Goal: Information Seeking & Learning: Learn about a topic

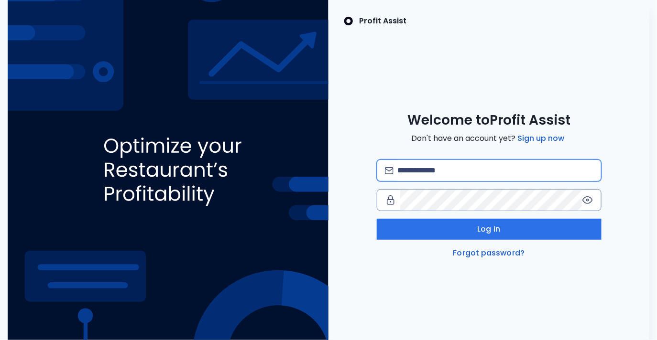
click at [420, 176] on input "email" at bounding box center [494, 170] width 195 height 21
type input "**********"
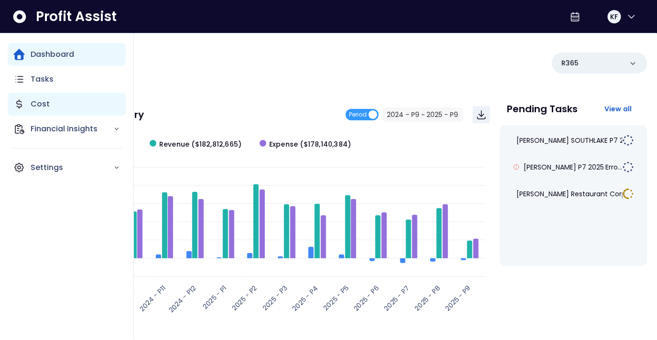
click at [37, 105] on p "Cost" at bounding box center [40, 103] width 19 height 11
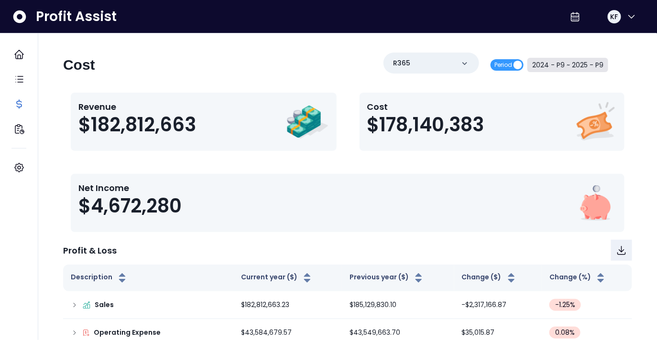
click at [576, 65] on button "2024 - P9 ~ 2025 - P9" at bounding box center [567, 65] width 81 height 14
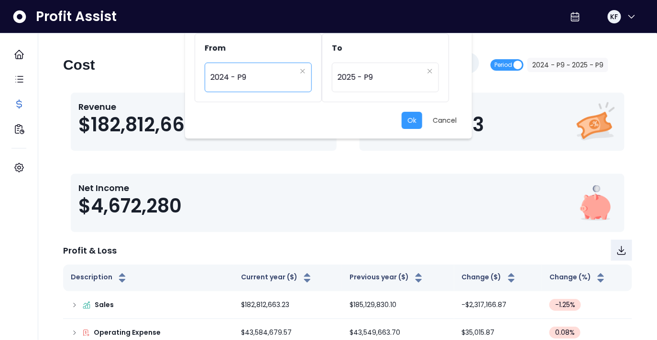
click at [240, 74] on span "2024 - P9" at bounding box center [253, 77] width 86 height 22
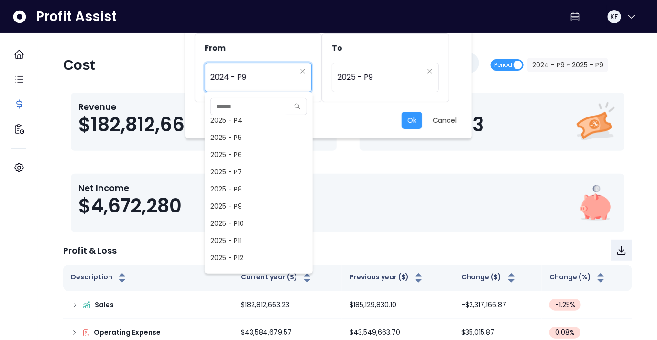
scroll to position [681, 0]
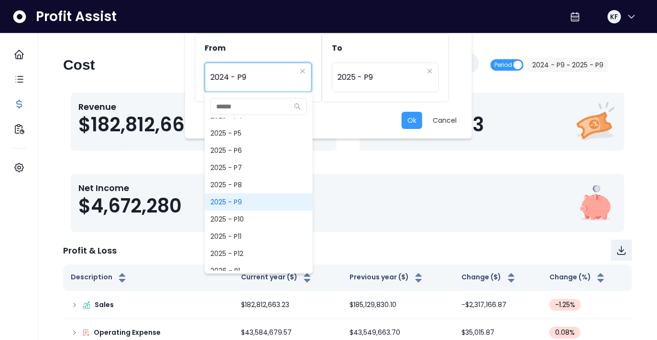
click at [228, 202] on span "2025 - P9" at bounding box center [259, 202] width 108 height 17
type input "*********"
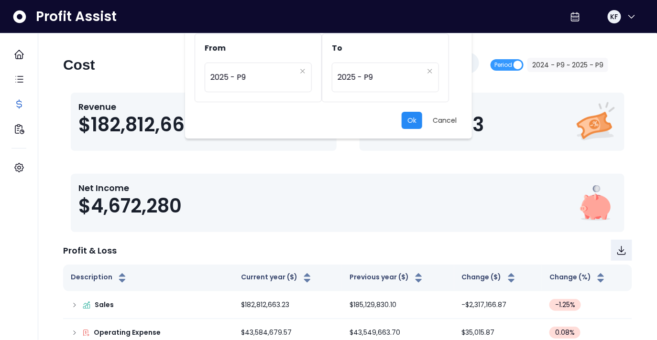
click at [412, 119] on button "Ok" at bounding box center [411, 120] width 21 height 17
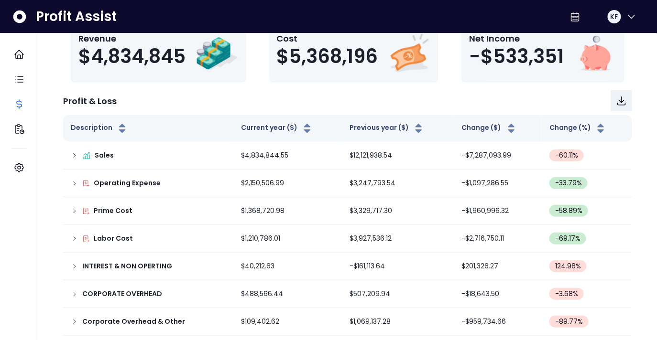
scroll to position [0, 0]
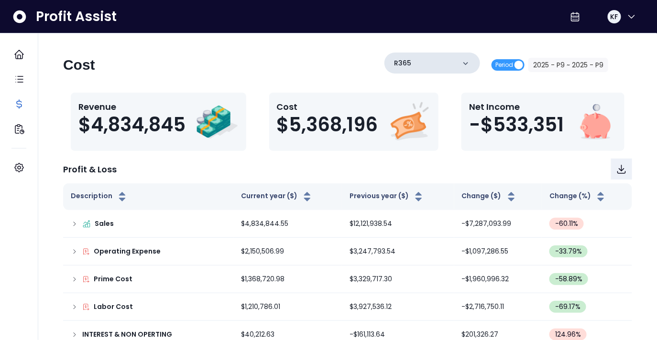
click at [450, 67] on div "R365" at bounding box center [432, 63] width 96 height 21
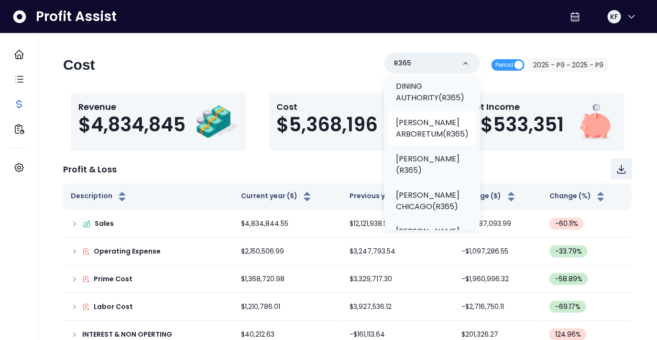
scroll to position [81, 0]
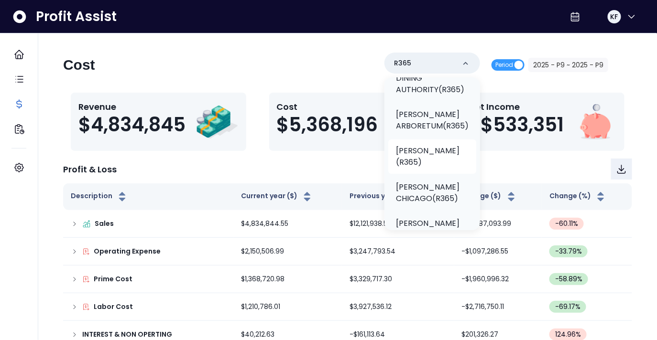
click at [416, 152] on p "TRULUCK'S AUSTIN(R365)" at bounding box center [432, 156] width 73 height 23
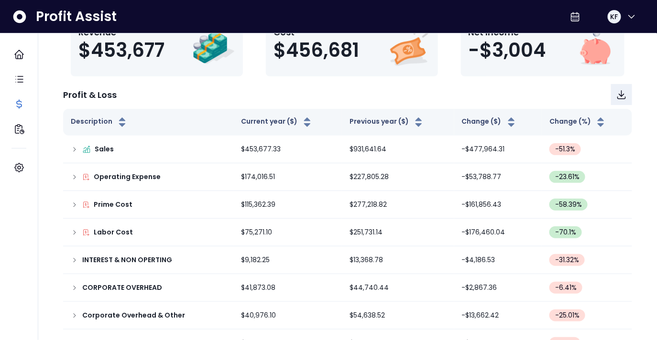
scroll to position [80, 0]
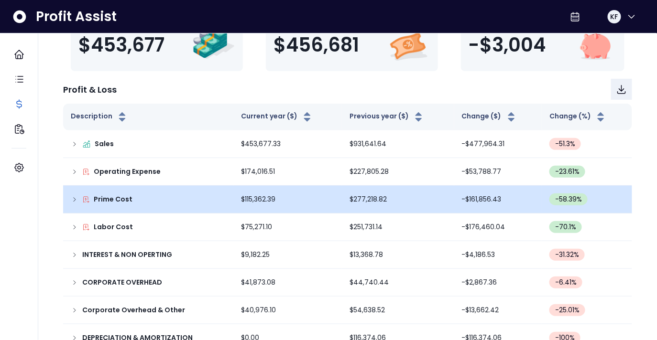
click at [72, 197] on icon at bounding box center [75, 200] width 8 height 8
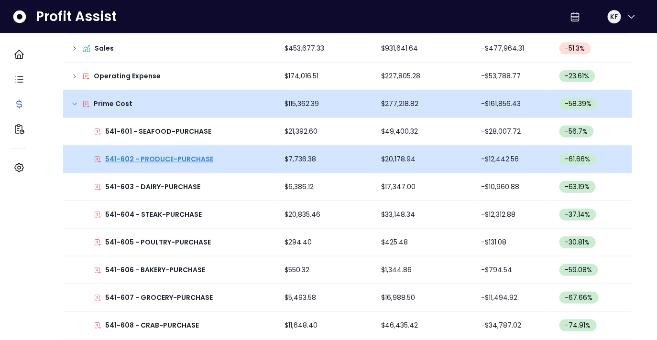
scroll to position [193, 0]
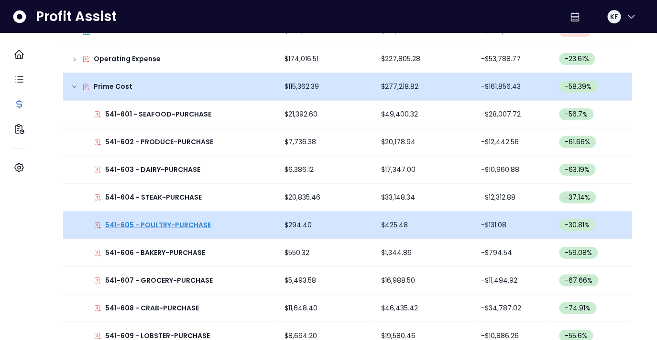
click at [151, 220] on p "541-605 - POULTRY-PURCHASE" at bounding box center [158, 225] width 106 height 10
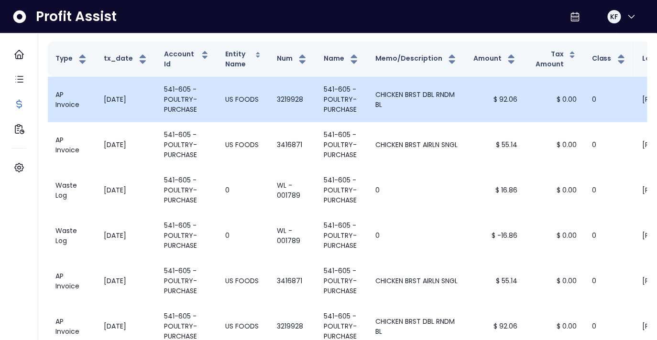
scroll to position [0, 0]
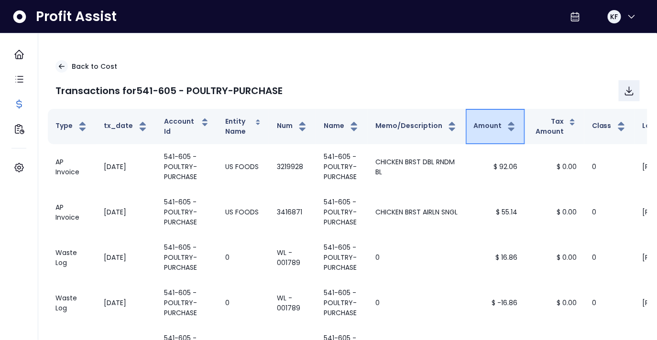
click at [487, 128] on button "Amount" at bounding box center [495, 126] width 44 height 11
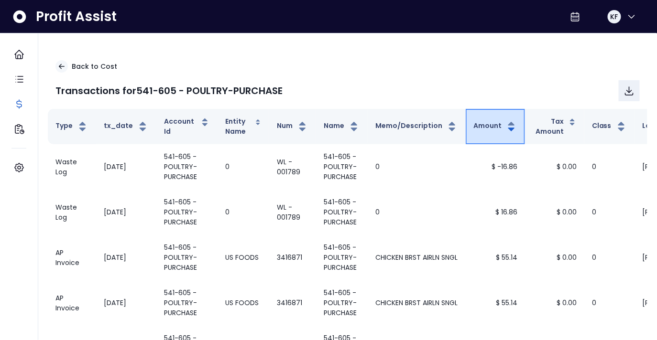
click at [487, 128] on button "Amount" at bounding box center [495, 126] width 44 height 11
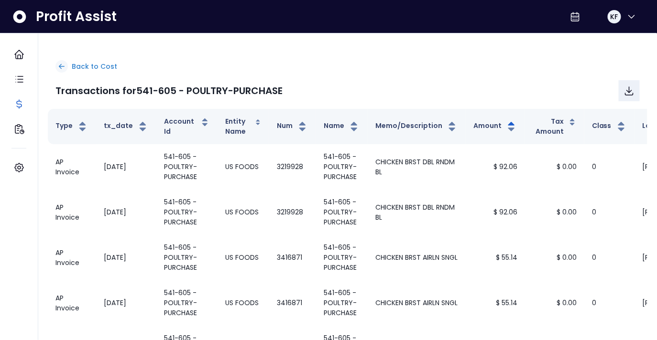
click at [90, 65] on p "Back to Cost" at bounding box center [94, 67] width 45 height 10
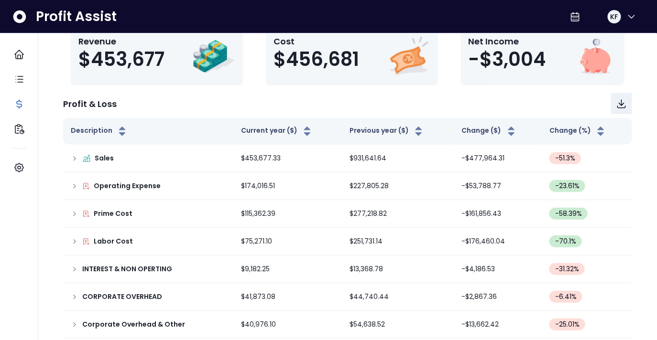
scroll to position [101, 0]
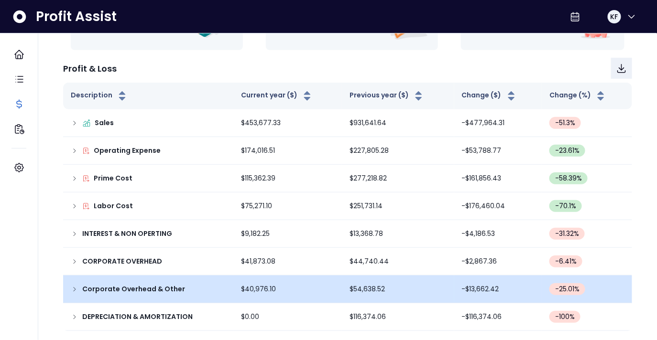
click at [70, 284] on td "Corporate Overhead & Other" at bounding box center [148, 290] width 170 height 28
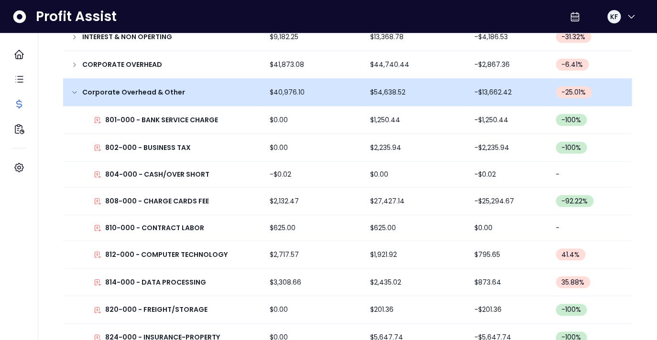
scroll to position [306, 0]
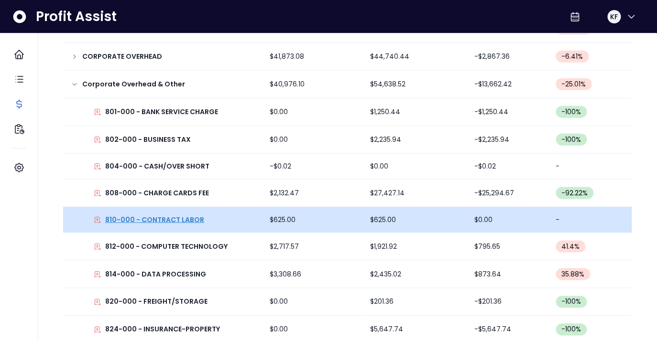
click at [174, 217] on p "810-000 - CONTRACT LABOR" at bounding box center [154, 220] width 99 height 10
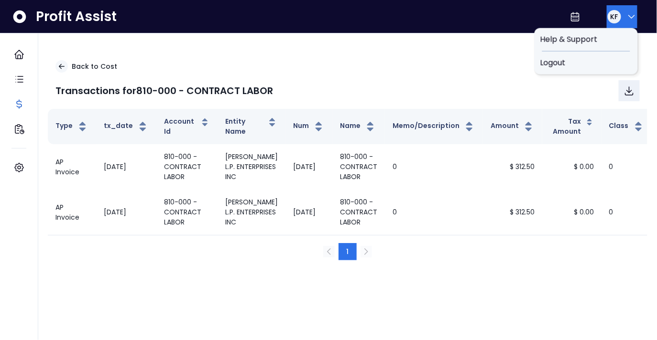
click at [613, 17] on span "KF" at bounding box center [614, 17] width 8 height 10
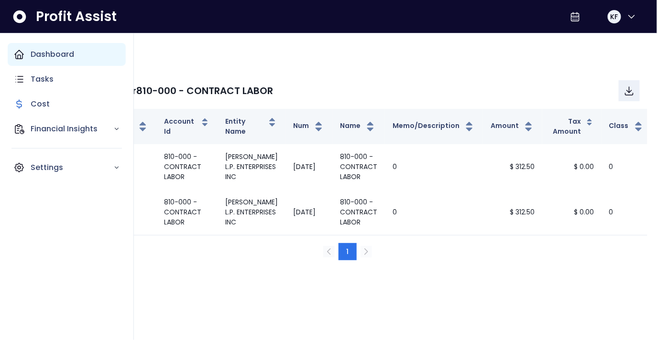
click at [23, 55] on icon "Main navigation" at bounding box center [18, 54] width 11 height 11
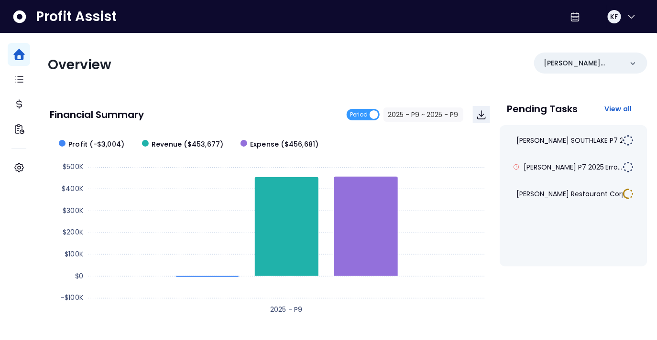
click at [420, 121] on div "Period 2025 - P9 ~ 2025 - P9" at bounding box center [417, 114] width 143 height 17
click at [429, 116] on button "2025 - P9 ~ 2025 - P9" at bounding box center [423, 115] width 80 height 14
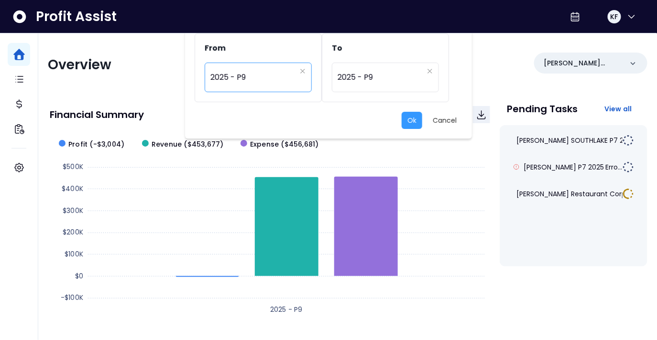
click at [248, 81] on span "2025 - P9" at bounding box center [253, 77] width 86 height 22
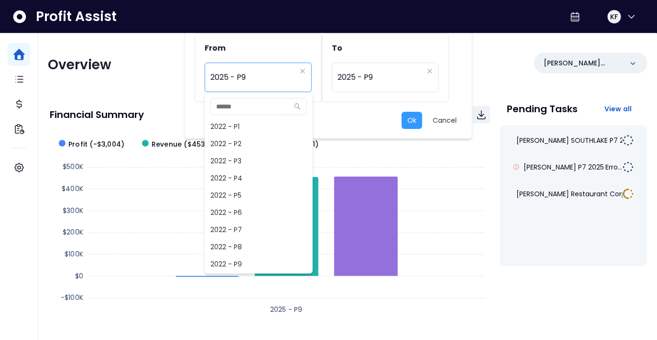
scroll to position [619, 0]
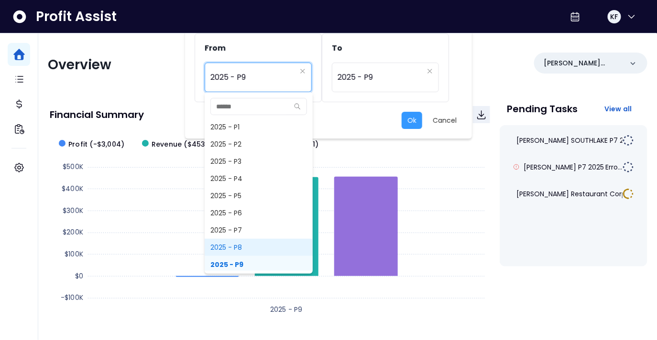
click at [231, 242] on span "2025 - P8" at bounding box center [259, 247] width 108 height 17
type input "*********"
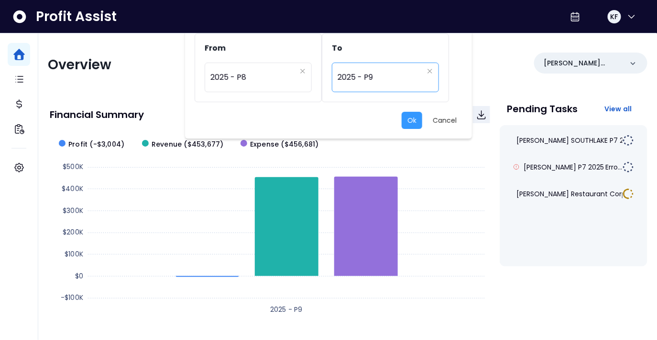
click at [376, 74] on span "2025 - P9" at bounding box center [380, 77] width 86 height 22
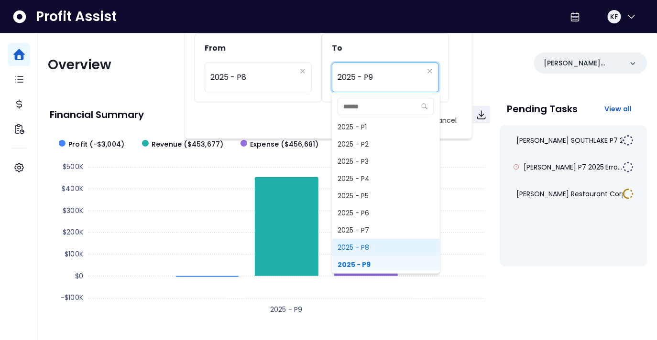
click at [358, 245] on span "2025 - P8" at bounding box center [386, 247] width 108 height 17
type input "*********"
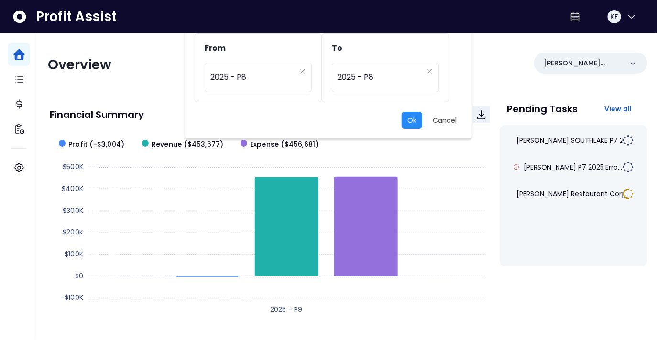
click at [413, 116] on button "Ok" at bounding box center [411, 120] width 21 height 17
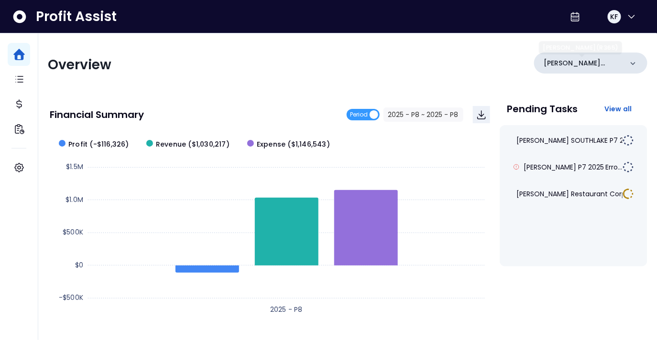
click at [586, 64] on p "TRULUCK'S AUSTIN(R365)" at bounding box center [582, 63] width 79 height 10
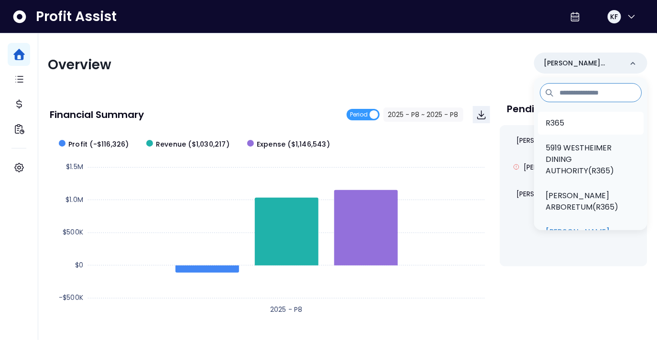
click at [555, 114] on li "R365" at bounding box center [591, 123] width 106 height 23
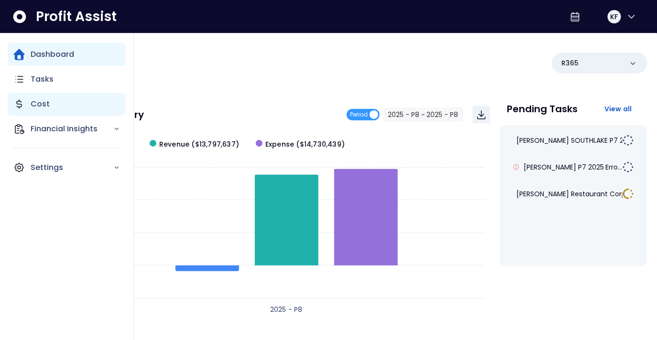
click at [20, 107] on icon "Main navigation" at bounding box center [19, 104] width 5 height 9
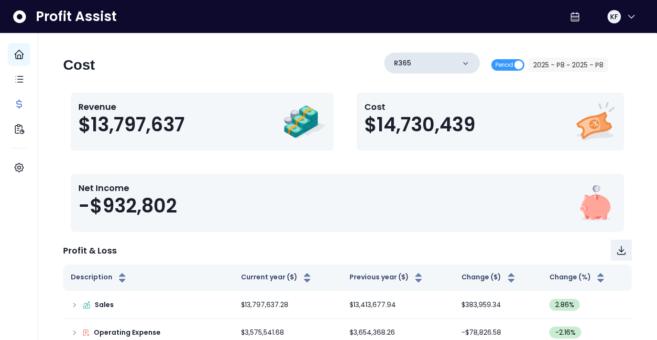
click at [454, 57] on div "R365" at bounding box center [432, 63] width 96 height 21
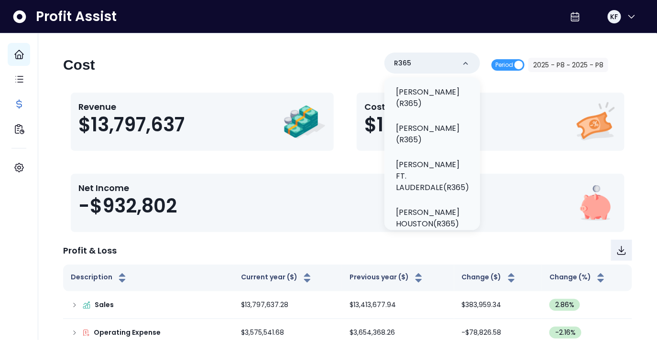
scroll to position [253, 0]
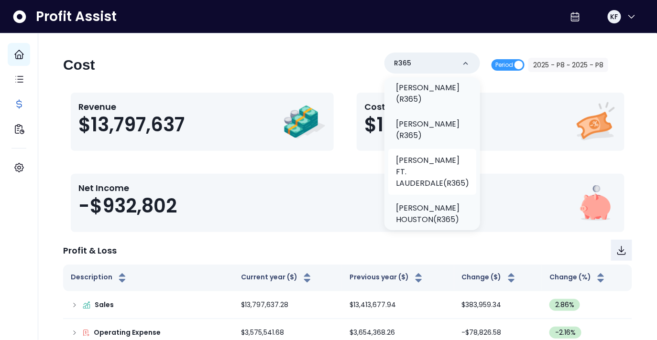
click at [423, 162] on p "TRULUCK'S FT. LAUDERDALE(R365)" at bounding box center [432, 172] width 73 height 34
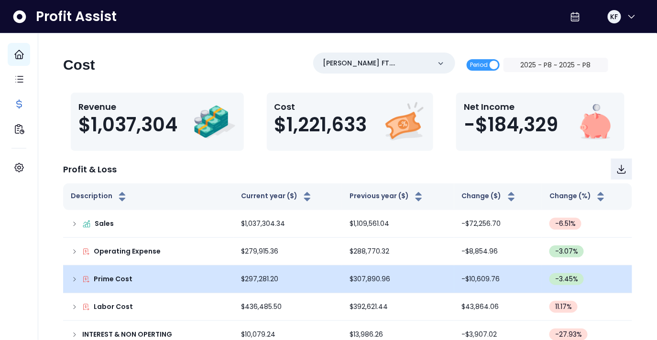
scroll to position [19, 0]
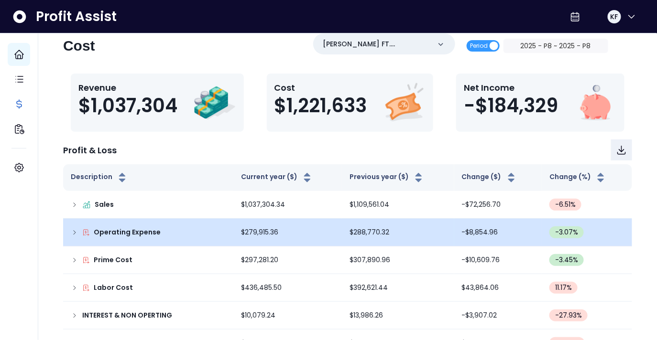
click at [76, 230] on icon at bounding box center [75, 233] width 8 height 8
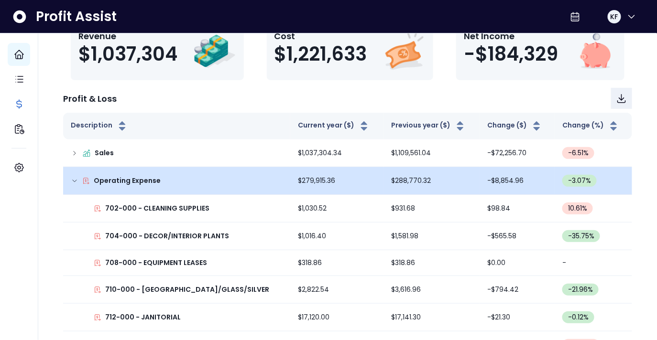
scroll to position [81, 0]
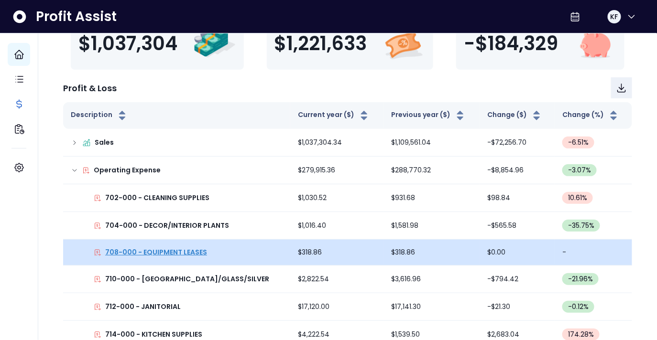
click at [157, 252] on p "708-000 - EQUIPMENT LEASES" at bounding box center [156, 253] width 102 height 10
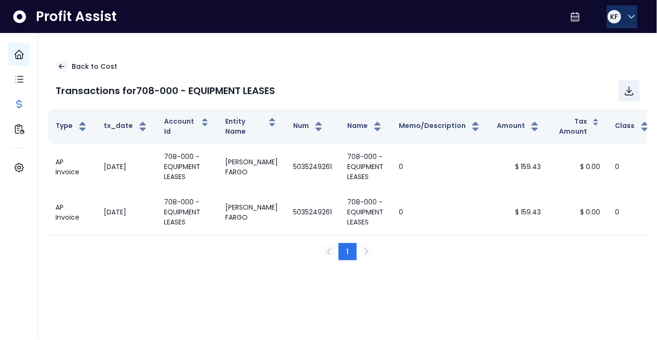
click at [616, 14] on div "KF" at bounding box center [613, 16] width 13 height 13
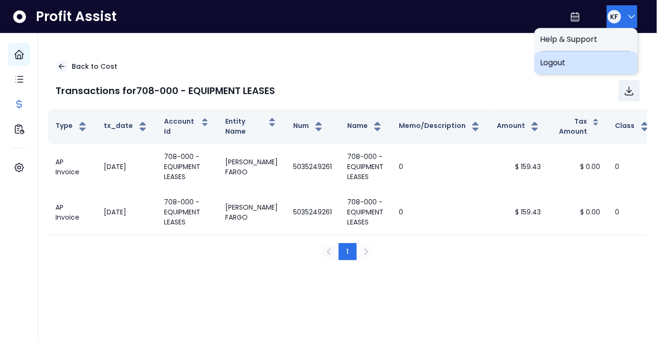
click at [568, 68] on span "Logout" at bounding box center [586, 62] width 92 height 11
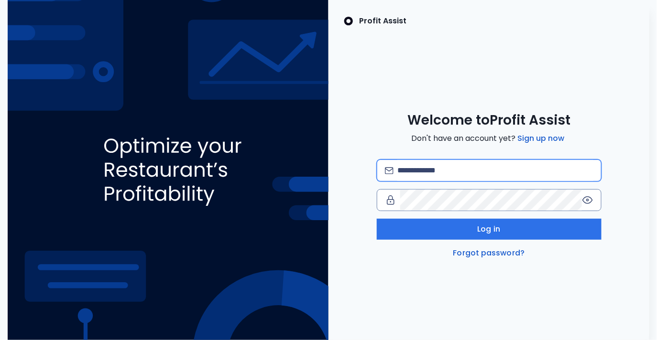
click at [428, 177] on input "email" at bounding box center [494, 170] width 195 height 21
type input "**********"
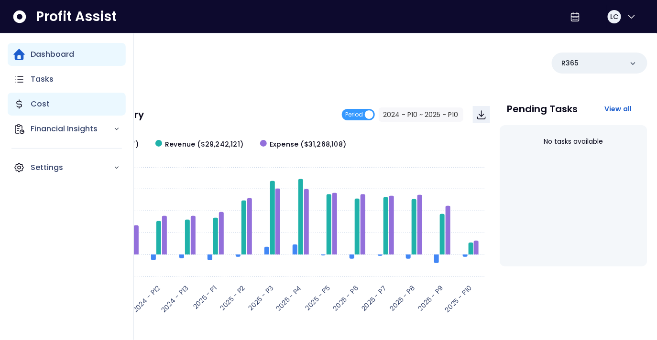
click at [35, 104] on p "Cost" at bounding box center [40, 103] width 19 height 11
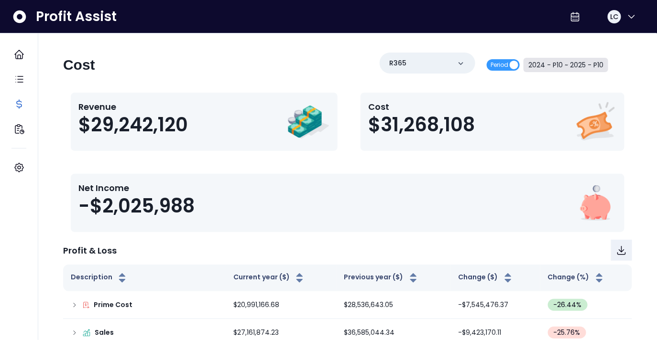
click at [573, 66] on button "2024 - P10 ~ 2025 - P10" at bounding box center [565, 65] width 85 height 14
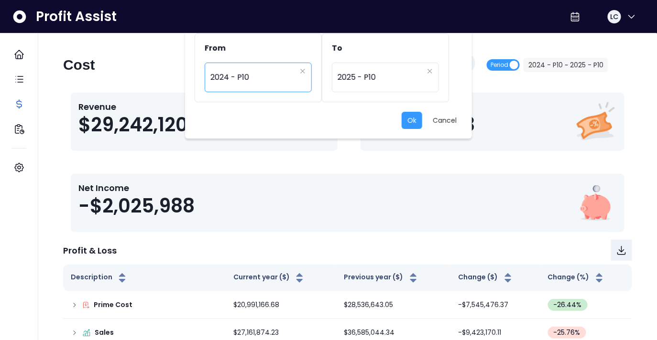
click at [244, 72] on span "2024 - P10" at bounding box center [253, 77] width 86 height 22
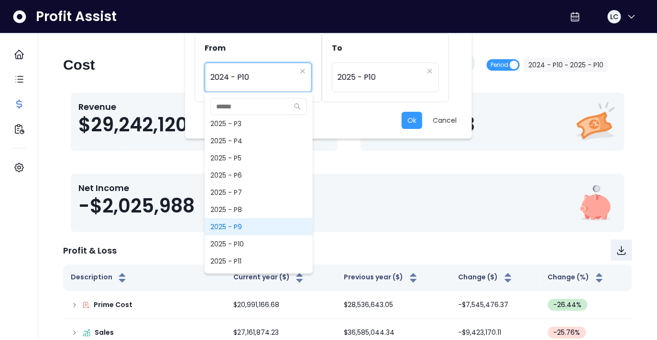
scroll to position [714, 0]
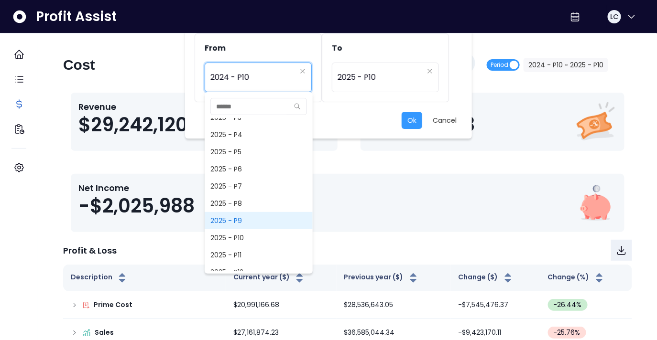
click at [243, 221] on span "2025 - P9" at bounding box center [259, 220] width 108 height 17
type input "*********"
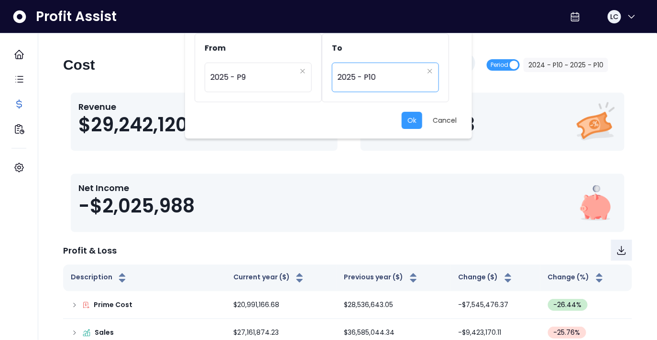
click at [382, 69] on span "2025 - P10" at bounding box center [380, 77] width 86 height 22
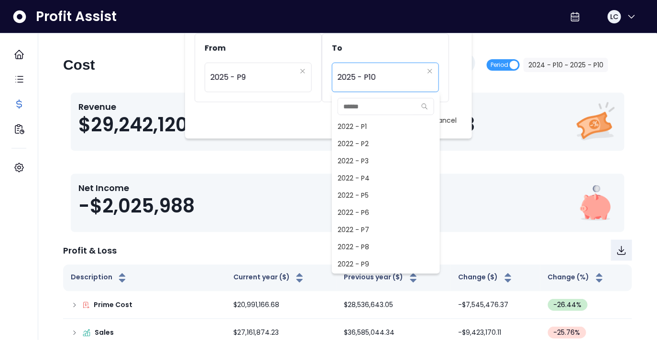
scroll to position [688, 0]
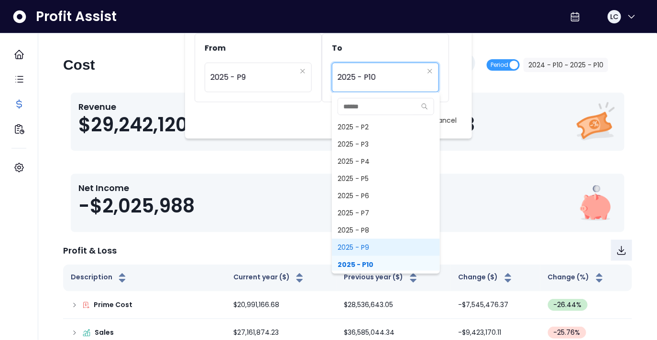
click at [361, 240] on span "2025 - P9" at bounding box center [386, 247] width 108 height 17
type input "*********"
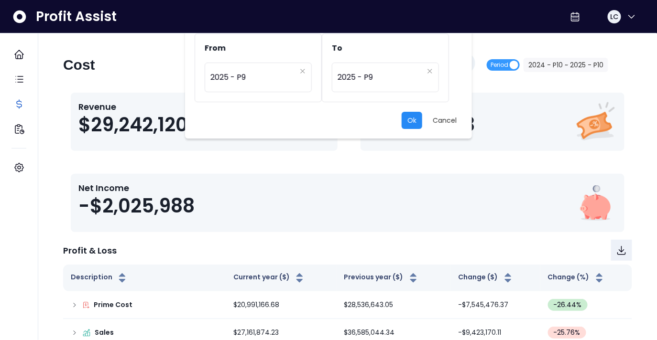
click at [412, 115] on button "Ok" at bounding box center [411, 120] width 21 height 17
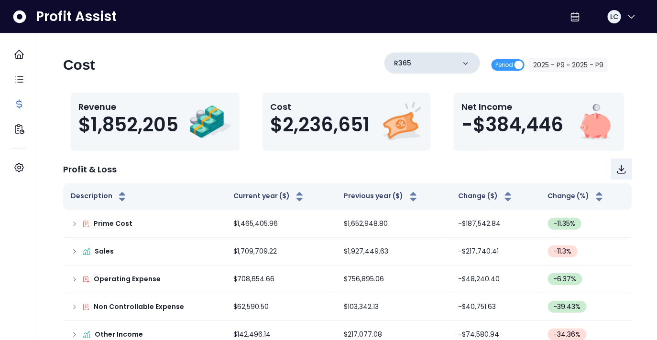
click at [426, 67] on div "R365" at bounding box center [432, 63] width 96 height 21
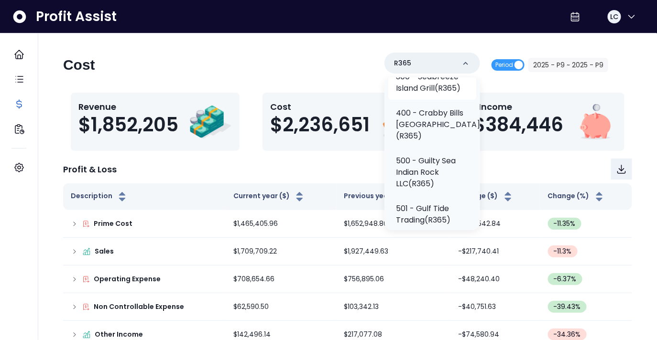
scroll to position [173, 0]
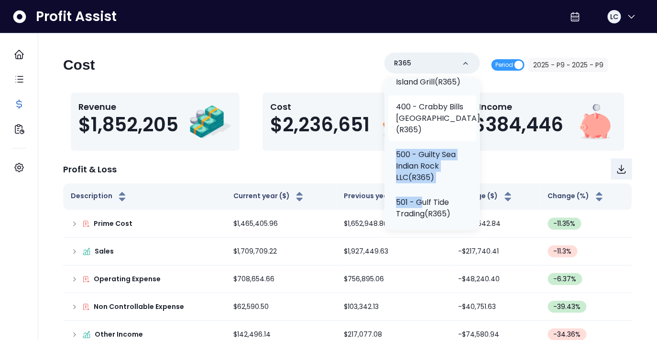
drag, startPoint x: 422, startPoint y: 206, endPoint x: 429, endPoint y: 128, distance: 78.6
click at [429, 139] on ul "R365 100 - Crabby Bills Indian Rocks Beach(R365) 200 - Jakes Coastal Cantina(R3…" at bounding box center [432, 299] width 96 height 728
click at [423, 105] on p "400 - Crabby Bills St Petersburg Beach(R365)" at bounding box center [438, 118] width 84 height 34
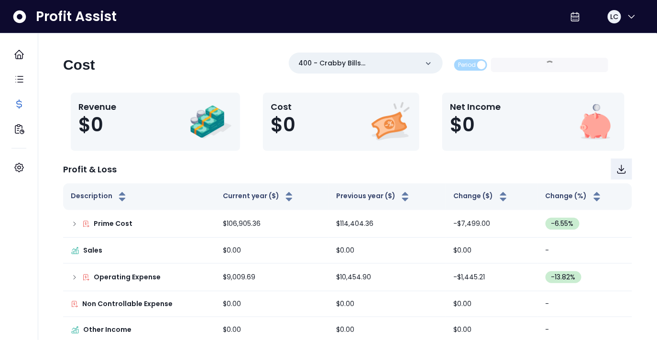
scroll to position [12, 0]
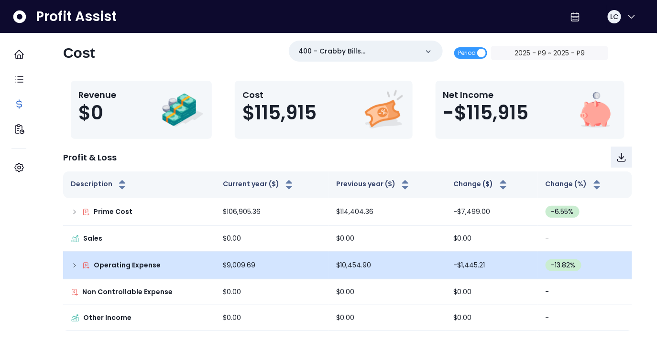
click at [70, 265] on td "Operating Expense" at bounding box center [139, 266] width 152 height 28
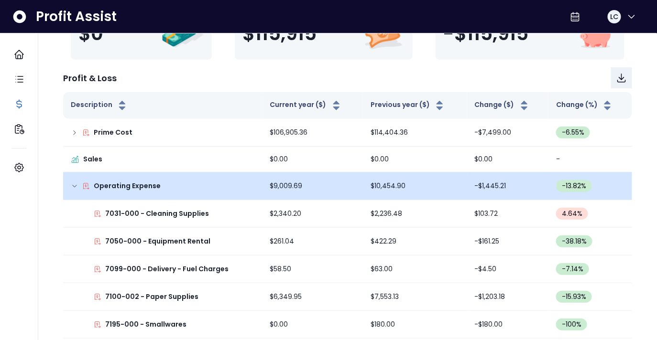
scroll to position [93, 0]
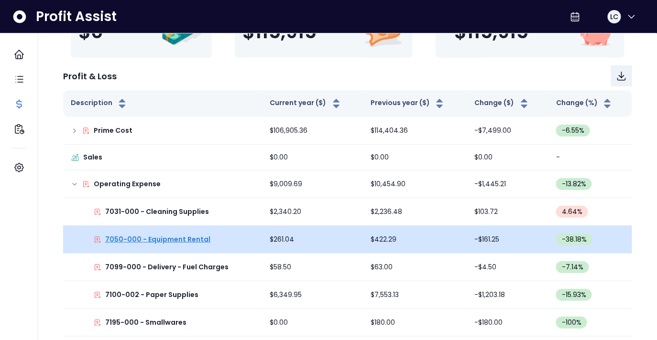
click at [152, 236] on p "7050-000 - Equipment Rental" at bounding box center [157, 240] width 105 height 10
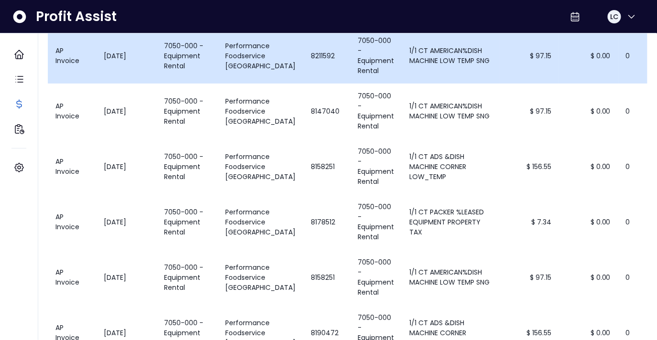
scroll to position [41, 0]
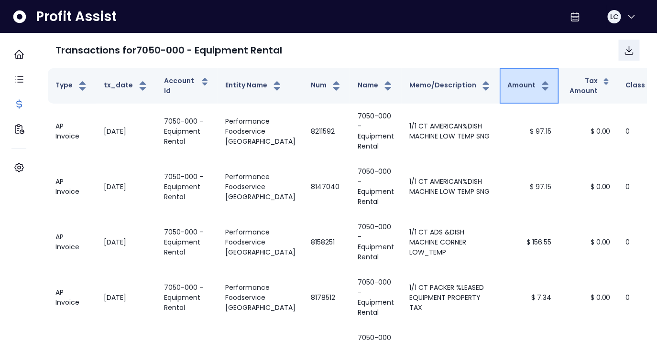
click at [507, 85] on button "Amount" at bounding box center [529, 85] width 44 height 11
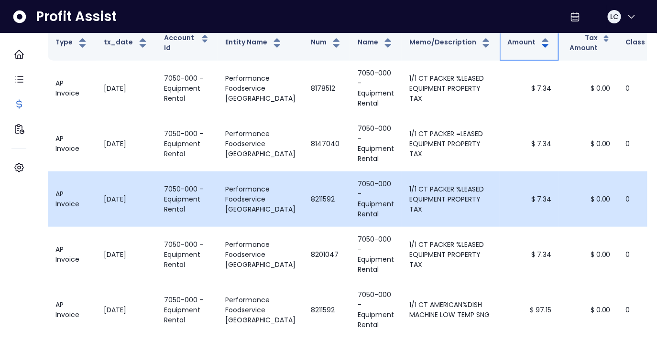
scroll to position [0, 0]
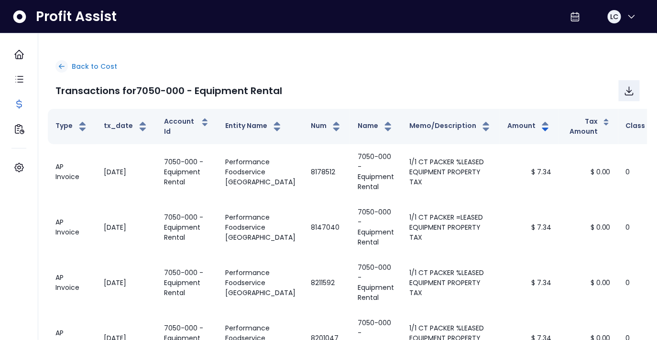
click at [77, 64] on p "Back to Cost" at bounding box center [94, 67] width 45 height 10
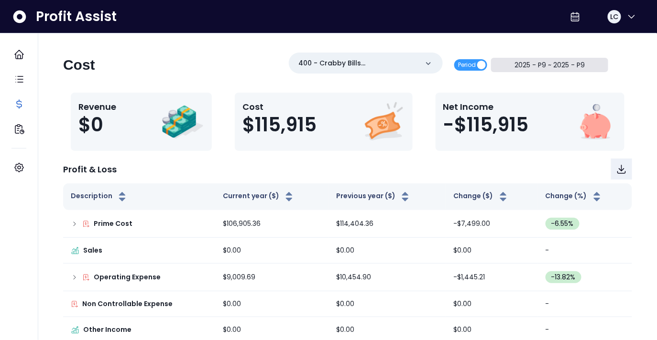
click at [551, 67] on button "2025 - P9 ~ 2025 - P9" at bounding box center [549, 65] width 117 height 14
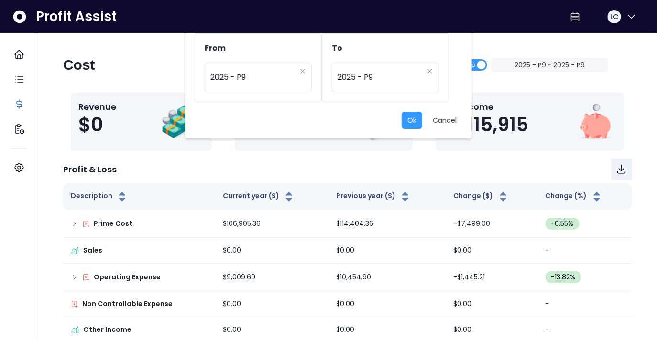
click at [541, 97] on div "From ********* 2025 - P9 To ********* 2025 - P9 Ok Cancel" at bounding box center [328, 170] width 657 height 340
click at [437, 120] on button "Cancel" at bounding box center [444, 120] width 35 height 17
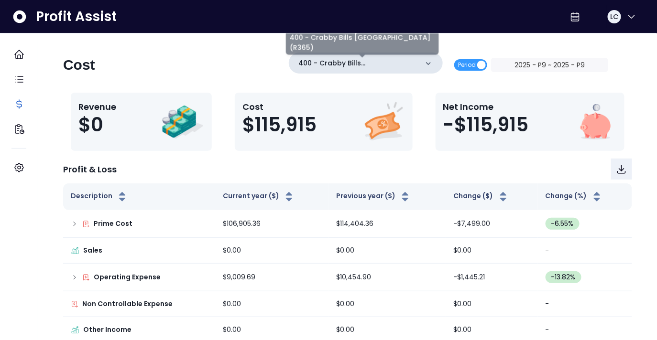
click at [394, 61] on p "400 - Crabby Bills St Petersburg Beach(R365)" at bounding box center [357, 63] width 119 height 10
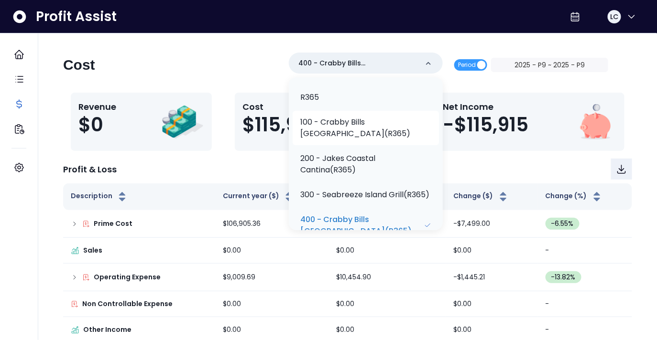
scroll to position [6, 0]
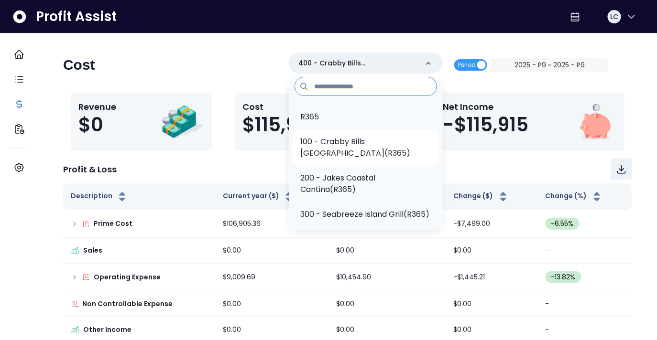
click at [375, 154] on p "100 - Crabby Bills Indian Rocks Beach(R365)" at bounding box center [365, 147] width 131 height 23
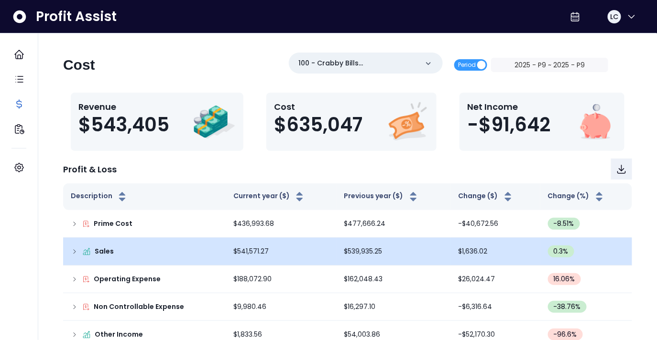
scroll to position [18, 0]
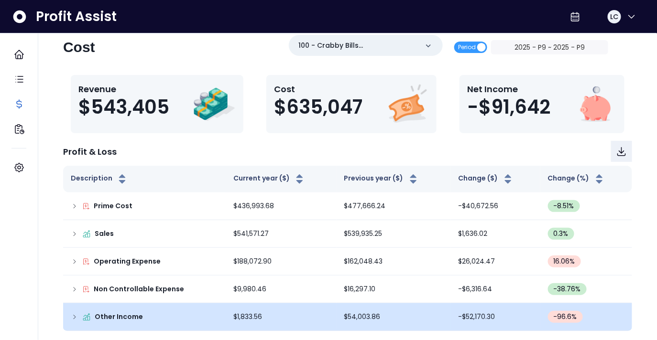
click at [68, 315] on td "Other Income" at bounding box center [144, 317] width 162 height 28
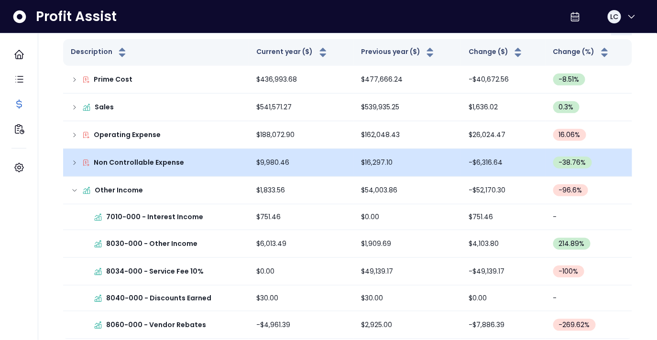
scroll to position [152, 0]
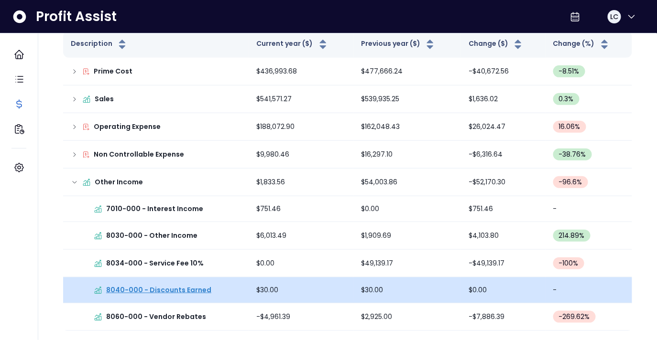
click at [141, 288] on p "8040-000 - Discounts Earned" at bounding box center [158, 290] width 105 height 10
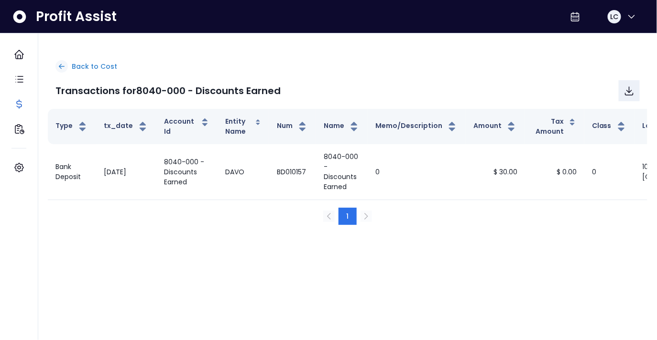
click at [85, 71] on p "Back to Cost" at bounding box center [94, 67] width 45 height 10
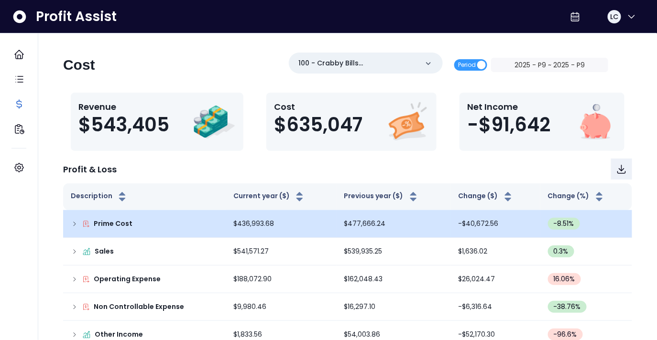
scroll to position [18, 0]
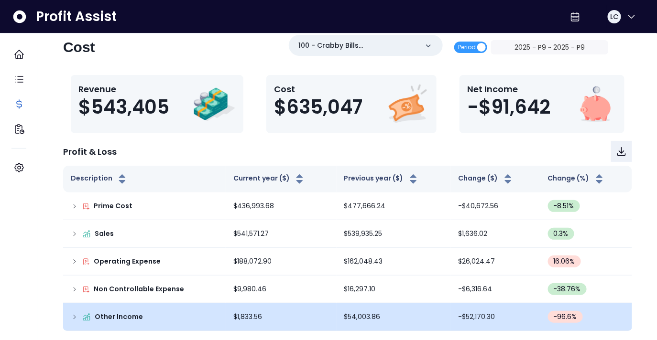
click at [72, 317] on icon at bounding box center [75, 317] width 8 height 8
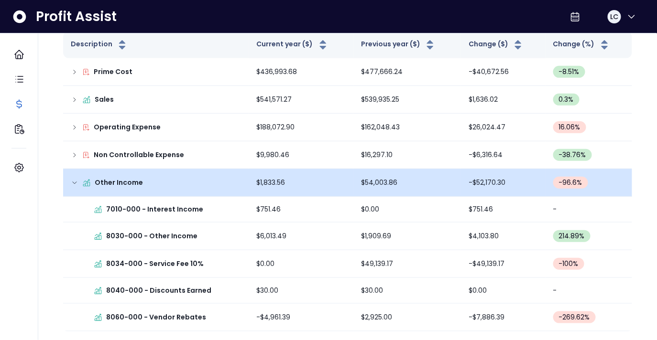
scroll to position [152, 0]
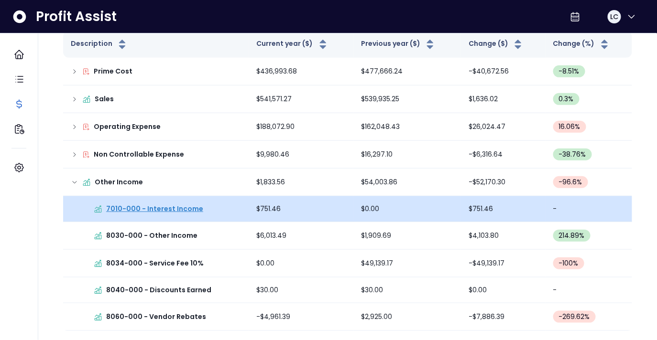
click at [149, 211] on p "7010-000 - Interest Income" at bounding box center [154, 209] width 97 height 10
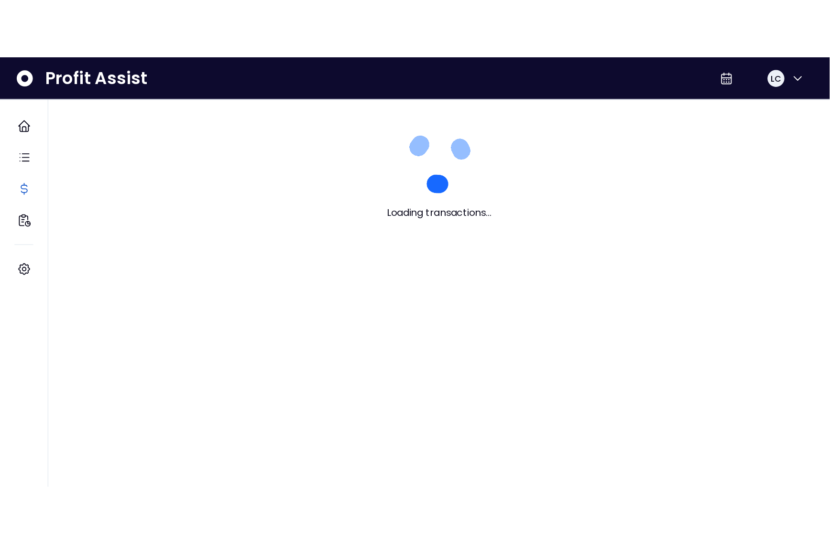
scroll to position [0, 0]
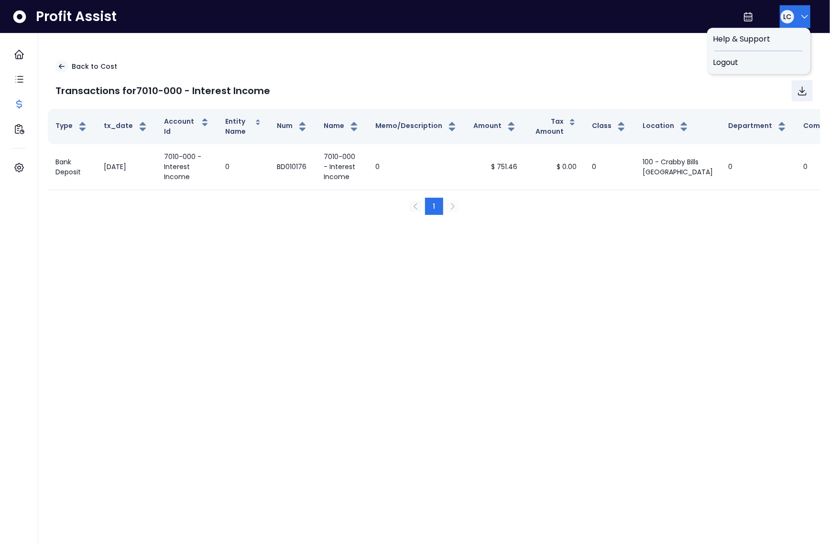
click at [656, 19] on span "LC" at bounding box center [787, 17] width 8 height 10
click at [656, 55] on div "Logout" at bounding box center [758, 62] width 103 height 23
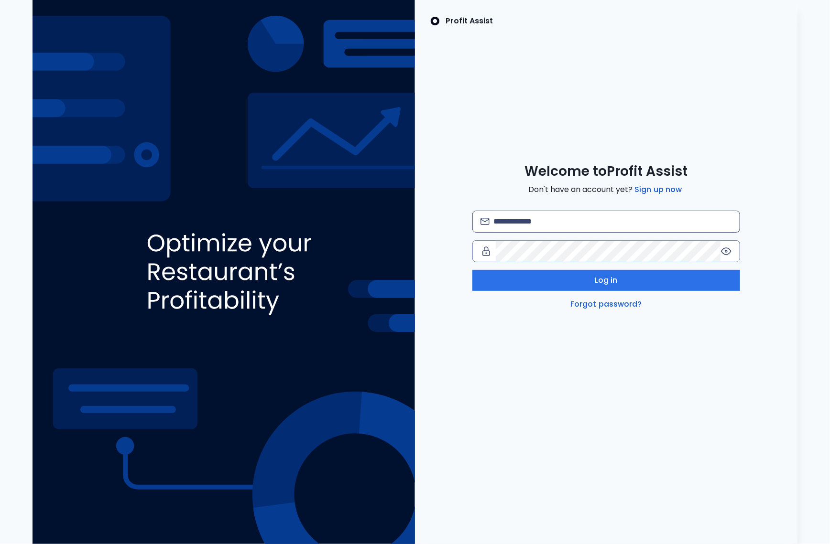
click at [560, 232] on div at bounding box center [606, 222] width 268 height 22
click at [567, 227] on input "email" at bounding box center [612, 221] width 238 height 21
type input "**********"
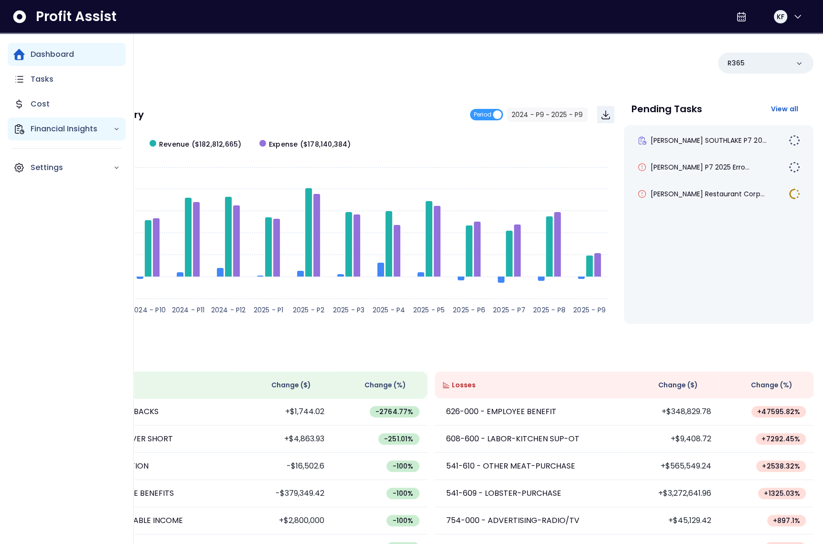
click at [50, 129] on p "Financial Insights" at bounding box center [72, 128] width 83 height 11
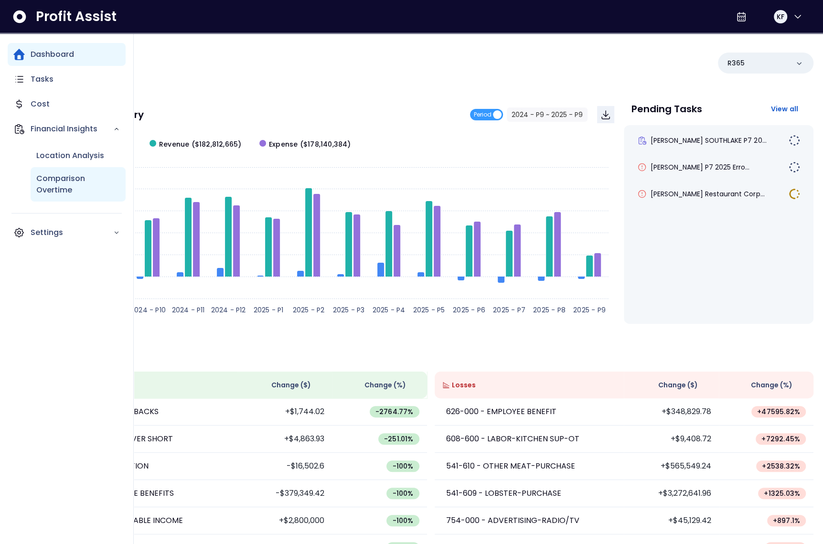
click at [57, 186] on p "Comparison Overtime" at bounding box center [78, 184] width 84 height 23
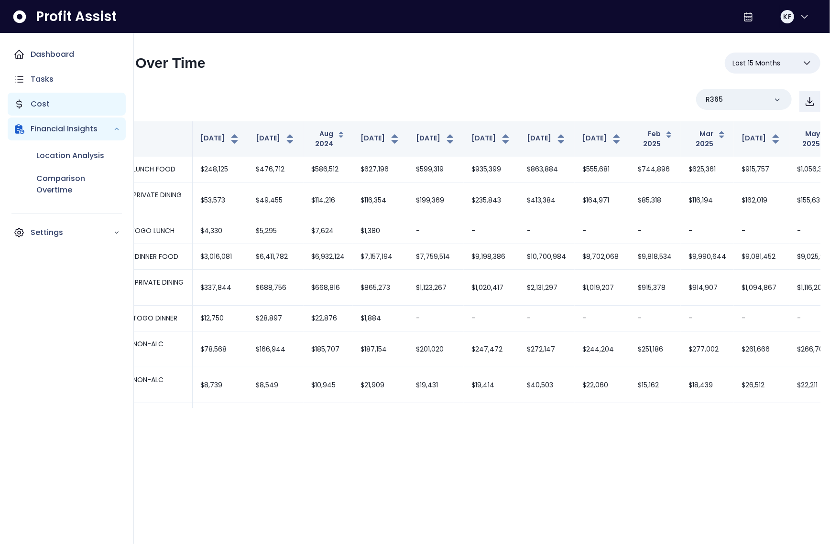
click at [35, 105] on p "Cost" at bounding box center [40, 103] width 19 height 11
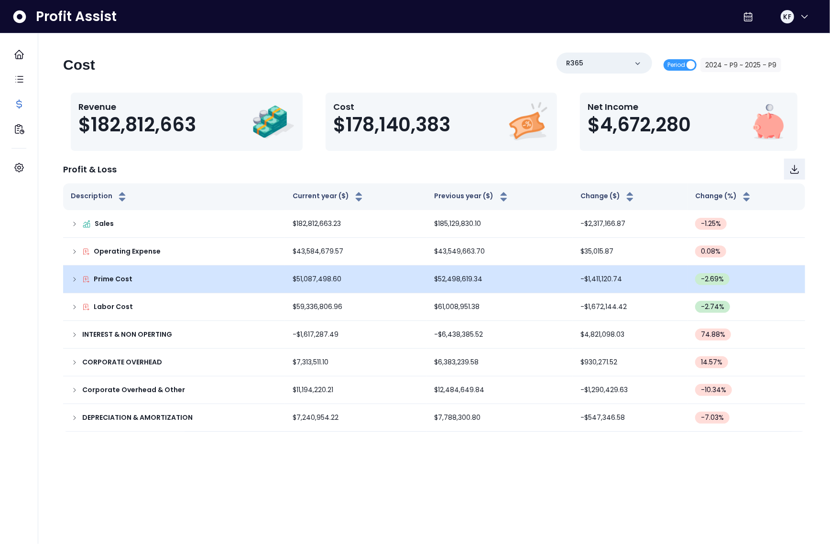
click at [69, 282] on td "Prime Cost" at bounding box center [174, 280] width 222 height 28
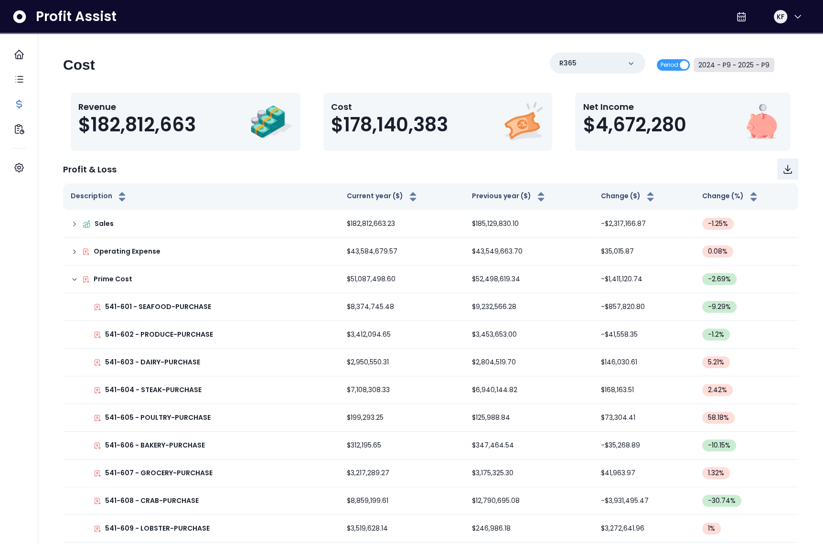
click at [732, 64] on button "2024 - P9 ~ 2025 - P9" at bounding box center [734, 65] width 81 height 14
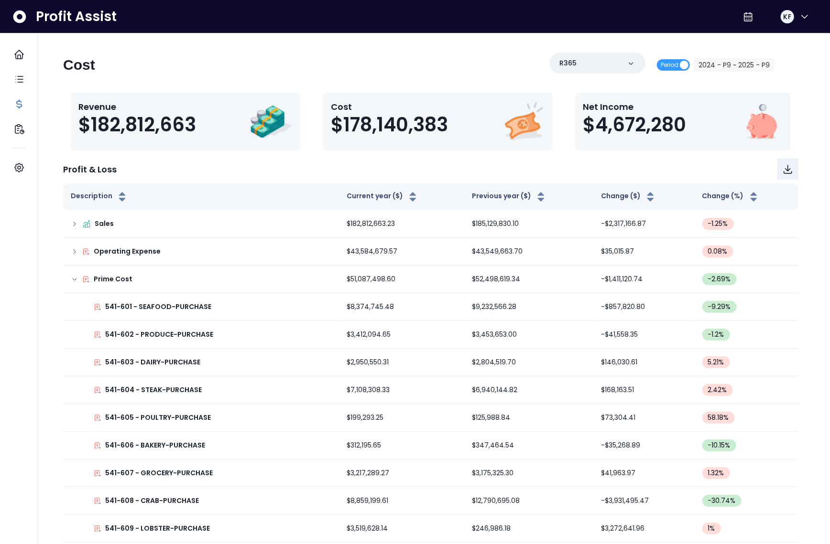
click at [326, 82] on span "2024 - P9" at bounding box center [340, 77] width 86 height 22
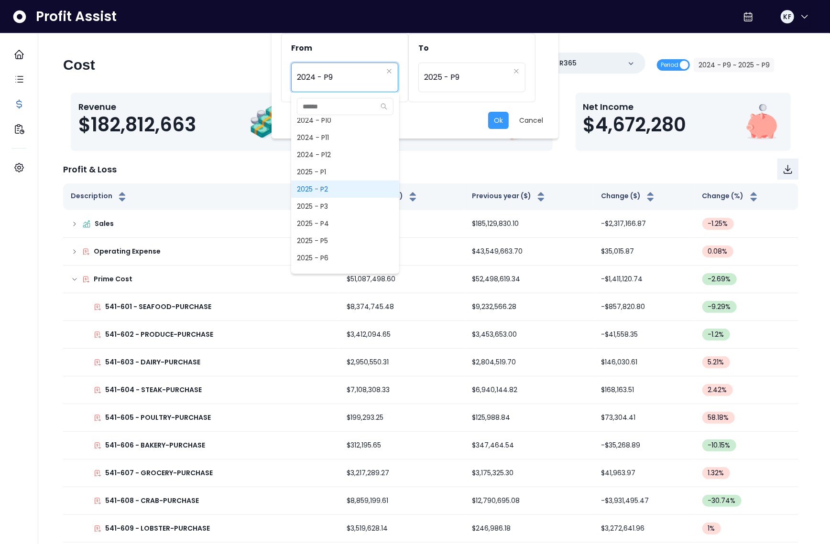
scroll to position [605, 0]
click at [329, 243] on span "2025 - P7" at bounding box center [345, 244] width 108 height 17
type input "*********"
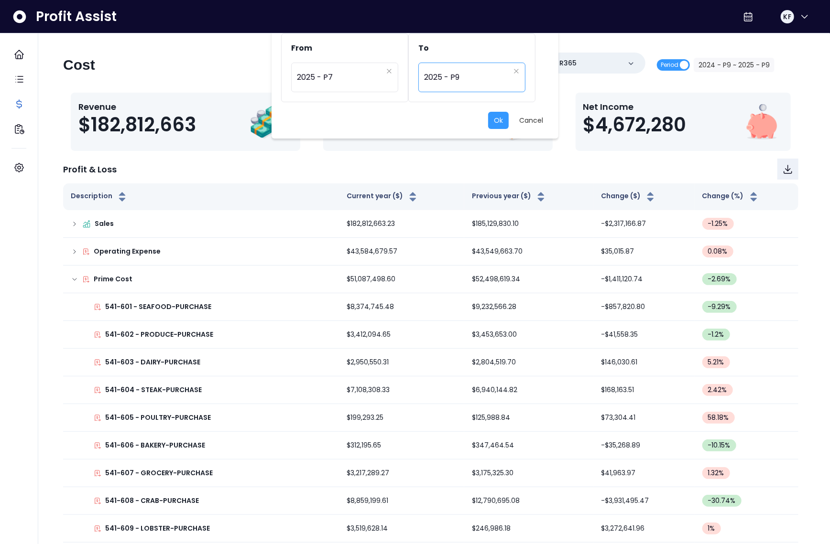
click at [444, 84] on span "2025 - P9" at bounding box center [467, 77] width 86 height 22
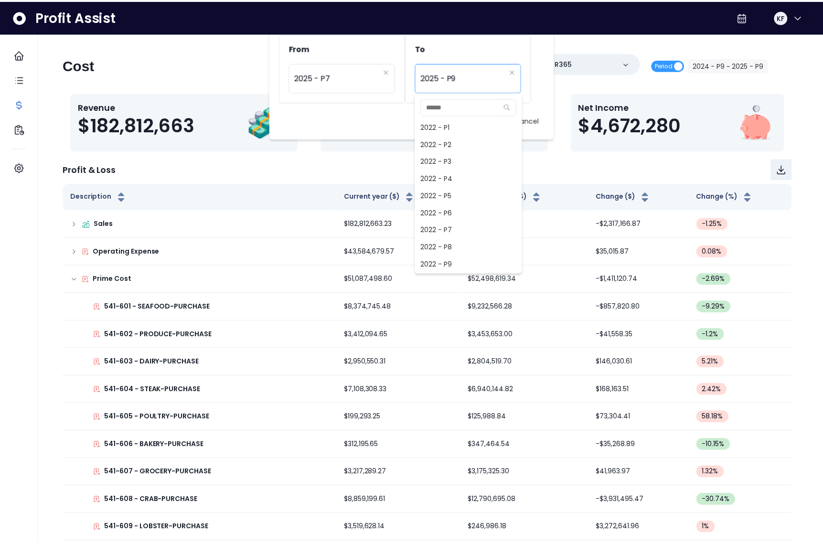
scroll to position [619, 0]
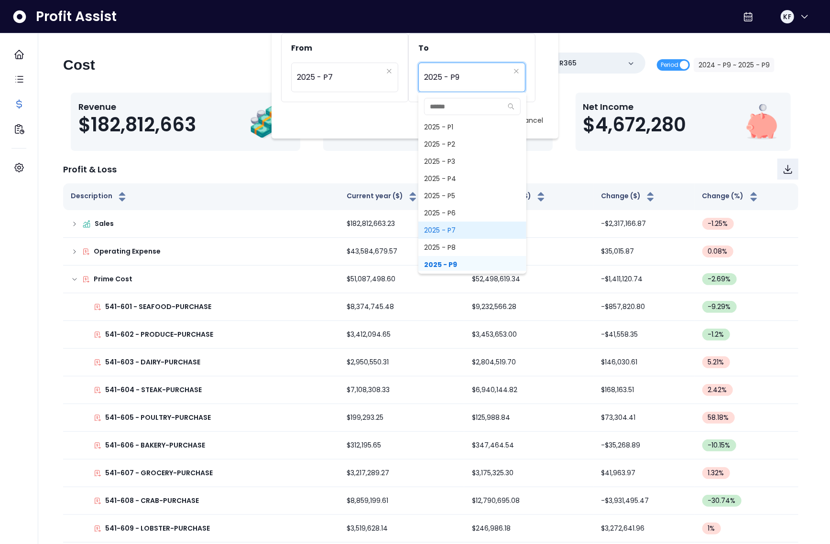
click at [447, 227] on span "2025 - P7" at bounding box center [472, 230] width 108 height 17
type input "*********"
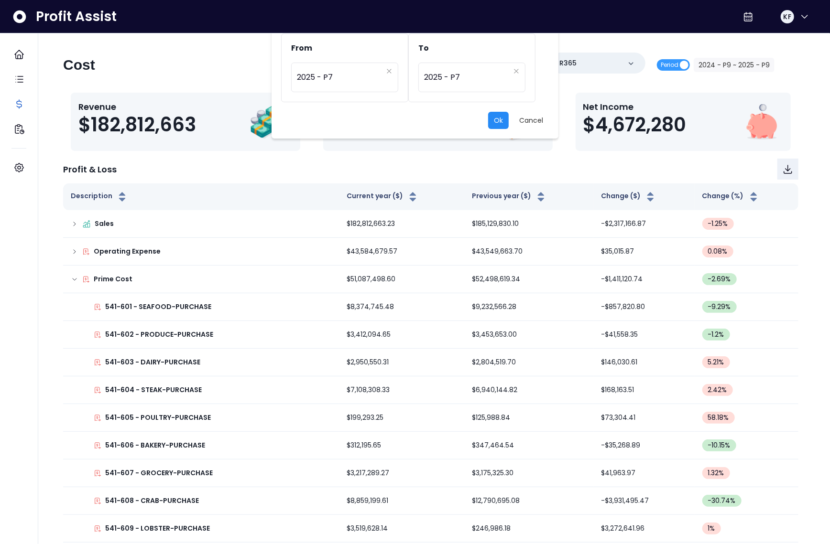
click at [497, 115] on button "Ok" at bounding box center [498, 120] width 21 height 17
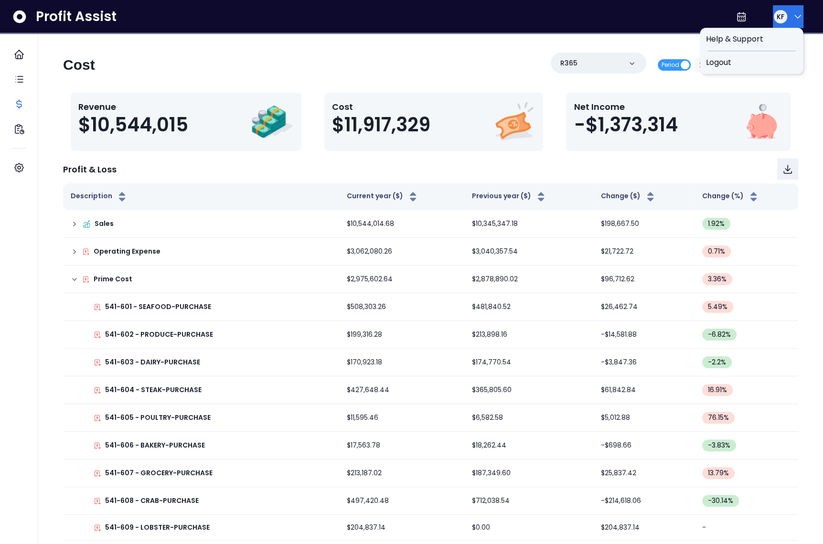
click at [779, 17] on span "KF" at bounding box center [781, 17] width 8 height 10
click at [767, 62] on span "Logout" at bounding box center [752, 62] width 92 height 11
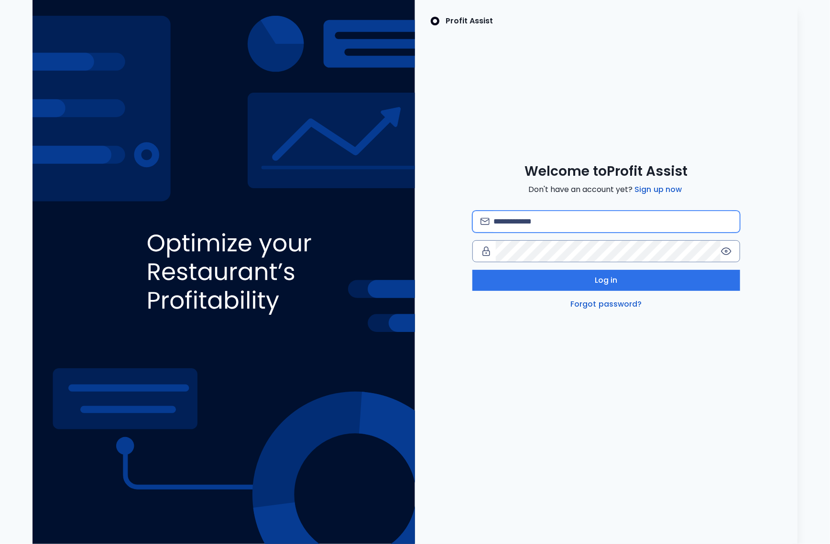
click at [553, 226] on input "email" at bounding box center [612, 221] width 238 height 21
type input "**********"
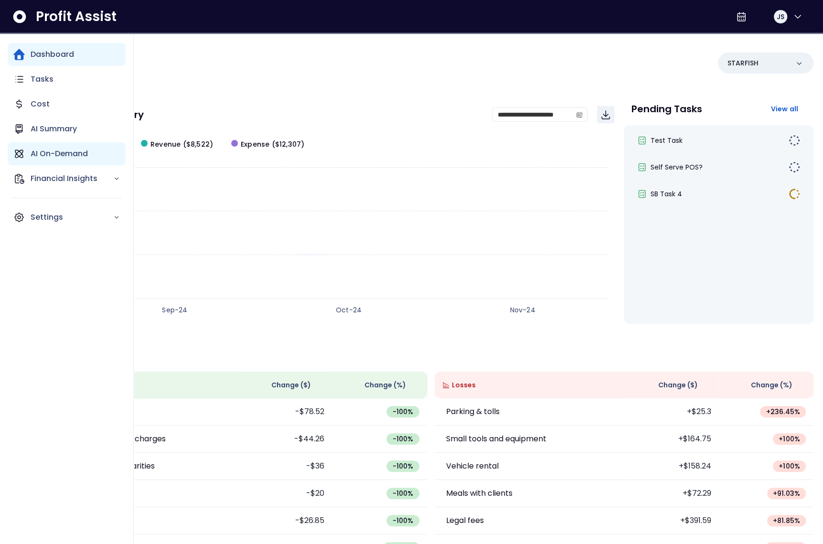
click at [60, 157] on p "AI On-Demand" at bounding box center [59, 153] width 57 height 11
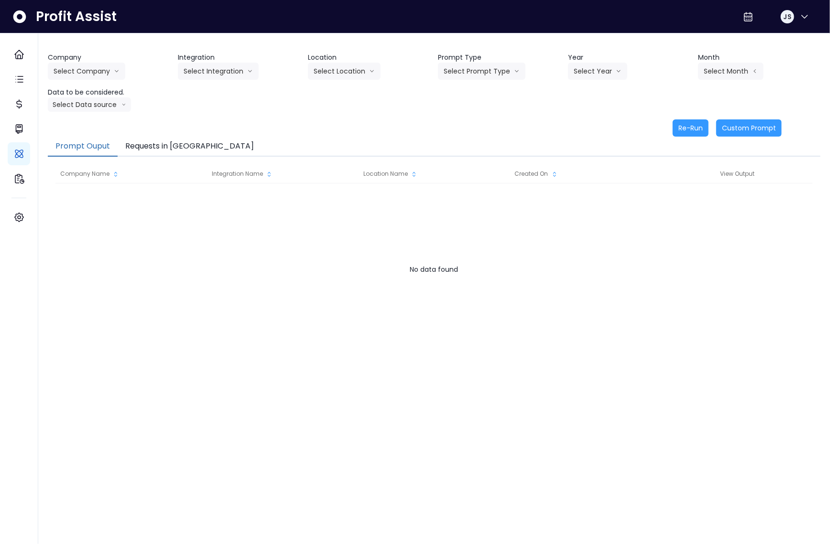
click at [178, 147] on button "Requests in [GEOGRAPHIC_DATA]" at bounding box center [190, 147] width 144 height 20
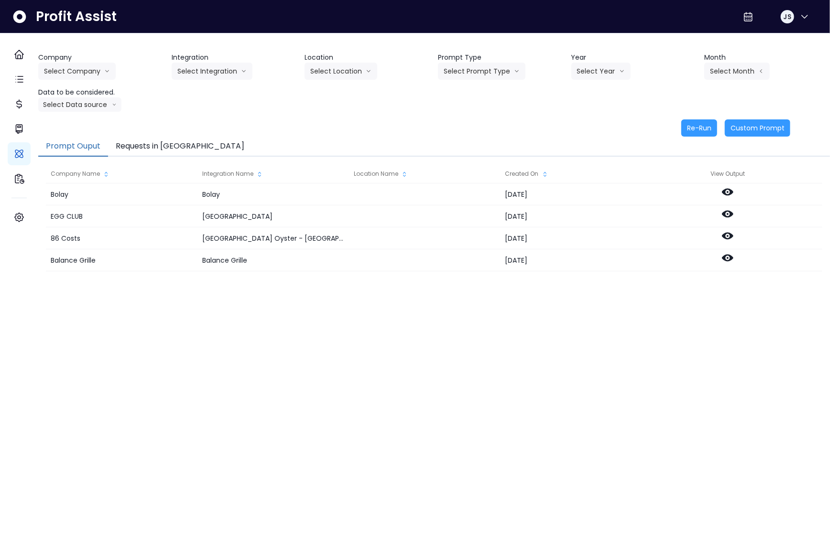
click at [148, 140] on button "Requests in Queue" at bounding box center [180, 147] width 144 height 20
click at [172, 147] on button "Requests in [GEOGRAPHIC_DATA]" at bounding box center [180, 147] width 144 height 20
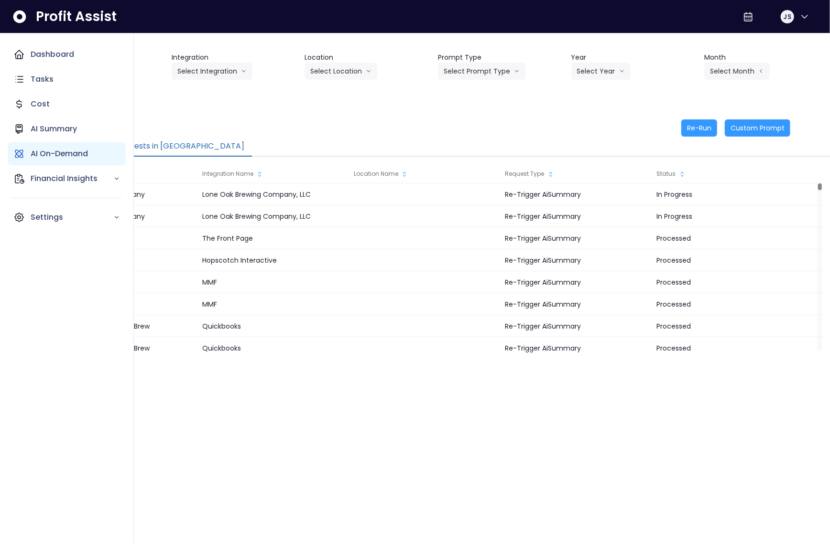
click at [20, 157] on icon "Main navigation" at bounding box center [19, 154] width 8 height 8
click at [36, 157] on p "AI On-Demand" at bounding box center [59, 153] width 57 height 11
click at [38, 125] on p "AI Summary" at bounding box center [54, 128] width 46 height 11
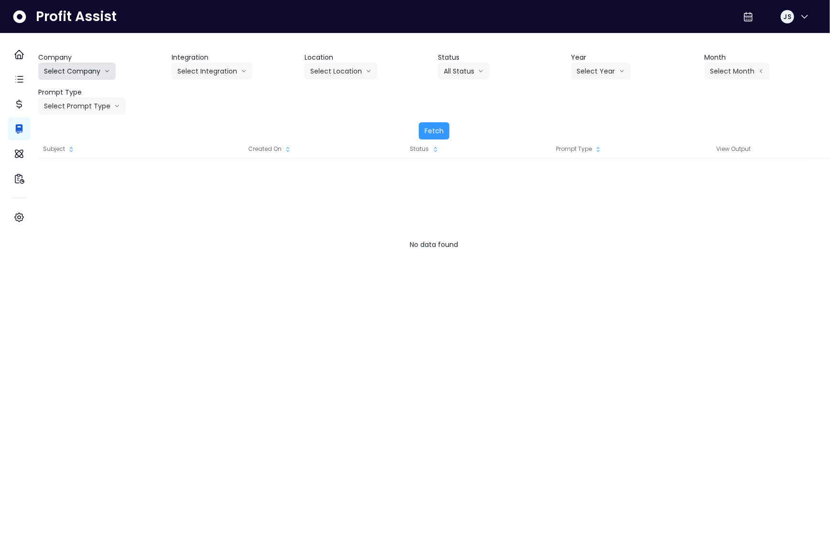
click at [97, 66] on button "Select Company" at bounding box center [76, 71] width 77 height 17
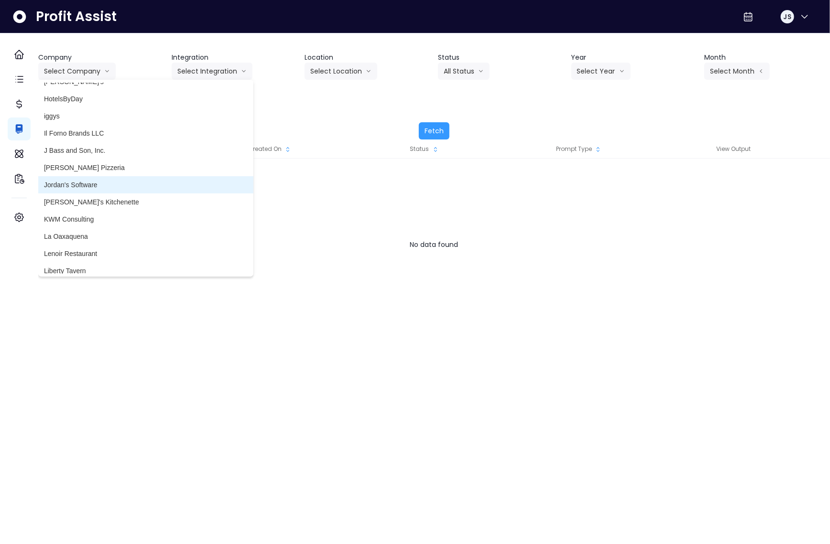
scroll to position [1212, 0]
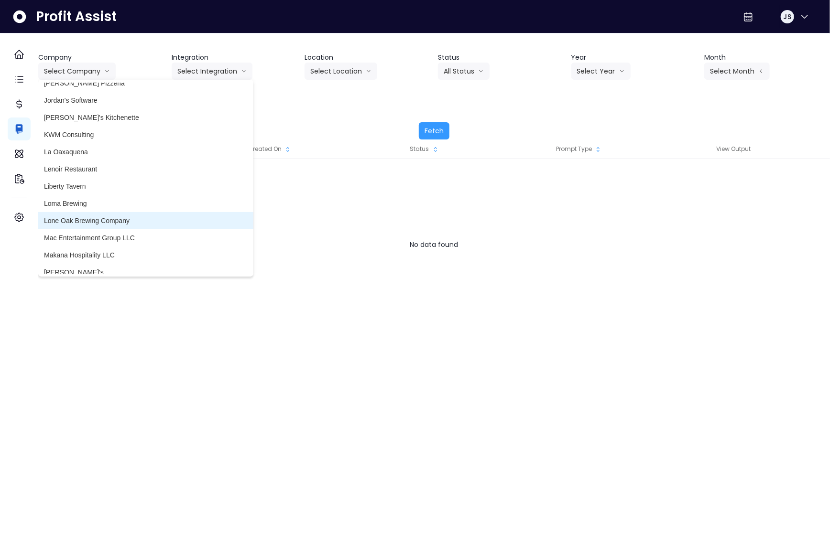
click at [97, 221] on span "Lone Oak Brewing Company" at bounding box center [146, 221] width 204 height 10
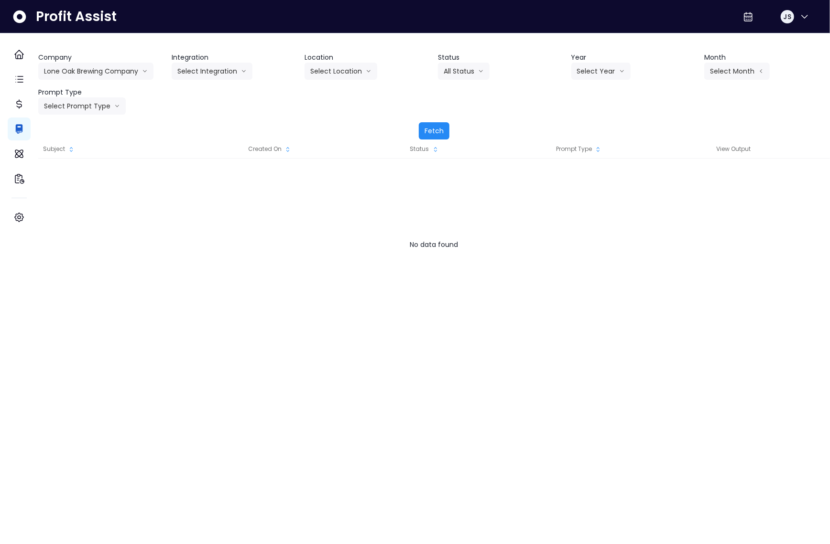
click at [430, 134] on button "Fetch" at bounding box center [434, 130] width 31 height 17
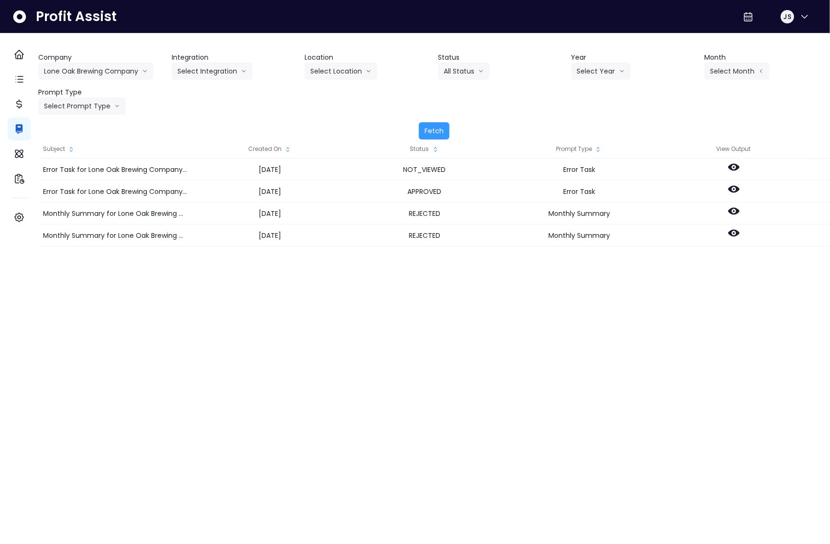
click at [284, 150] on div "Created On" at bounding box center [270, 149] width 154 height 19
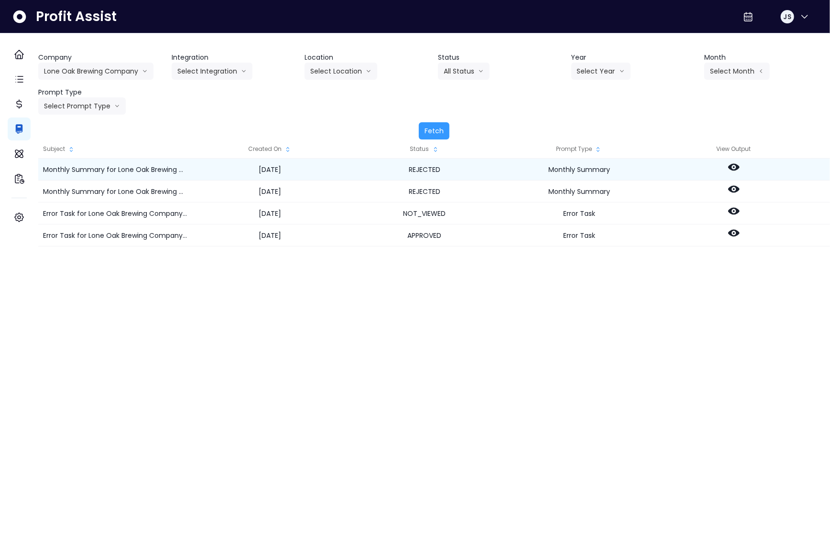
click at [739, 171] on icon at bounding box center [733, 167] width 11 height 11
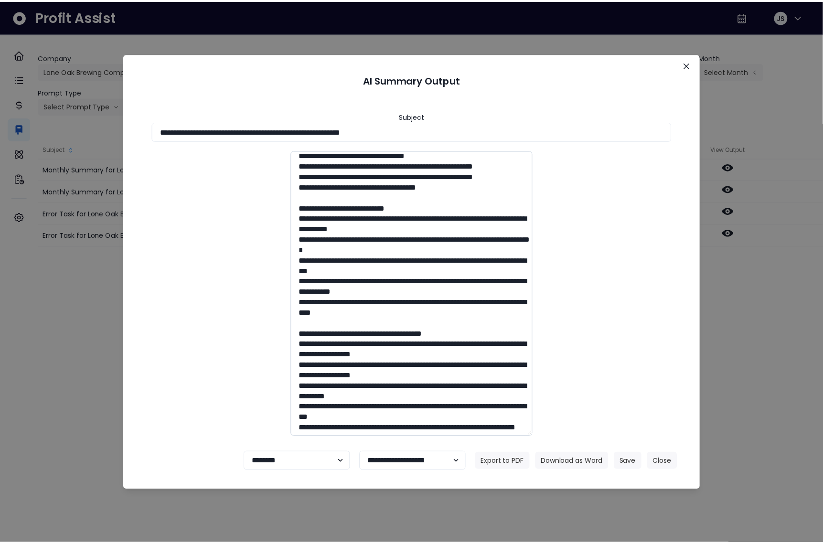
scroll to position [0, 0]
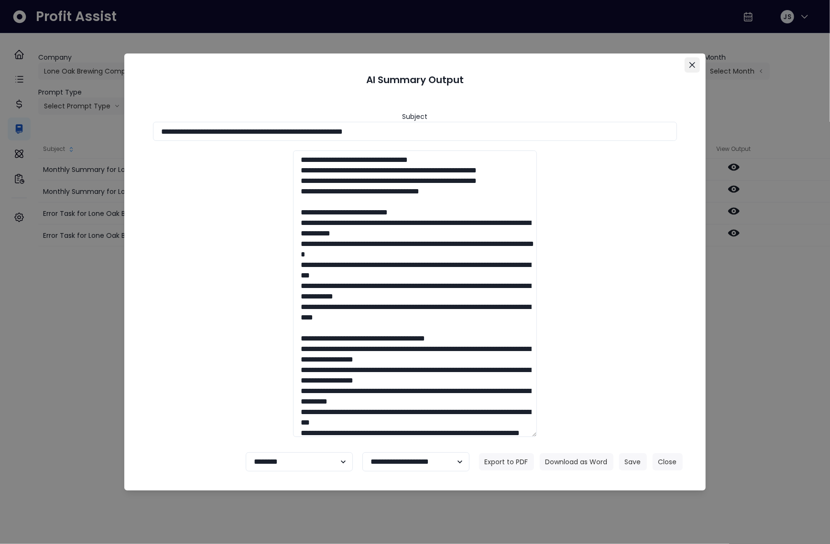
click at [693, 65] on icon "Close" at bounding box center [692, 65] width 6 height 6
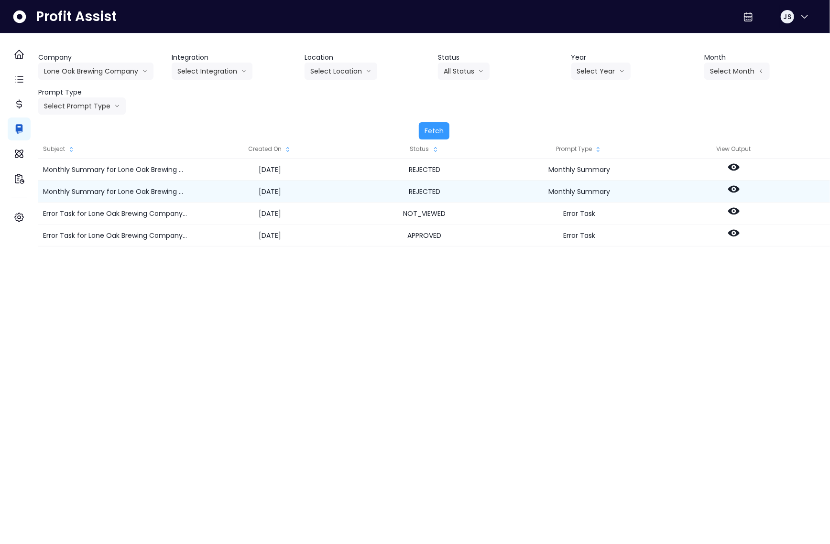
click at [739, 191] on icon at bounding box center [733, 188] width 11 height 11
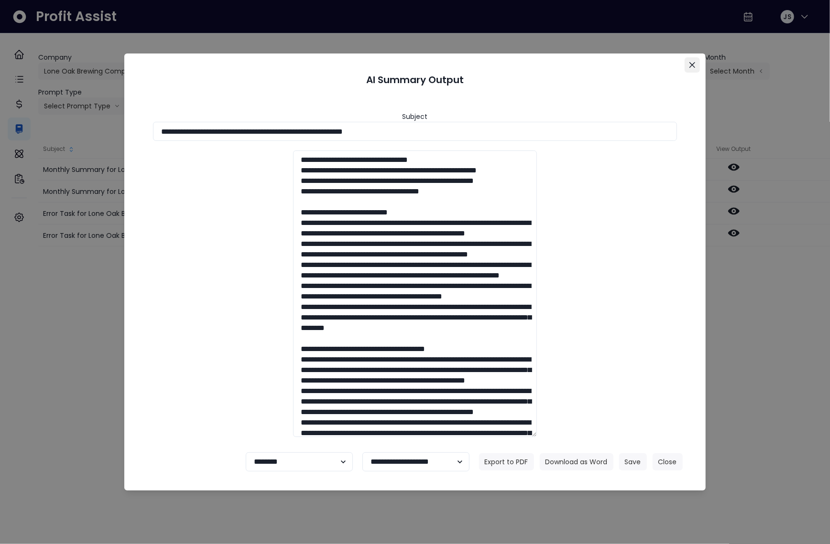
click at [692, 66] on icon "Close" at bounding box center [692, 65] width 6 height 6
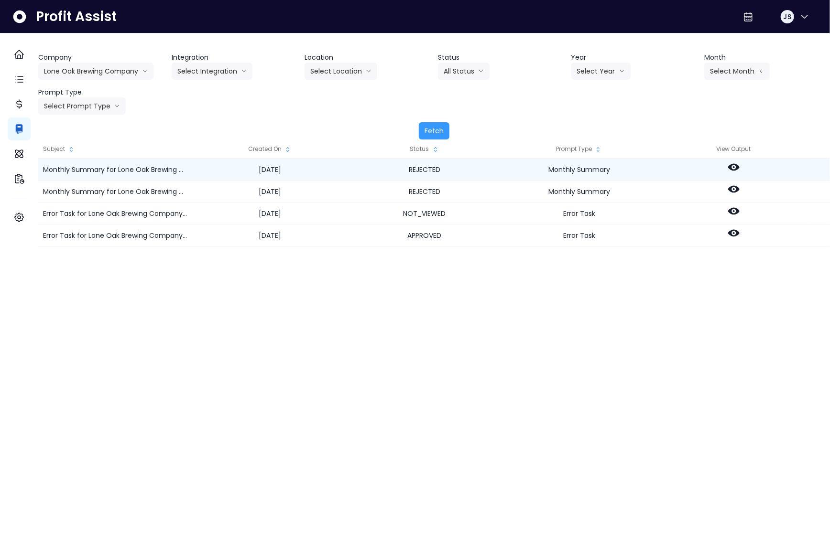
click at [739, 164] on icon at bounding box center [733, 167] width 11 height 11
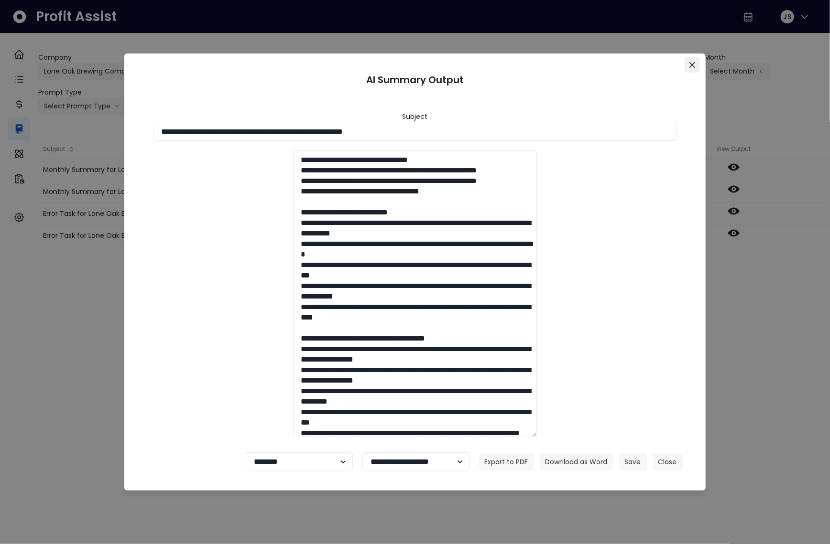
click at [689, 67] on icon "Close" at bounding box center [692, 65] width 6 height 6
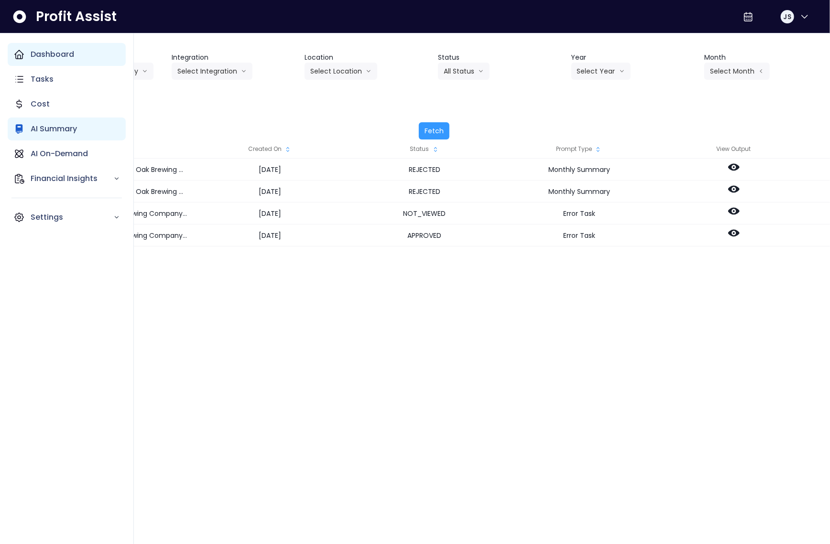
click at [22, 49] on icon "Main navigation" at bounding box center [18, 54] width 11 height 11
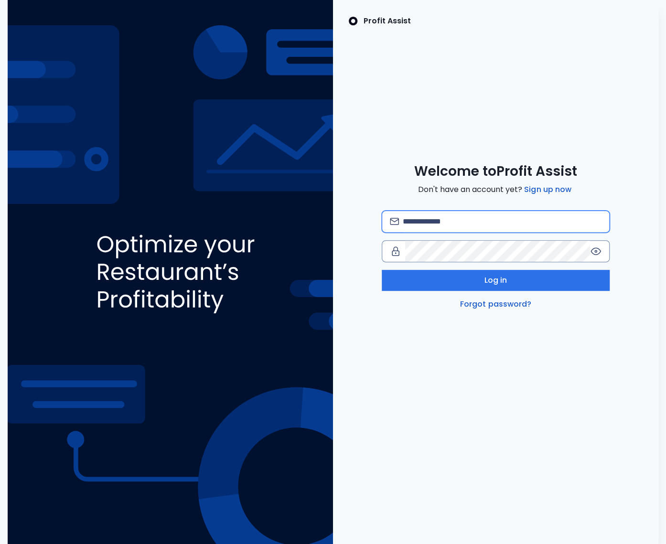
click at [472, 217] on input "email" at bounding box center [502, 221] width 199 height 21
type input "**********"
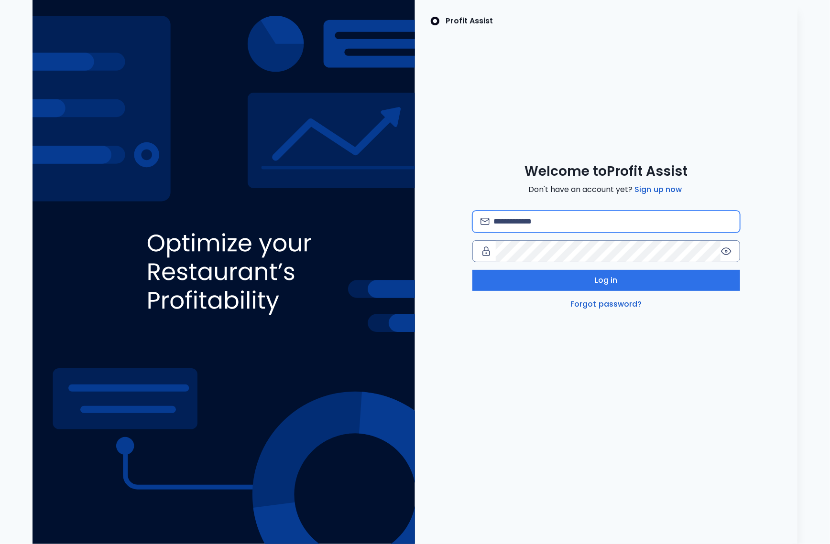
click at [532, 217] on input "email" at bounding box center [612, 221] width 238 height 21
type input "**********"
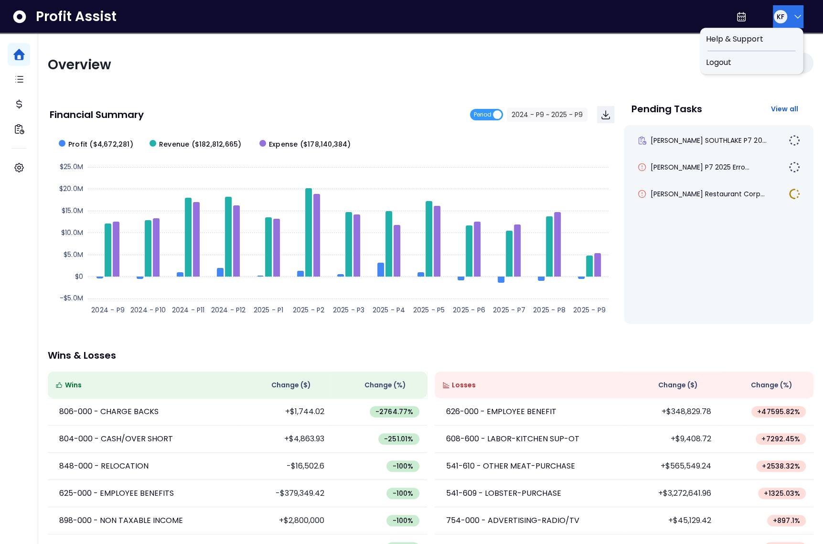
click at [778, 16] on span "KF" at bounding box center [781, 17] width 8 height 10
click at [763, 66] on span "Logout" at bounding box center [752, 62] width 92 height 11
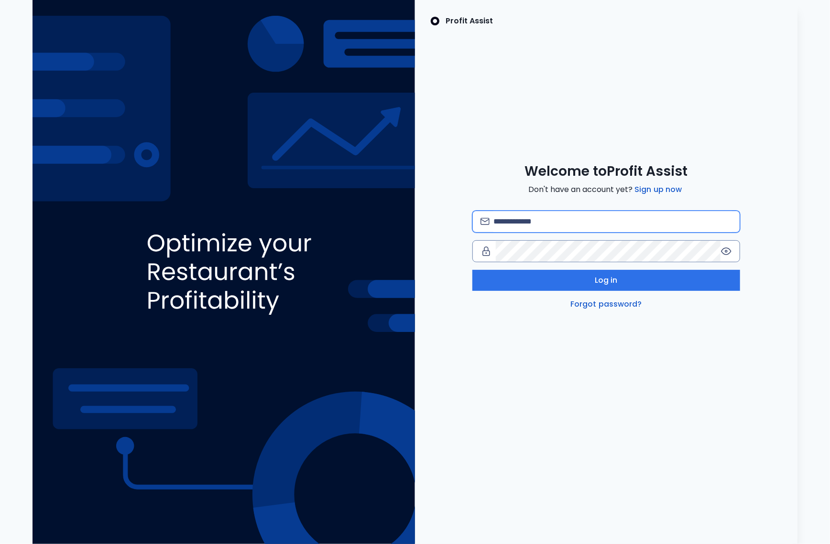
click at [547, 220] on input "email" at bounding box center [612, 221] width 238 height 21
type input "**********"
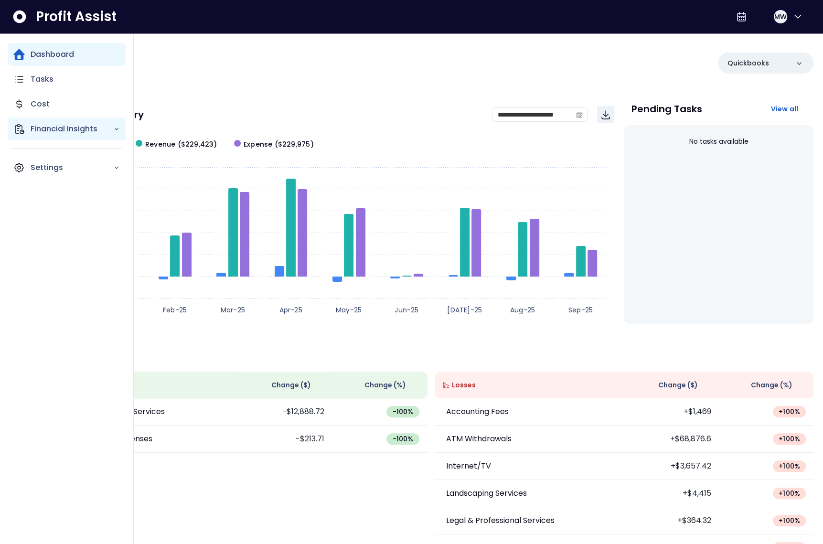
click at [48, 139] on div "Financial Insights" at bounding box center [67, 129] width 118 height 23
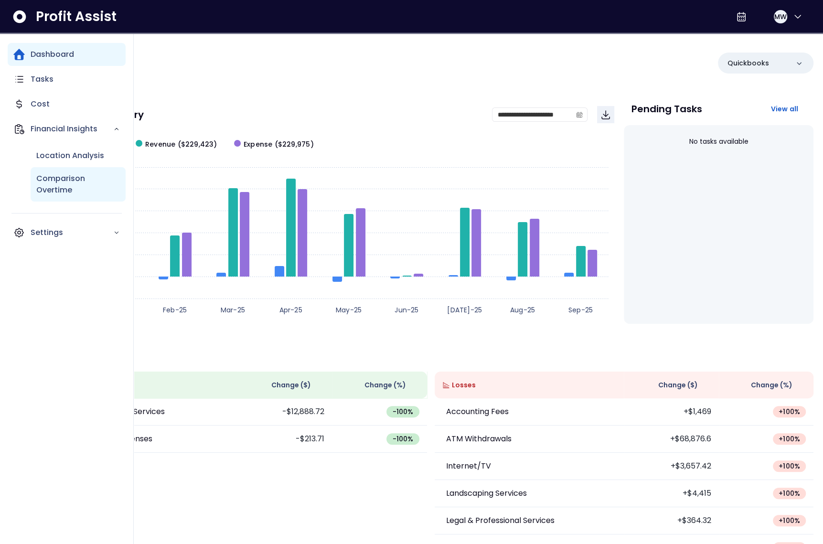
click at [53, 180] on p "Comparison Overtime" at bounding box center [78, 184] width 84 height 23
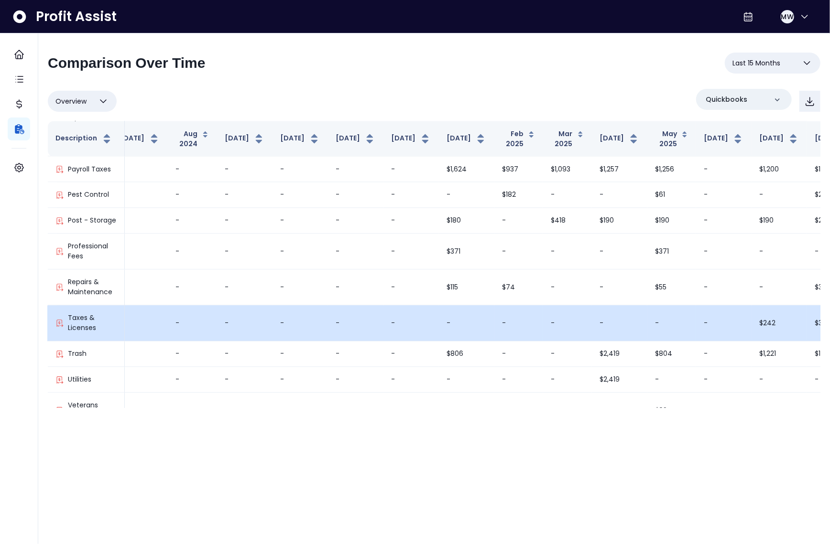
scroll to position [1108, 68]
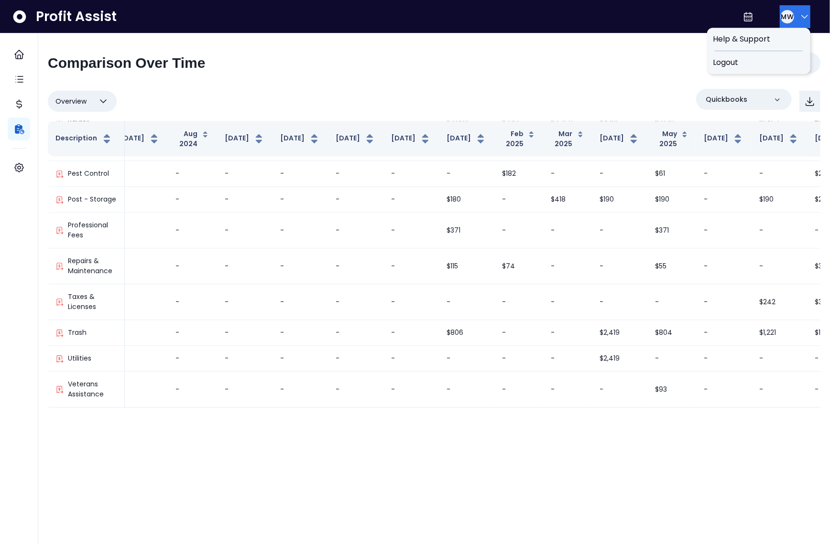
click at [784, 15] on span "MW" at bounding box center [787, 17] width 12 height 10
click at [759, 65] on span "Logout" at bounding box center [758, 62] width 92 height 11
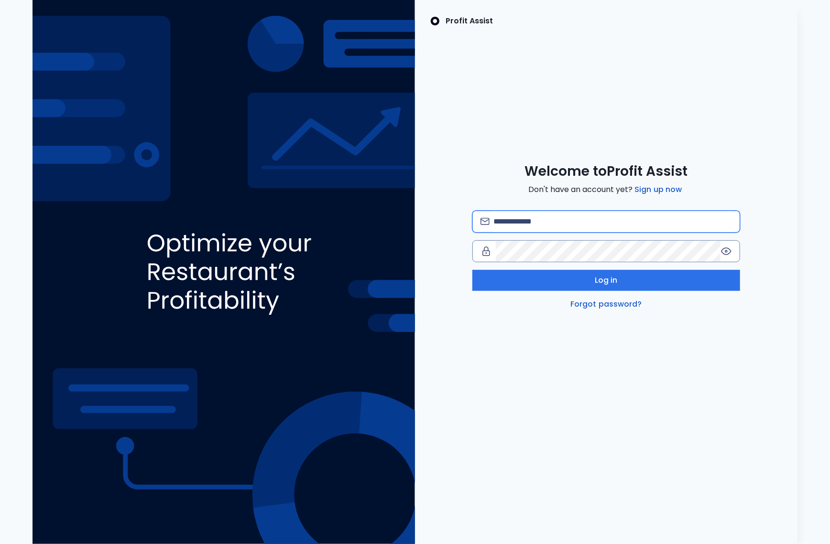
click at [585, 223] on input "email" at bounding box center [612, 221] width 238 height 21
type input "**********"
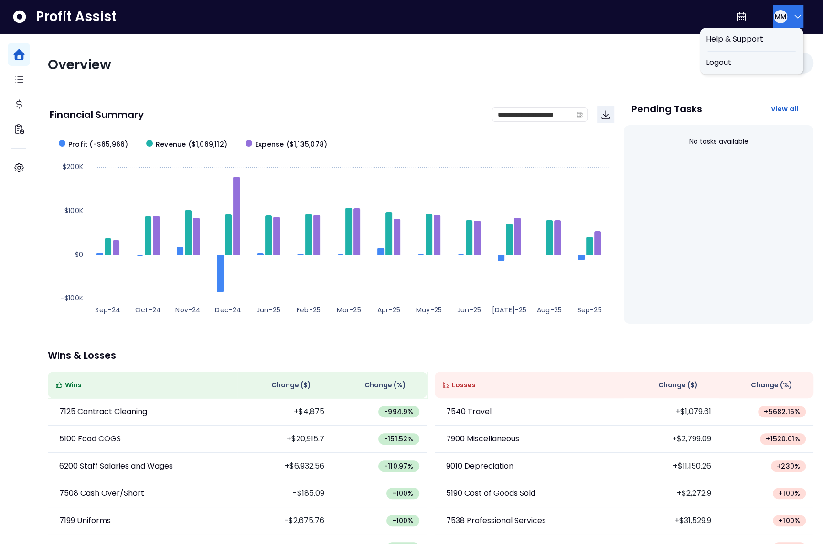
click at [782, 22] on div "MM" at bounding box center [780, 16] width 15 height 15
click at [758, 65] on span "Logout" at bounding box center [752, 62] width 92 height 11
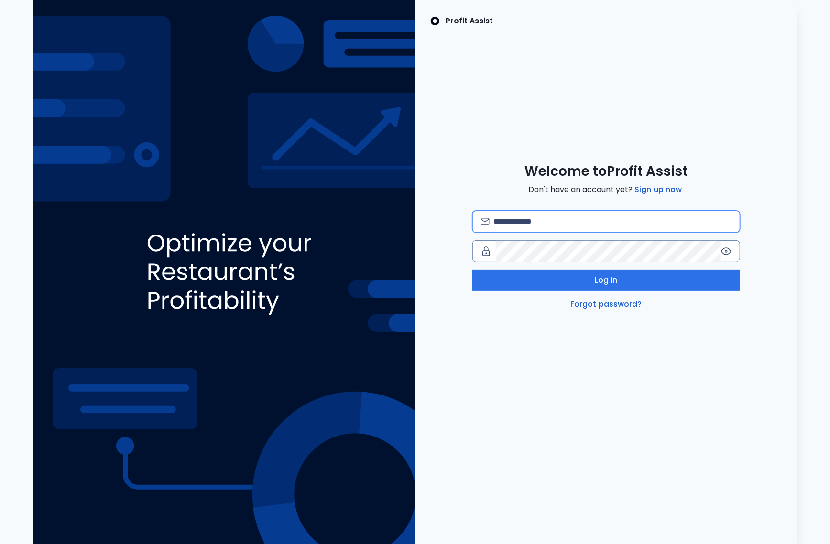
click at [550, 227] on input "email" at bounding box center [612, 221] width 238 height 21
type input "**********"
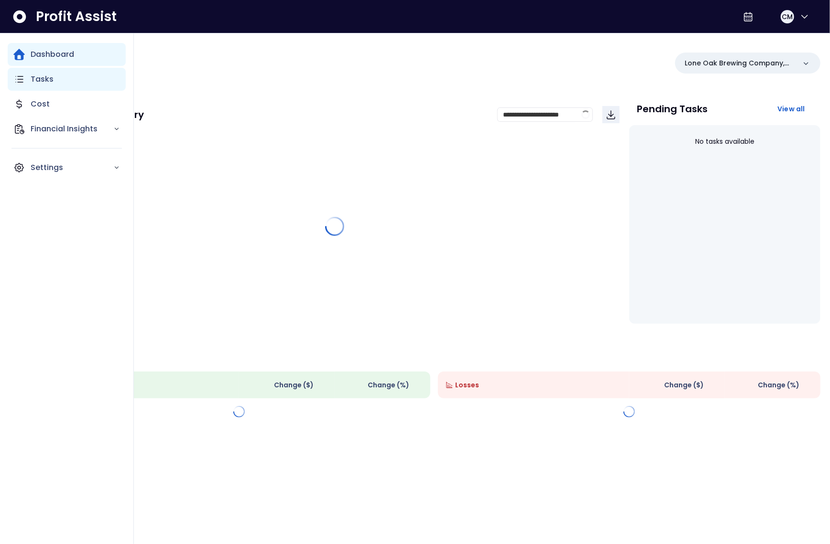
click at [25, 82] on div "Tasks" at bounding box center [67, 79] width 118 height 23
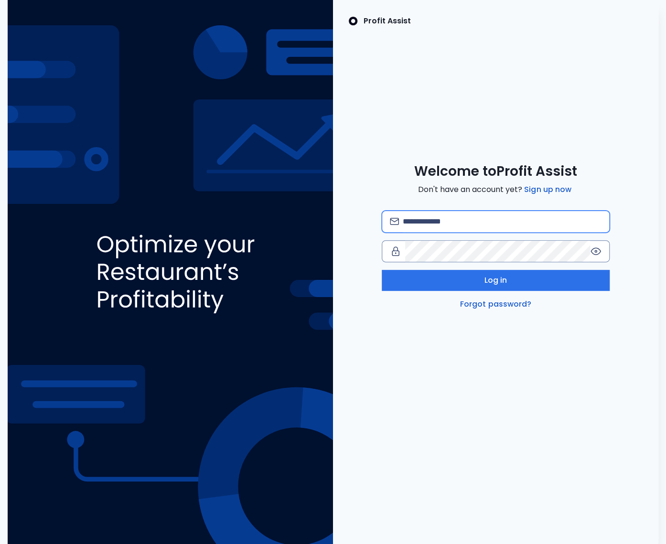
click at [448, 226] on input "email" at bounding box center [502, 221] width 199 height 21
click at [489, 222] on input "**********" at bounding box center [502, 221] width 199 height 21
type input "**********"
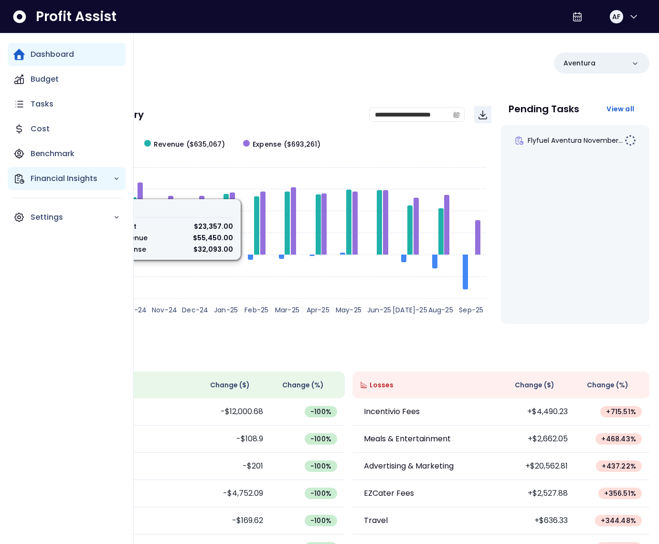
click at [33, 177] on p "Financial Insights" at bounding box center [72, 178] width 83 height 11
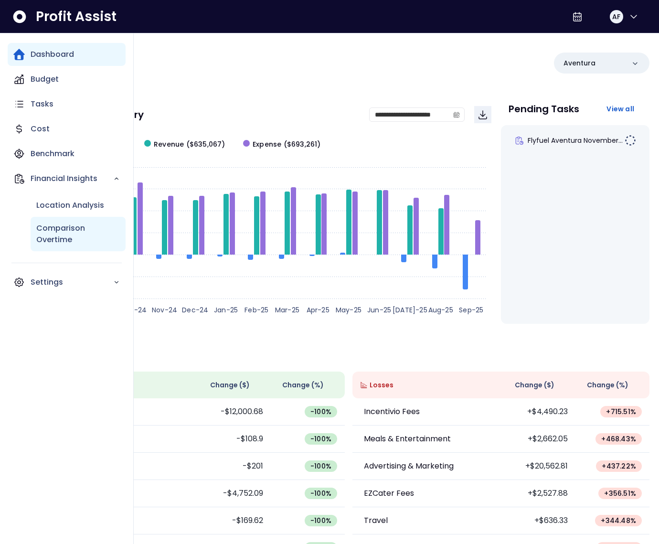
click at [69, 226] on p "Comparison Overtime" at bounding box center [78, 234] width 84 height 23
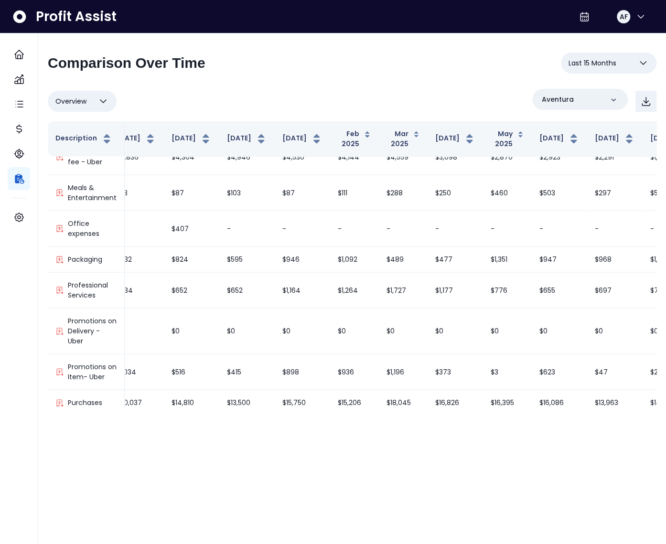
scroll to position [1000, 232]
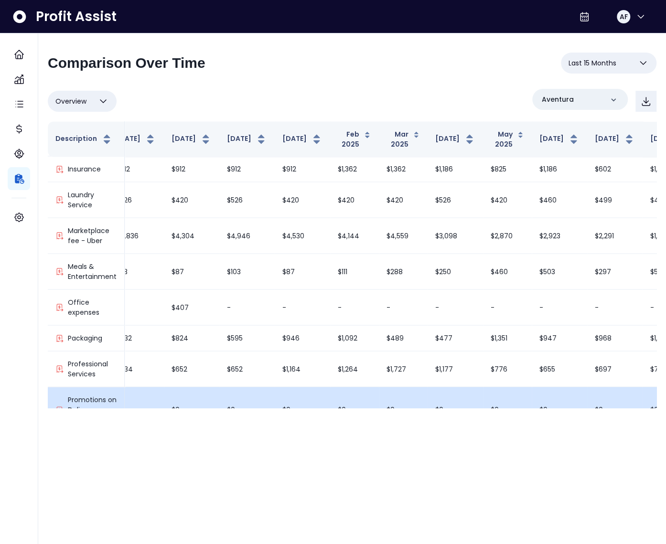
drag, startPoint x: 520, startPoint y: 399, endPoint x: 507, endPoint y: 399, distance: 12.4
click at [587, 399] on td "$0" at bounding box center [614, 410] width 55 height 46
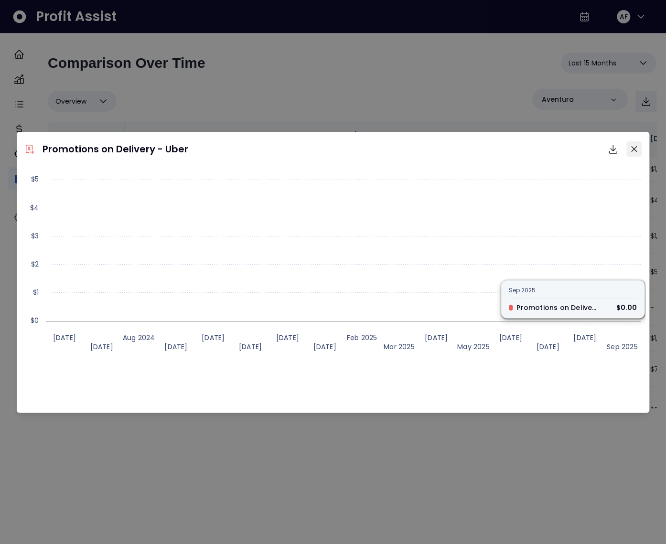
click at [636, 152] on button "Close" at bounding box center [633, 148] width 15 height 15
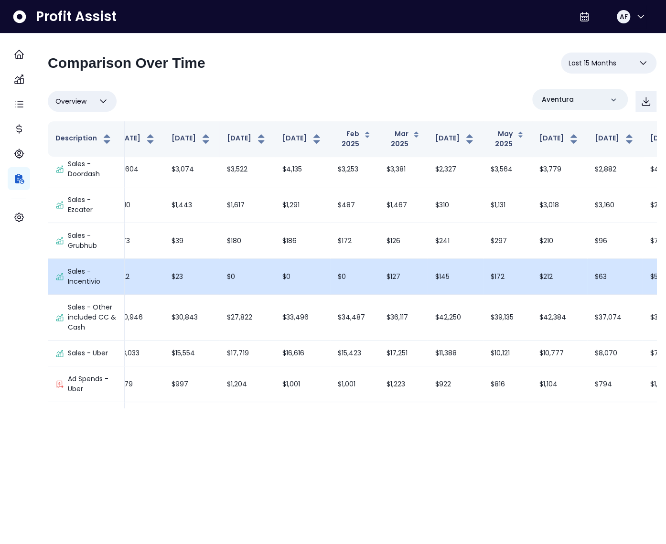
scroll to position [211, 232]
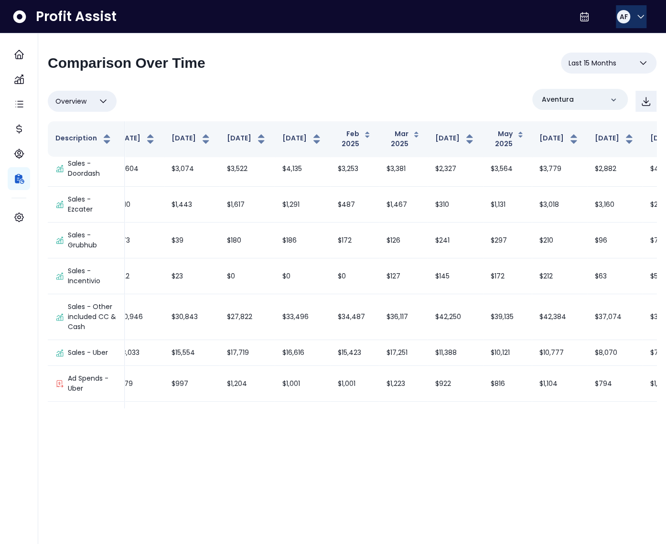
click at [628, 16] on button "AF" at bounding box center [631, 16] width 31 height 23
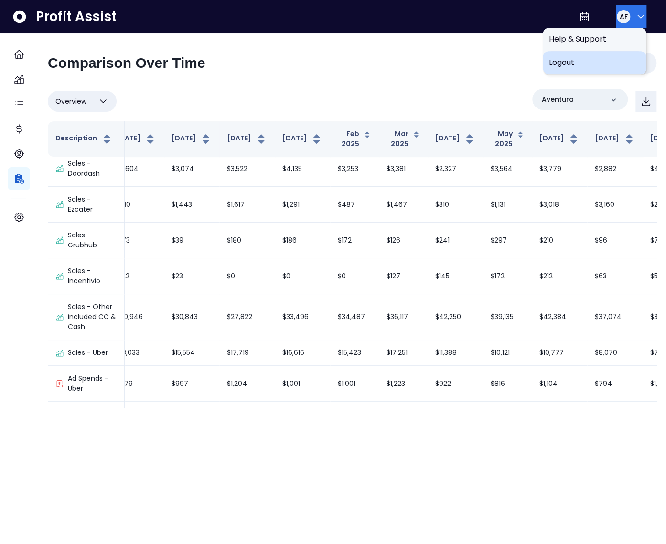
click at [595, 62] on span "Logout" at bounding box center [595, 62] width 92 height 11
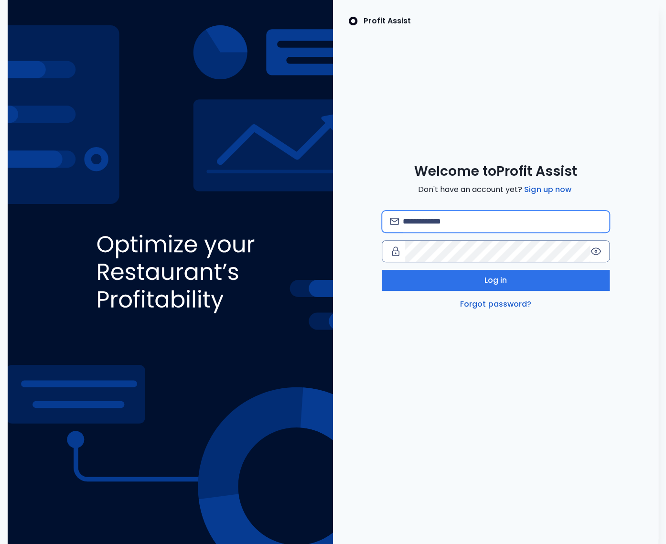
click at [453, 224] on input "email" at bounding box center [502, 221] width 199 height 21
type input "**********"
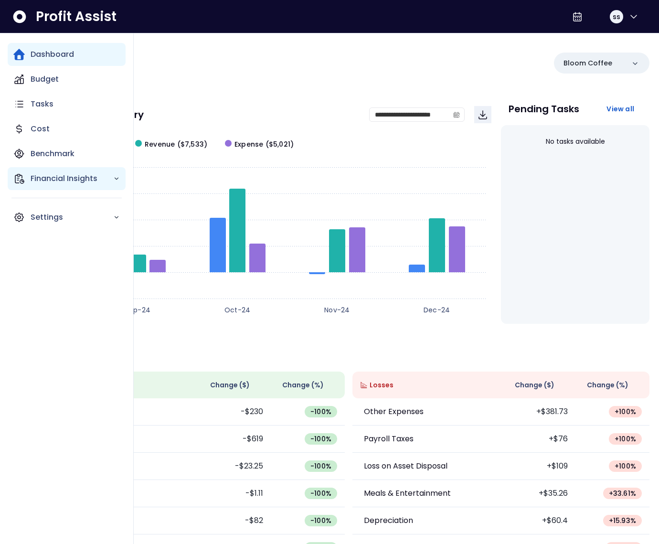
click at [30, 182] on div "Financial Insights" at bounding box center [67, 178] width 118 height 23
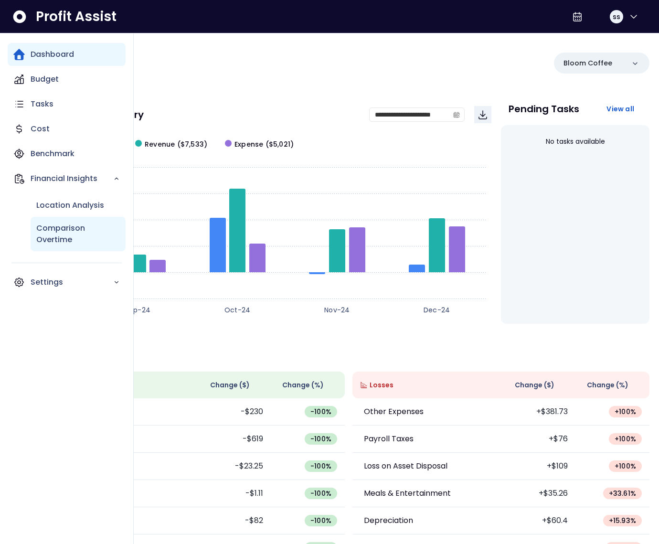
click at [74, 232] on p "Comparison Overtime" at bounding box center [78, 234] width 84 height 23
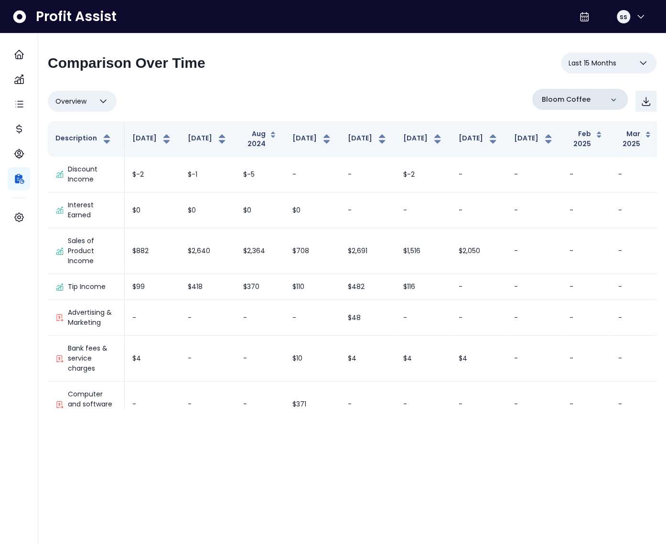
click at [598, 97] on div "Bloom Coffee" at bounding box center [580, 99] width 96 height 21
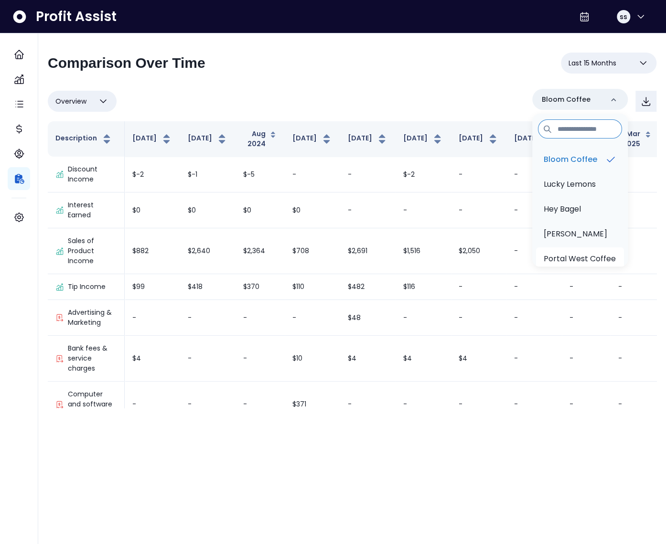
click at [576, 251] on li "Portal West Coffee" at bounding box center [580, 259] width 88 height 23
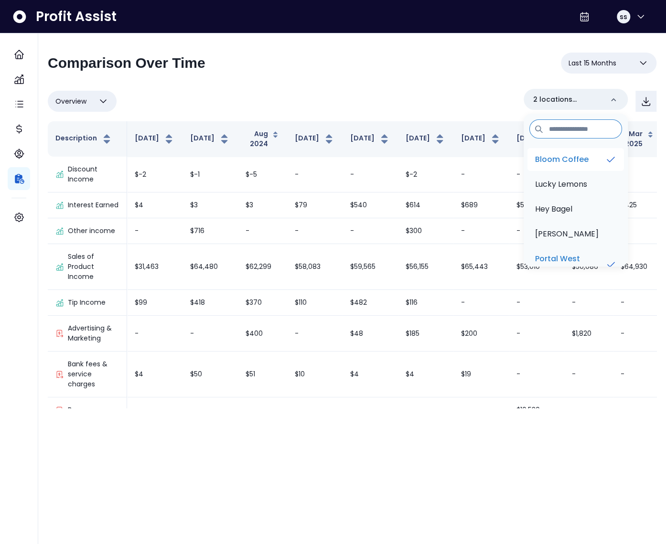
click at [579, 162] on p "Bloom Coffee" at bounding box center [562, 159] width 54 height 11
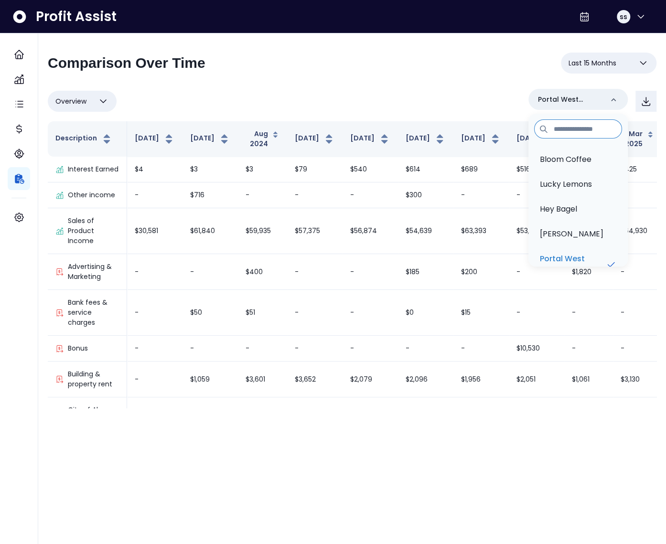
click at [392, 79] on div "**********" at bounding box center [352, 67] width 609 height 29
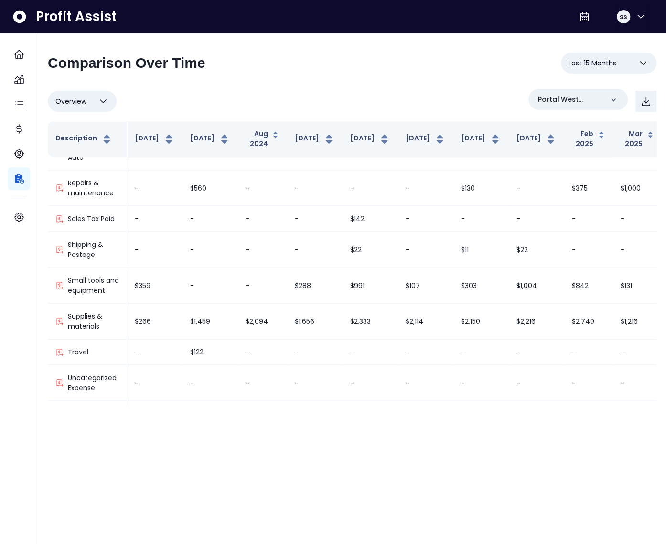
scroll to position [884, 234]
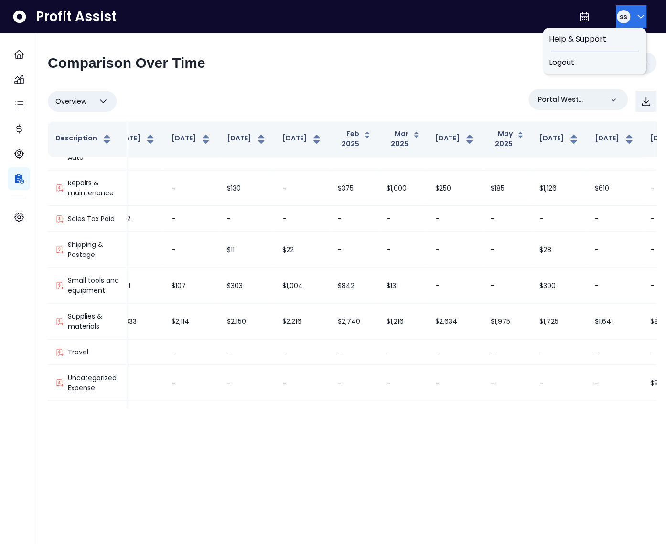
drag, startPoint x: 628, startPoint y: 18, endPoint x: 625, endPoint y: 25, distance: 8.0
click at [628, 18] on button "ss" at bounding box center [631, 16] width 31 height 23
click at [603, 65] on span "Logout" at bounding box center [595, 62] width 92 height 11
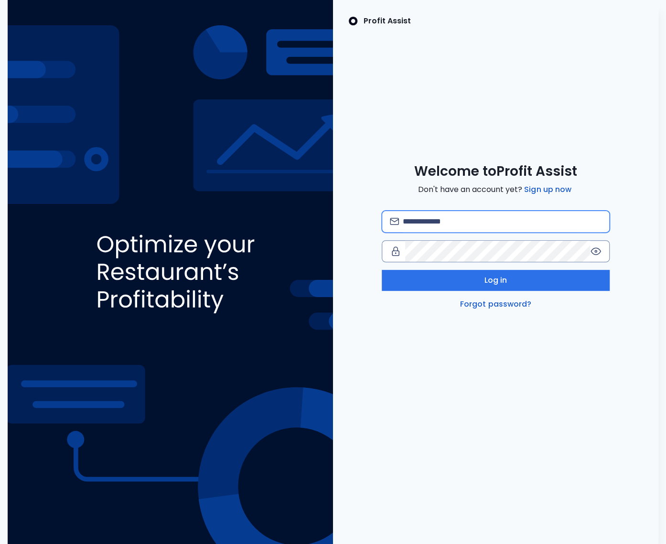
click at [445, 219] on input "email" at bounding box center [502, 221] width 199 height 21
type input "**********"
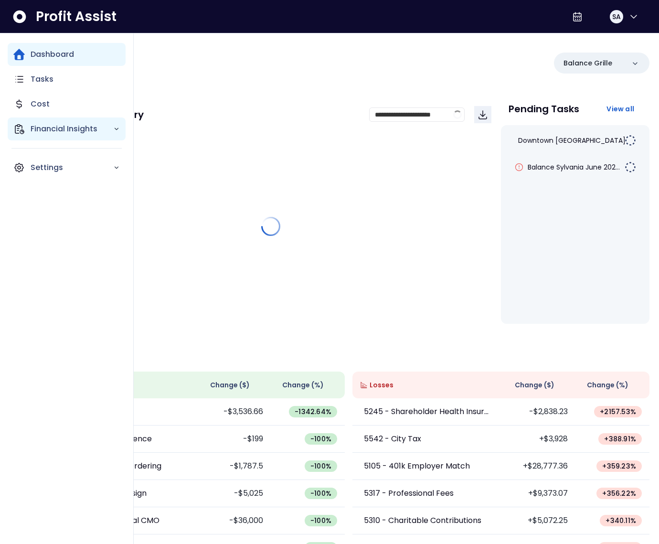
click at [23, 127] on icon "Main navigation" at bounding box center [18, 128] width 11 height 11
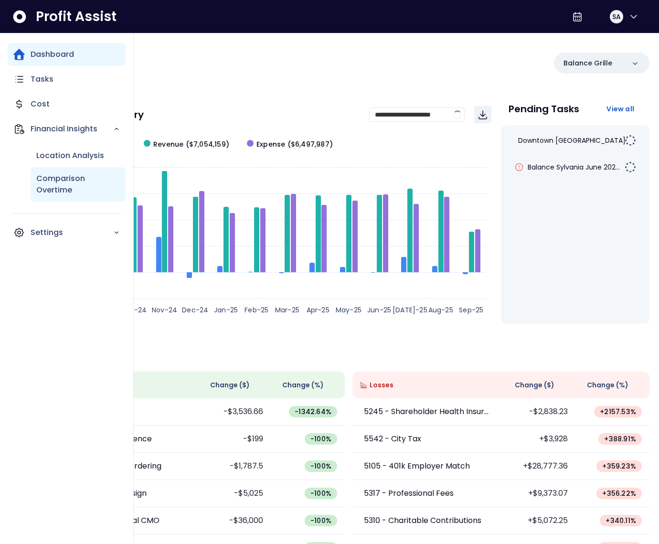
click at [61, 179] on p "Comparison Overtime" at bounding box center [78, 184] width 84 height 23
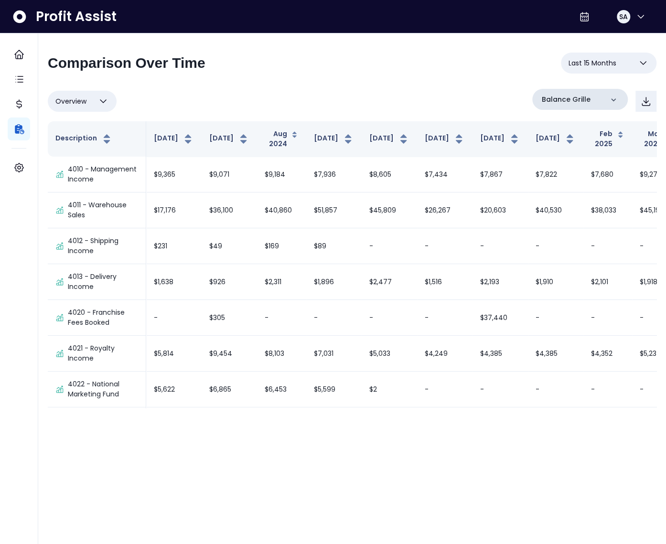
click at [584, 97] on p "Balance Grille" at bounding box center [566, 100] width 49 height 10
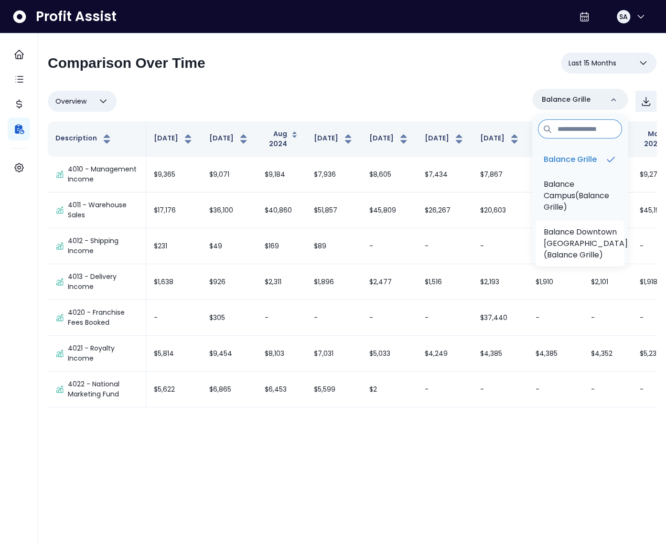
scroll to position [1, 0]
click at [574, 234] on p "Balance Downtown Cleveland(Balance Grille)" at bounding box center [586, 242] width 84 height 34
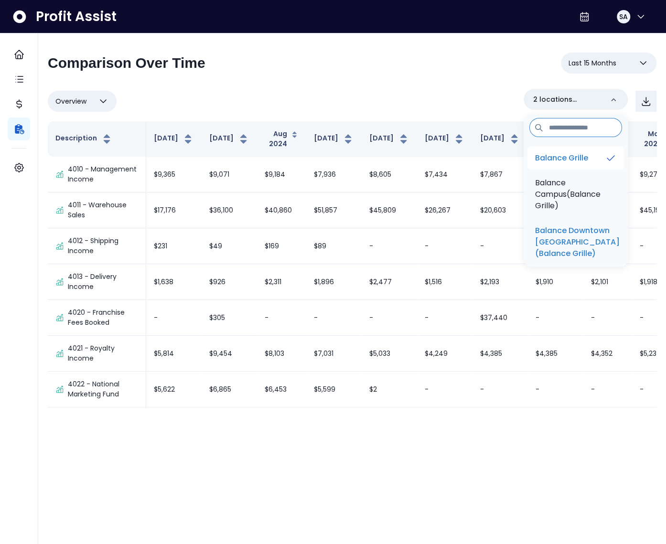
click at [585, 156] on p "Balance Grille" at bounding box center [561, 157] width 53 height 11
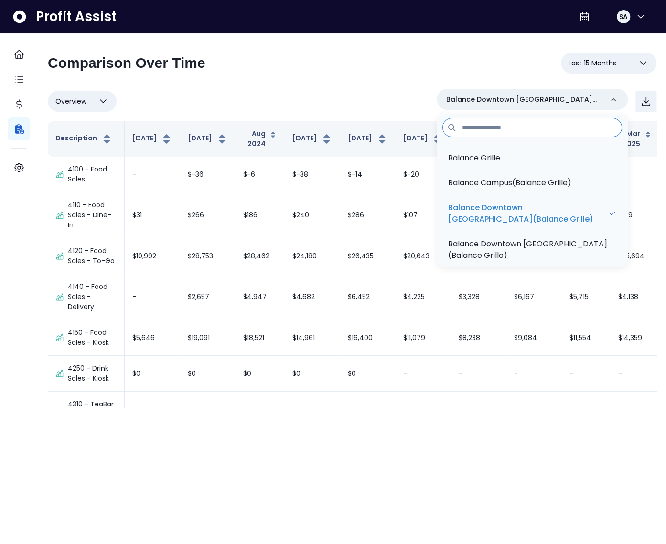
click at [345, 85] on div "**********" at bounding box center [352, 231] width 609 height 356
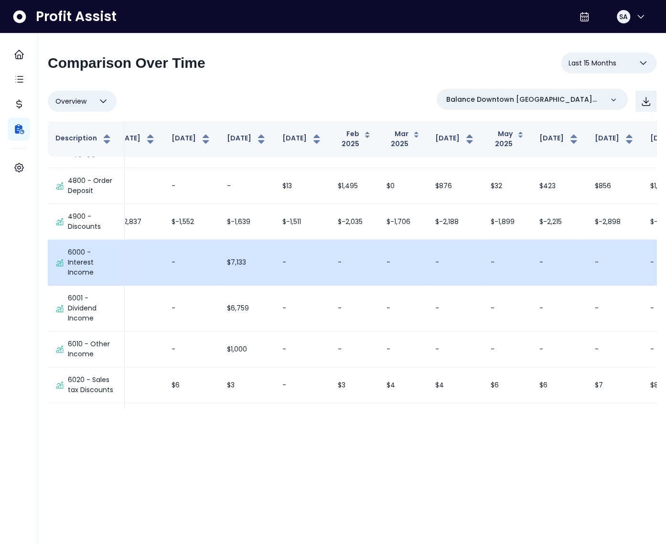
scroll to position [2675, 232]
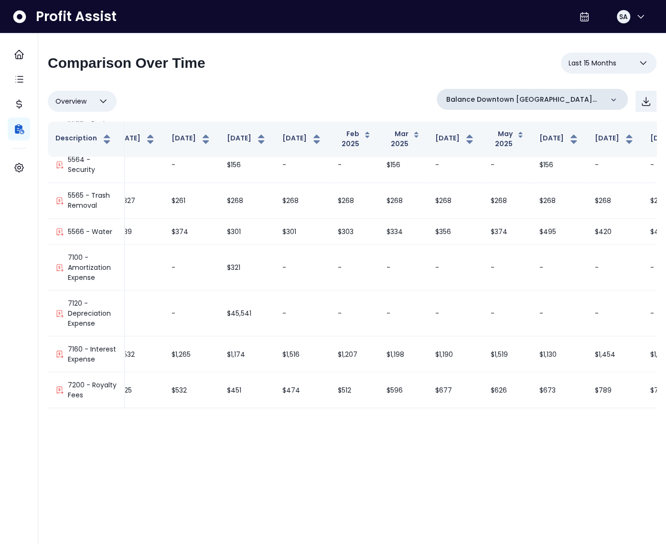
click at [530, 97] on p "Balance Downtown Cleveland(Balance Grille)" at bounding box center [524, 100] width 157 height 10
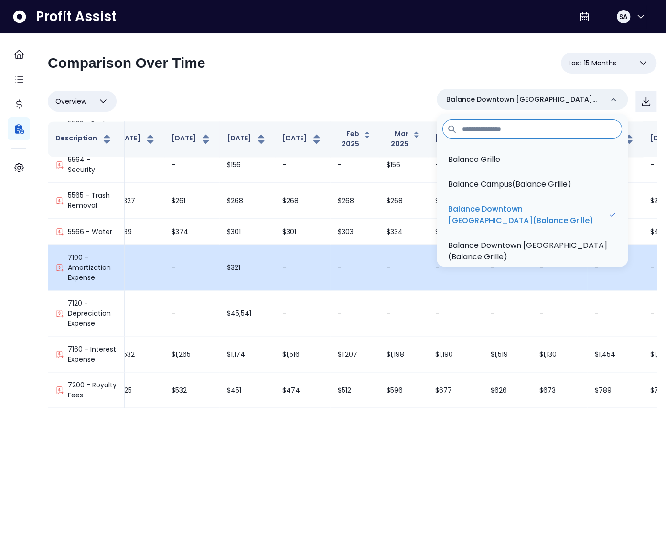
click at [512, 241] on p "Balance Downtown Toledo(Balance Grille)" at bounding box center [532, 251] width 168 height 23
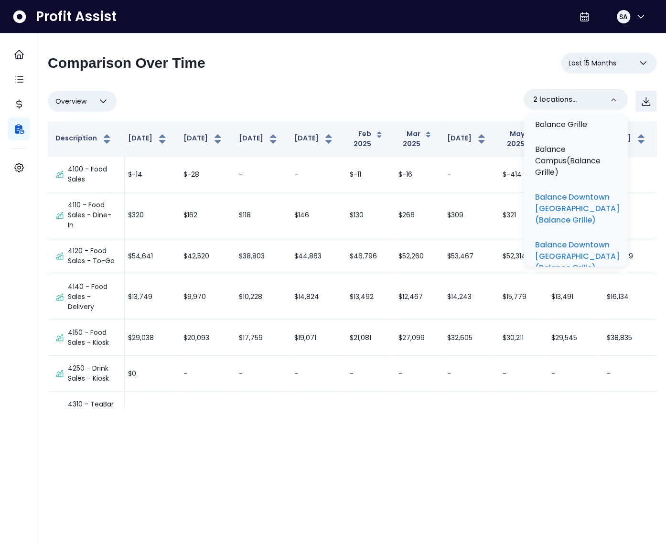
scroll to position [39, 0]
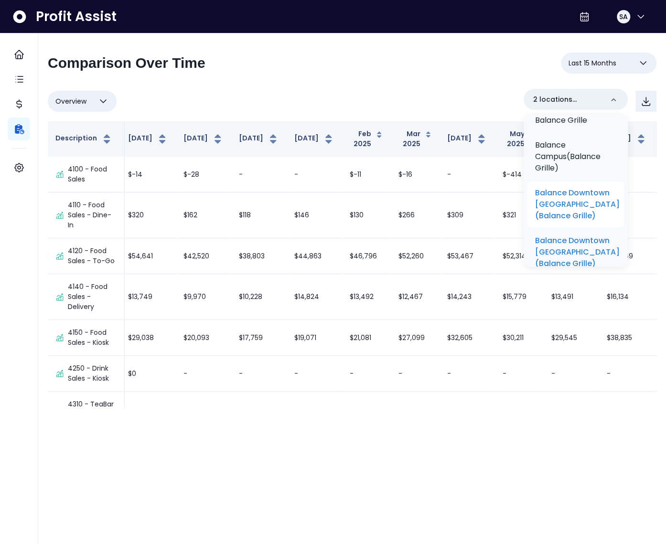
click at [569, 203] on p "Balance Downtown Cleveland(Balance Grille)" at bounding box center [577, 204] width 85 height 34
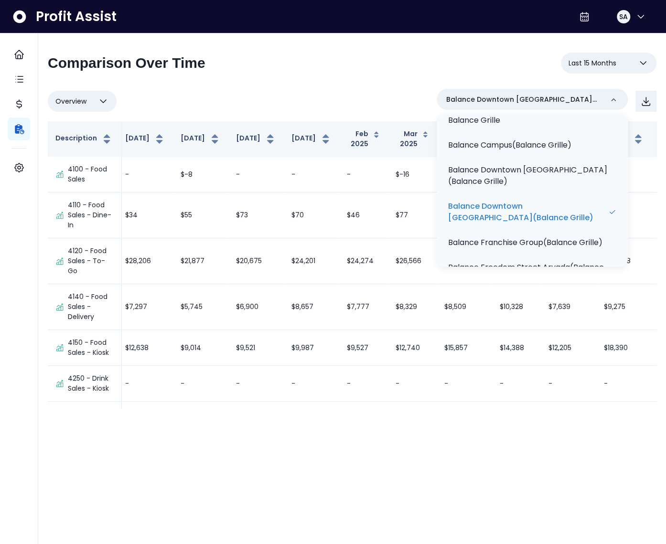
click at [372, 97] on div "Overview Overview % of cost % of sales % of budget ******** Balance Downtown To…" at bounding box center [352, 101] width 609 height 25
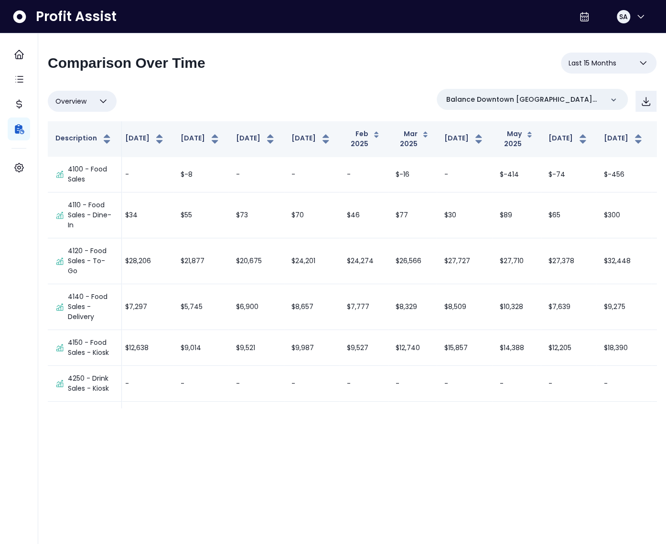
click at [343, 418] on html "**********" at bounding box center [333, 209] width 666 height 418
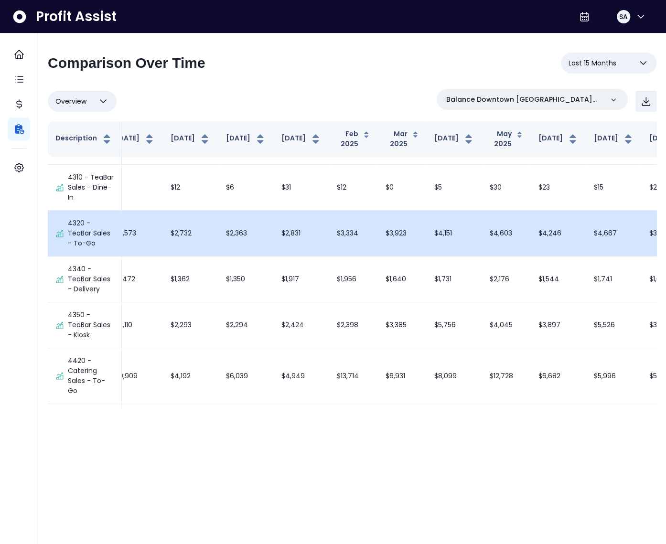
scroll to position [206, 230]
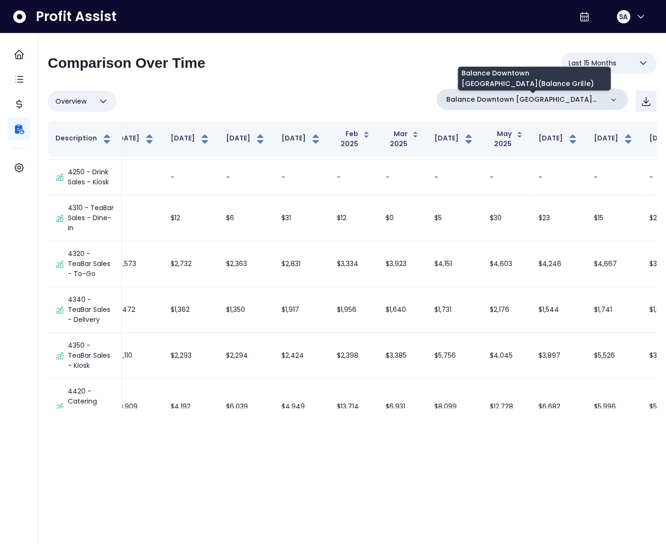
click at [538, 96] on p "Balance Downtown Toledo(Balance Grille)" at bounding box center [524, 100] width 157 height 10
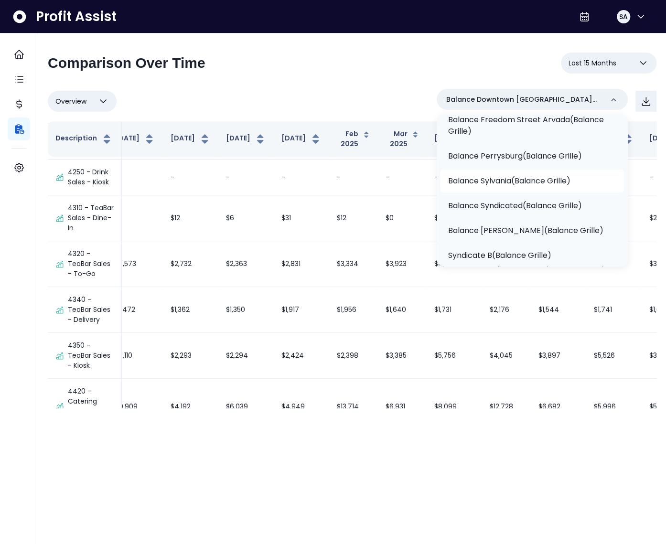
click at [519, 187] on p "Balance Sylvania(Balance Grille)" at bounding box center [509, 180] width 122 height 11
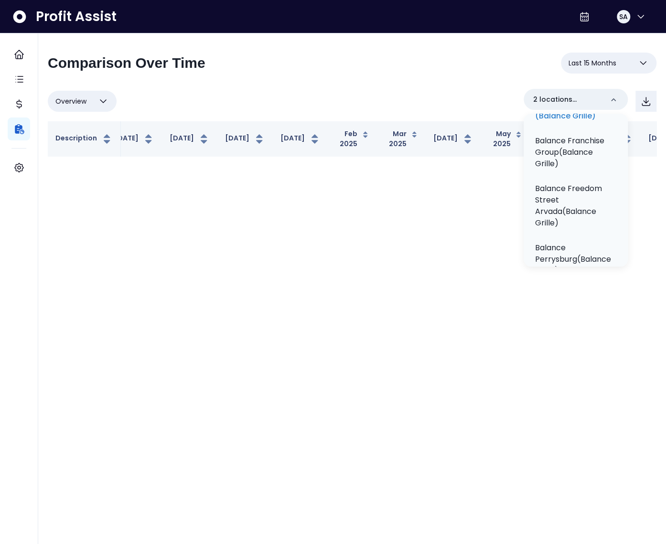
scroll to position [0, 220]
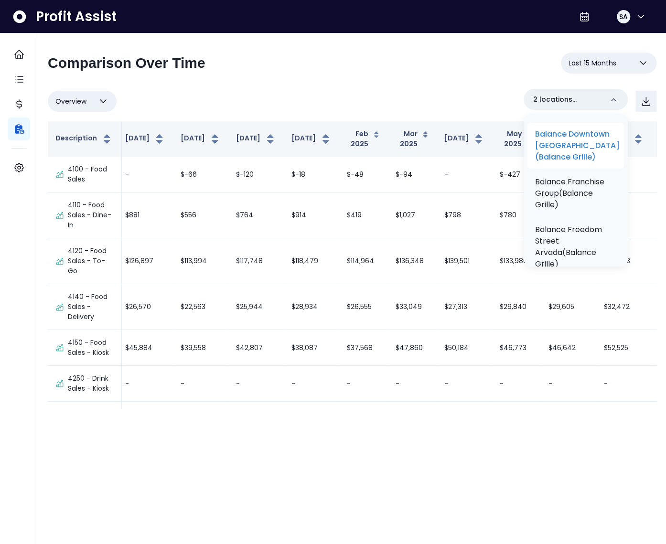
click at [569, 163] on p "Balance Downtown Toledo(Balance Grille)" at bounding box center [577, 146] width 85 height 34
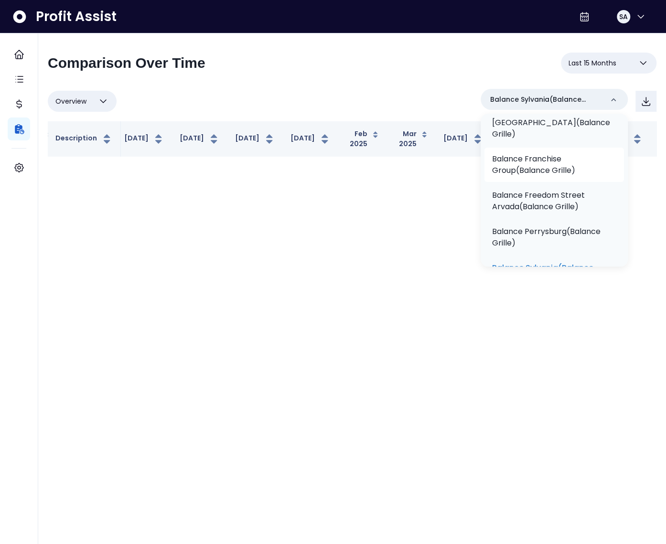
scroll to position [134, 0]
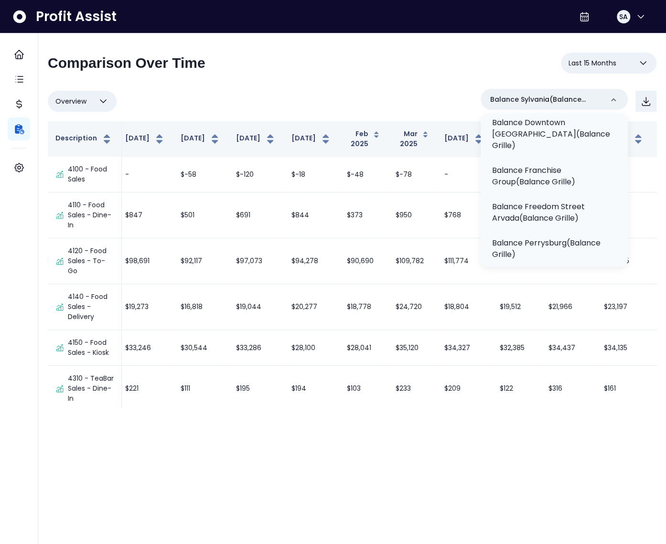
click at [354, 97] on div "Overview Overview % of cost % of sales % of budget ******** Balance Sylvania(Ba…" at bounding box center [352, 101] width 609 height 25
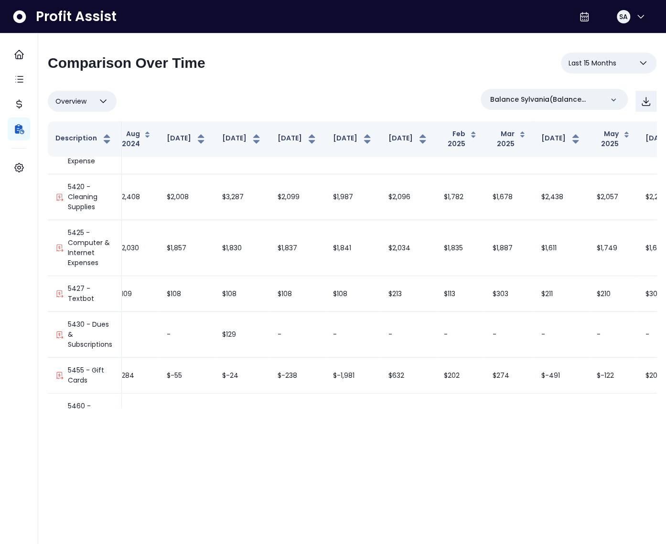
scroll to position [1744, 230]
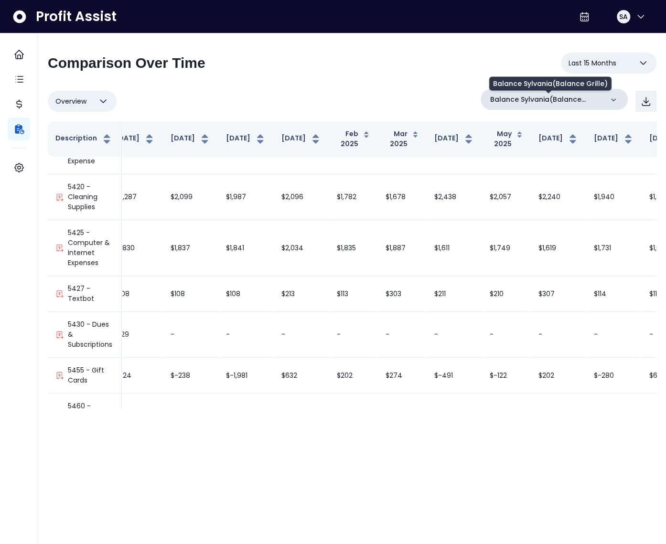
click at [538, 103] on p "Balance Sylvania(Balance Grille)" at bounding box center [546, 100] width 113 height 10
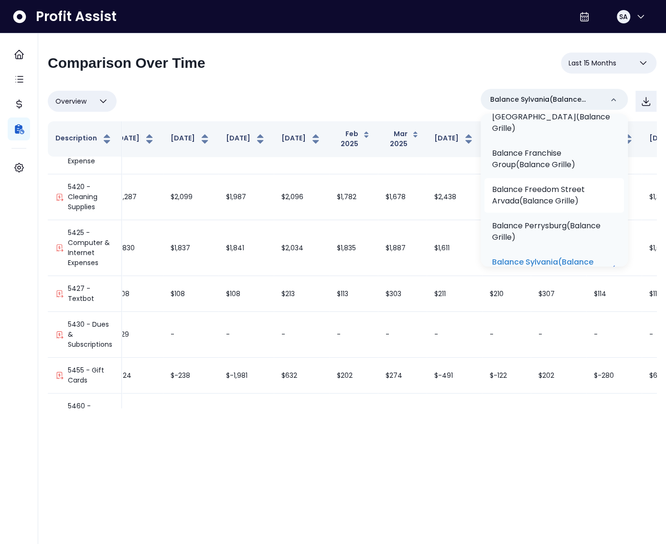
click at [561, 220] on p "Balance Perrysburg(Balance Grille)" at bounding box center [554, 231] width 124 height 23
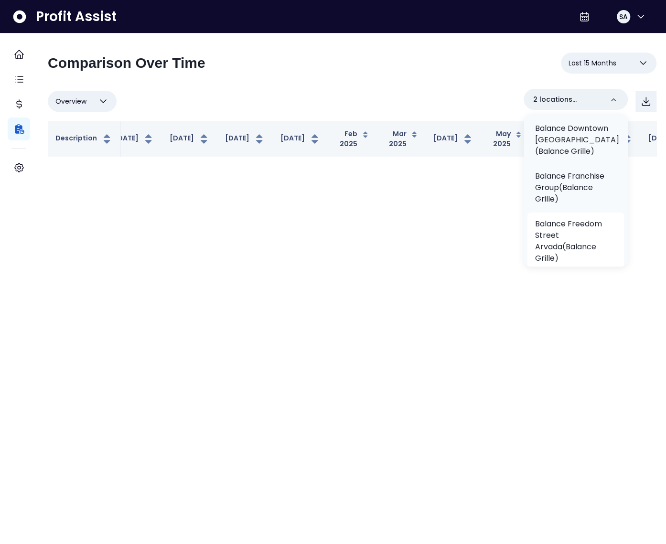
scroll to position [0, 220]
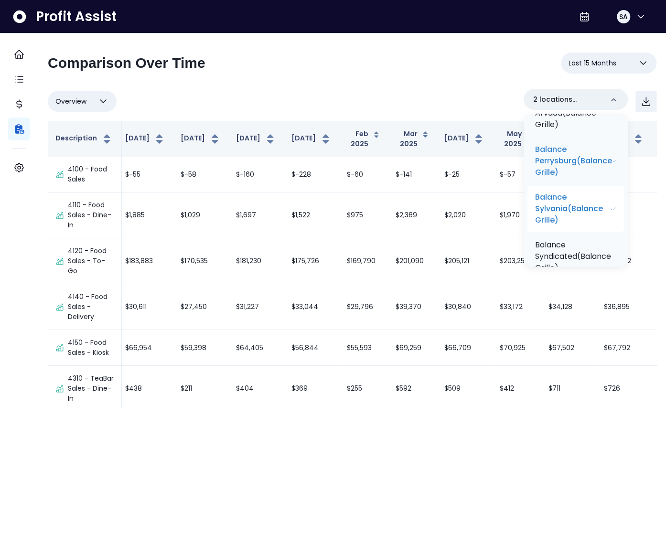
click at [575, 223] on p "Balance Sylvania(Balance Grille)" at bounding box center [572, 209] width 75 height 34
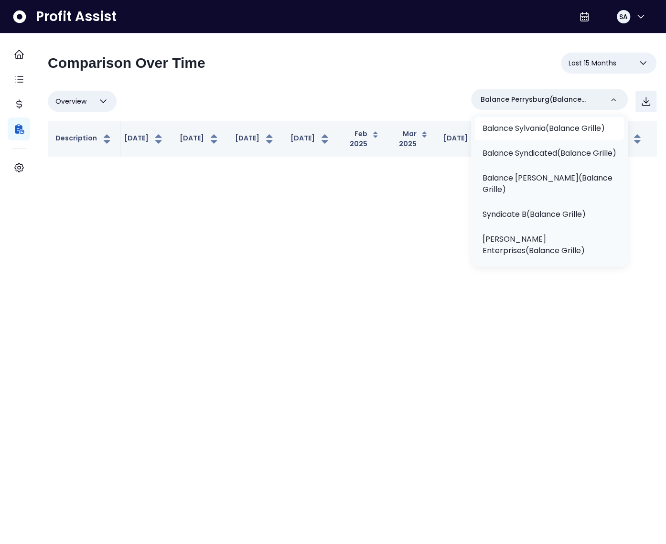
scroll to position [216, 0]
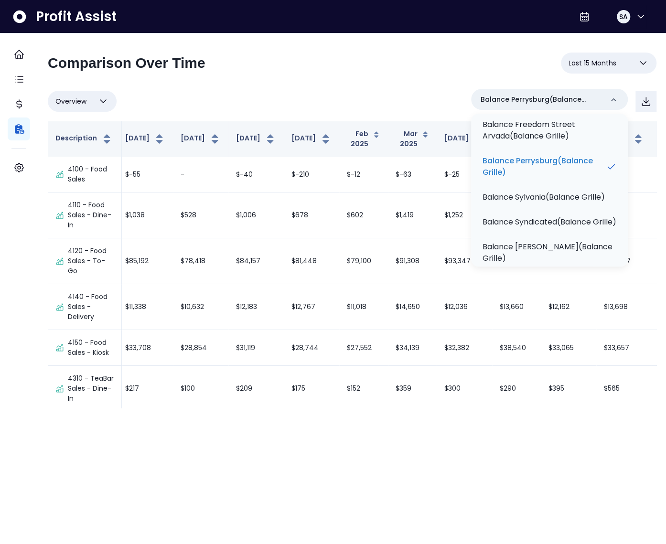
click at [366, 81] on div "**********" at bounding box center [352, 231] width 609 height 356
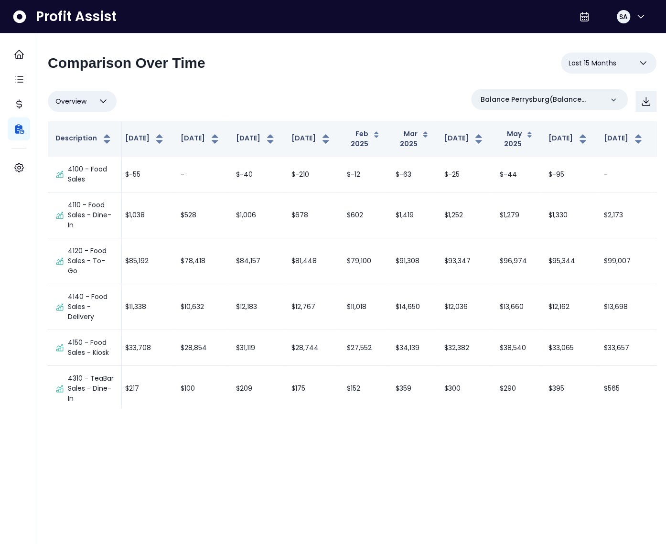
click at [346, 85] on div "**********" at bounding box center [352, 231] width 609 height 356
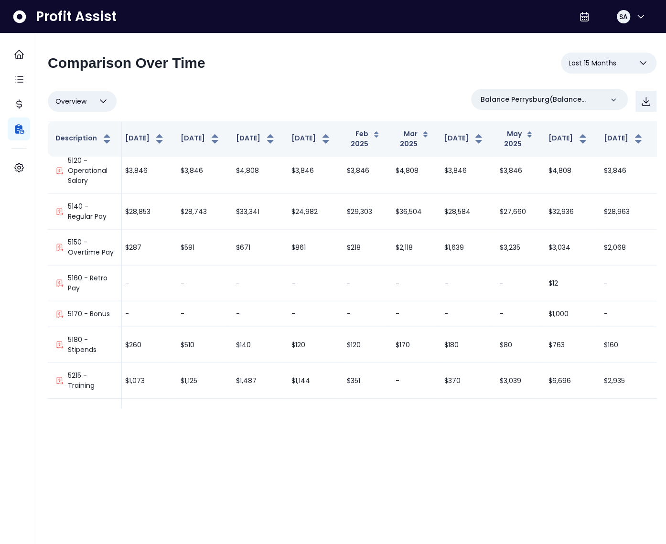
scroll to position [1218, 230]
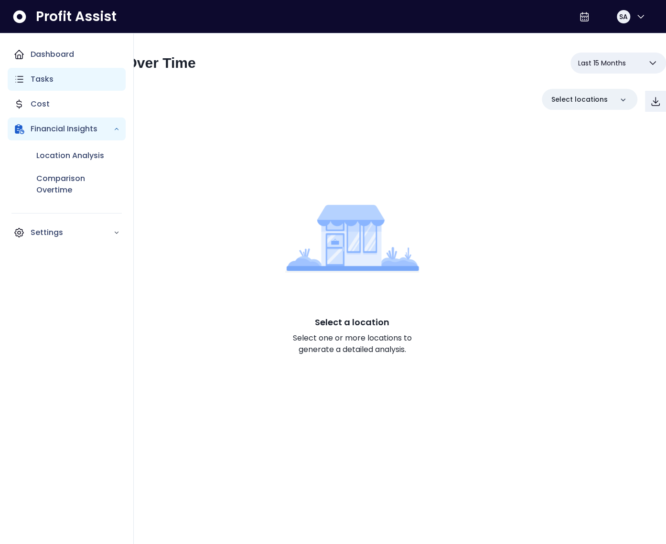
click at [40, 75] on p "Tasks" at bounding box center [42, 79] width 23 height 11
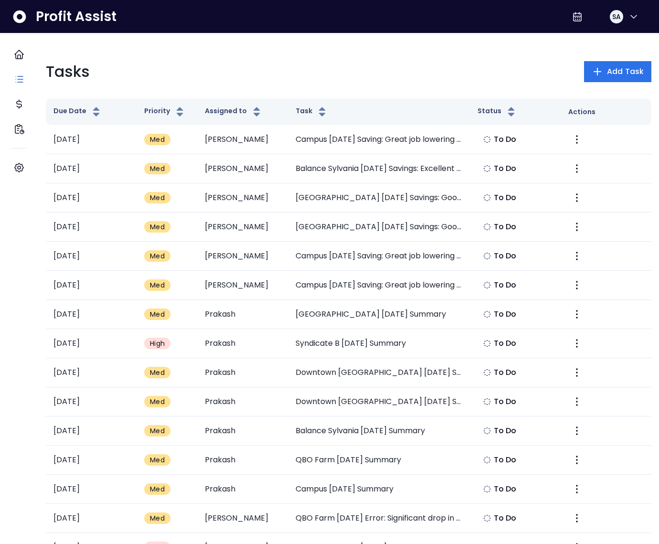
click at [241, 79] on div "Tasks Add Task" at bounding box center [349, 71] width 606 height 23
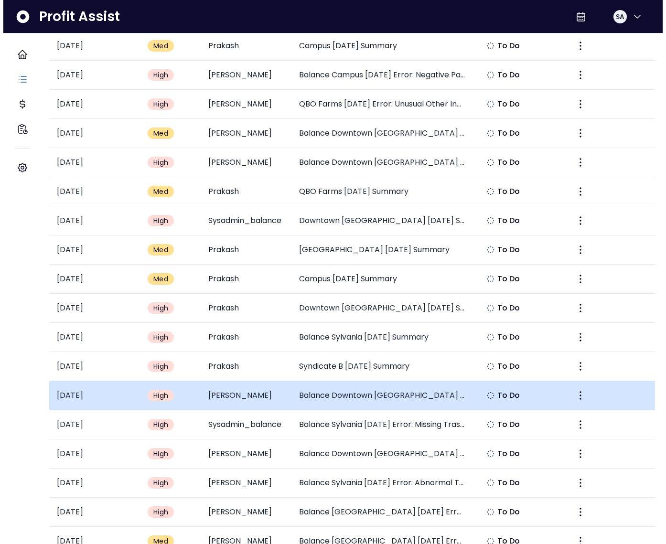
scroll to position [939, 0]
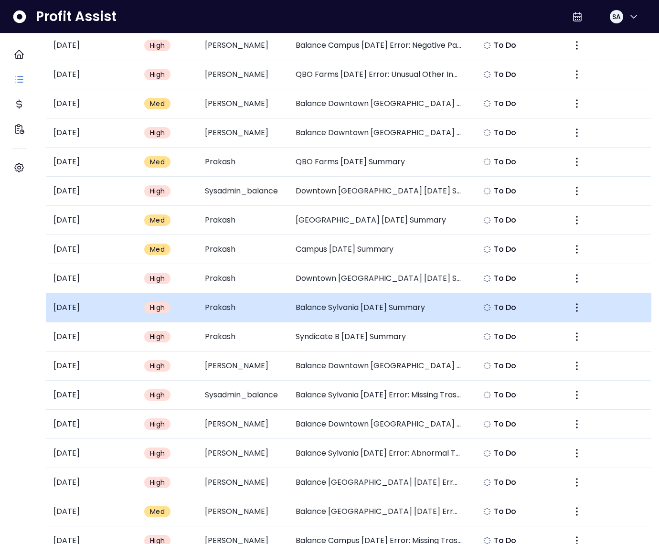
click at [362, 309] on td "Balance Sylvania [DATE] Summary" at bounding box center [379, 307] width 182 height 29
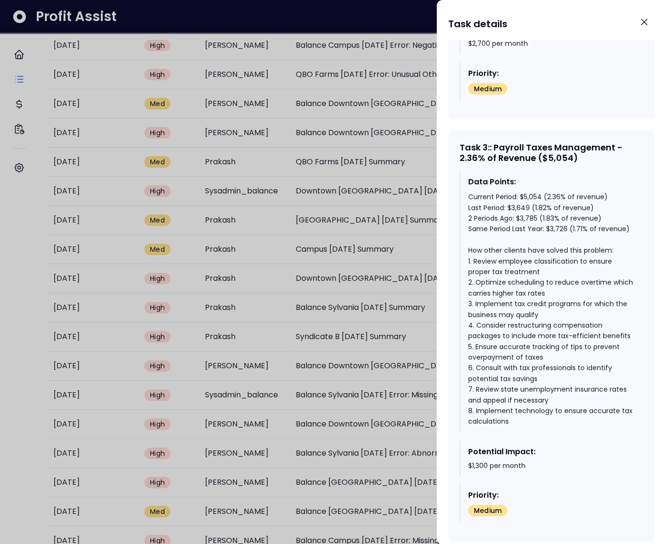
scroll to position [1254, 0]
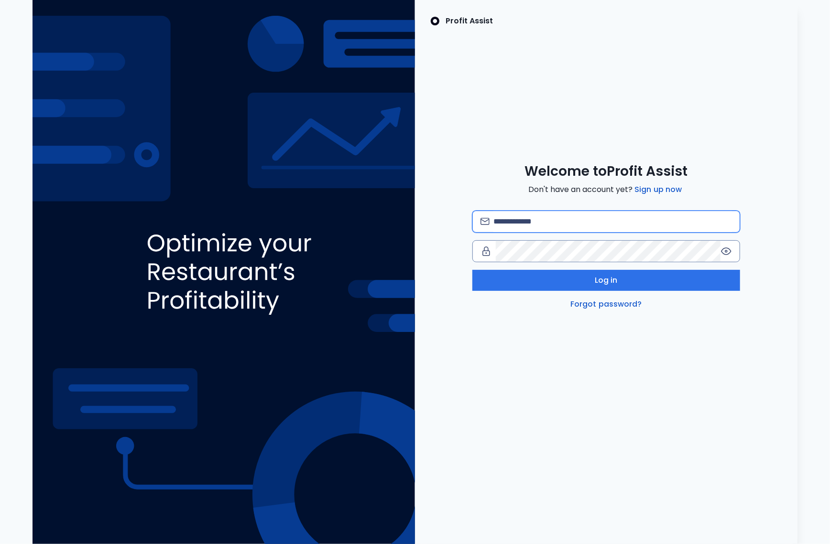
click at [564, 226] on input "email" at bounding box center [612, 221] width 238 height 21
type input "**********"
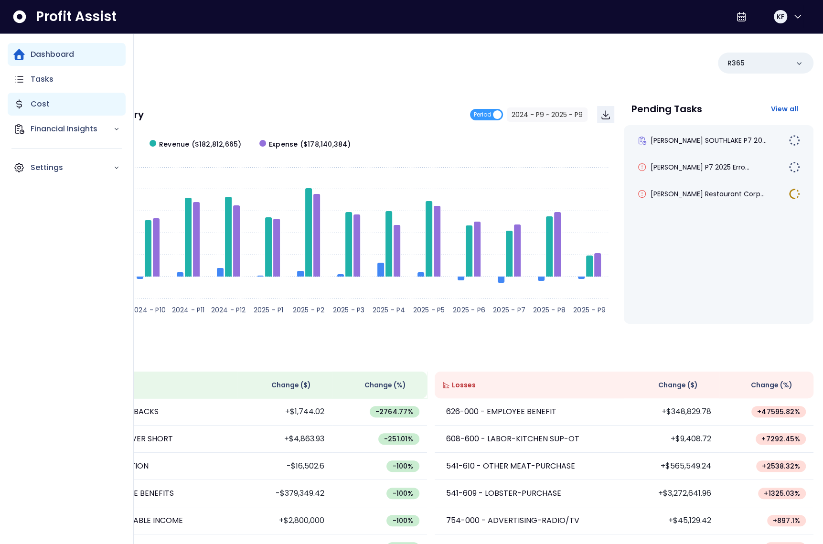
click at [46, 98] on p "Cost" at bounding box center [40, 103] width 19 height 11
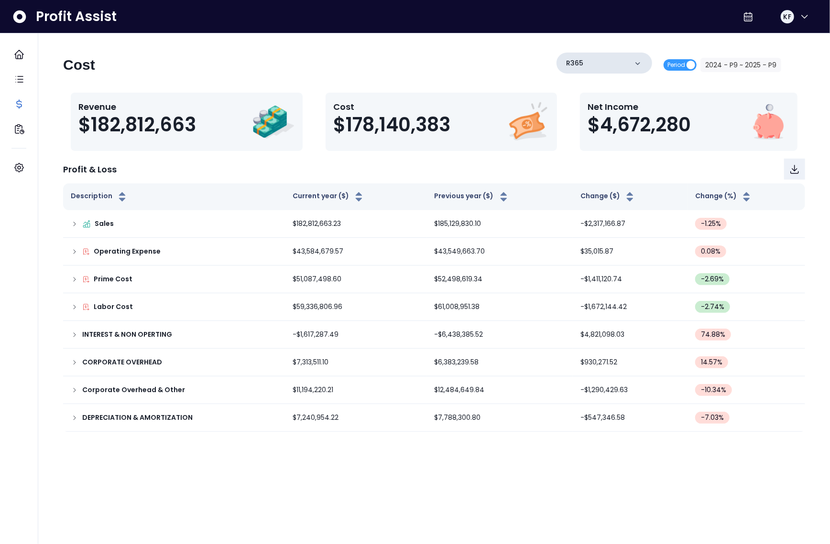
click at [604, 64] on div "R365" at bounding box center [604, 63] width 96 height 21
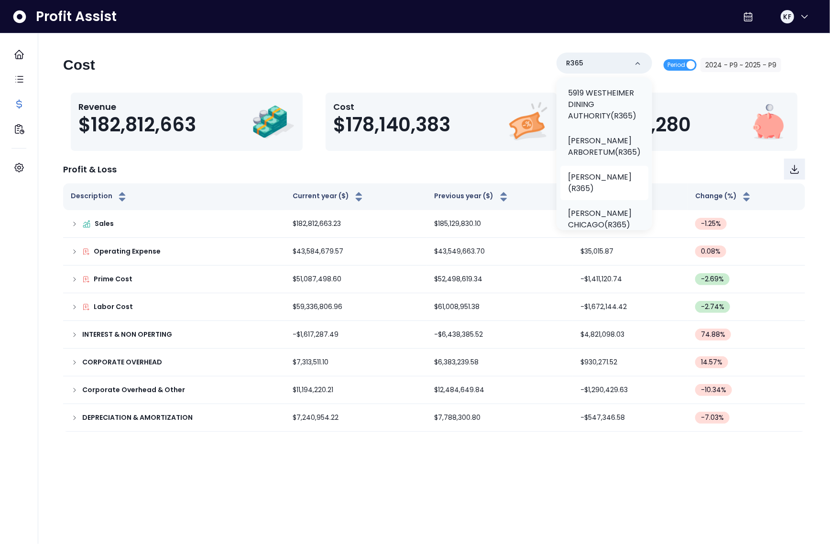
scroll to position [61, 0]
click at [600, 147] on p "TRULUCK'S ARBORETUM(R365)" at bounding box center [604, 140] width 73 height 23
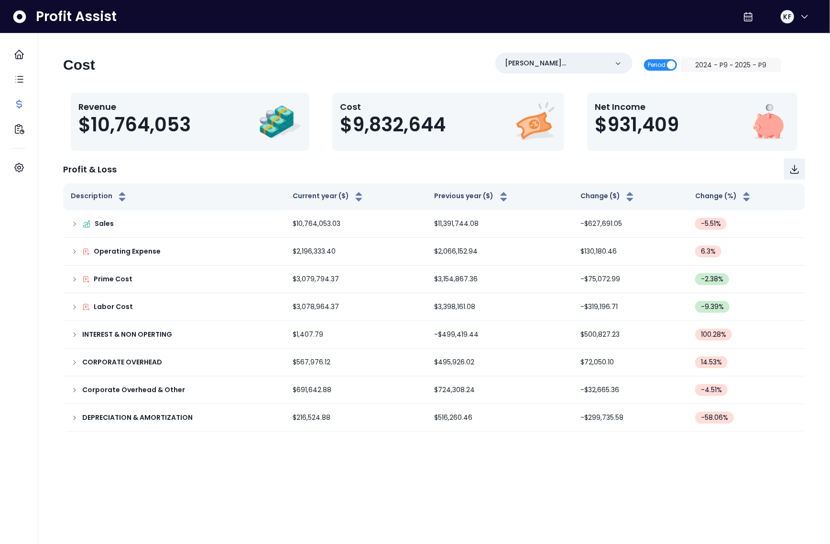
click at [665, 65] on span "Period" at bounding box center [656, 64] width 18 height 11
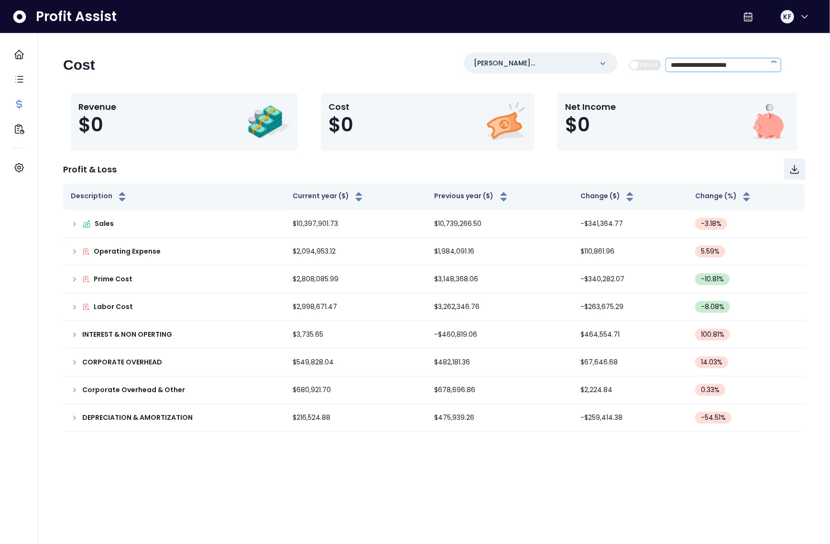
click at [771, 65] on span at bounding box center [773, 65] width 9 height 9
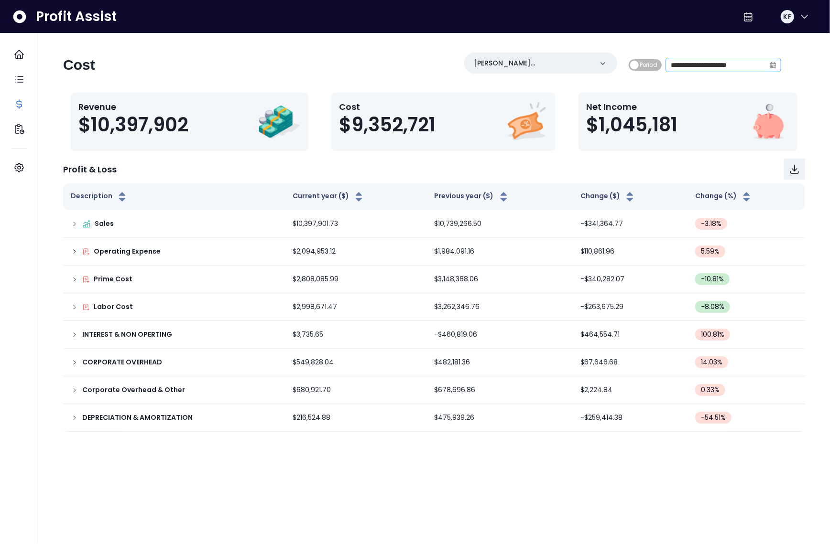
click at [768, 65] on span at bounding box center [772, 64] width 15 height 13
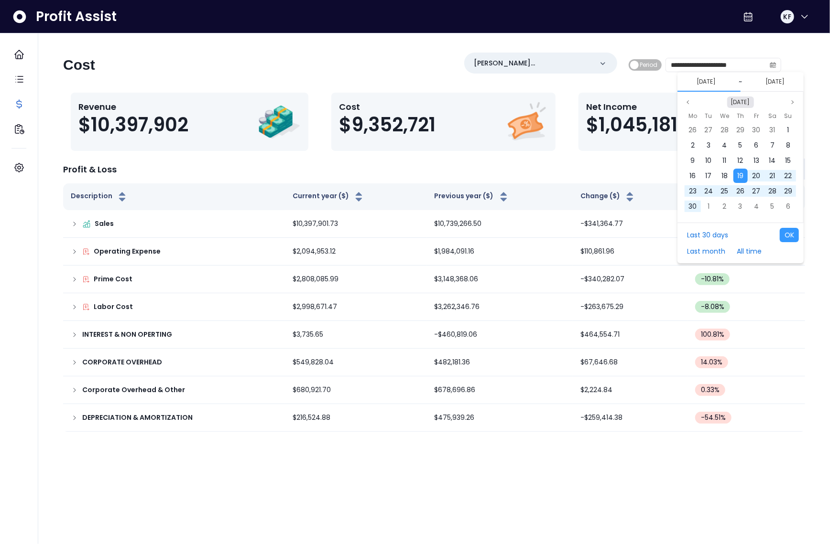
click at [745, 98] on button "Sep 2024" at bounding box center [740, 102] width 27 height 11
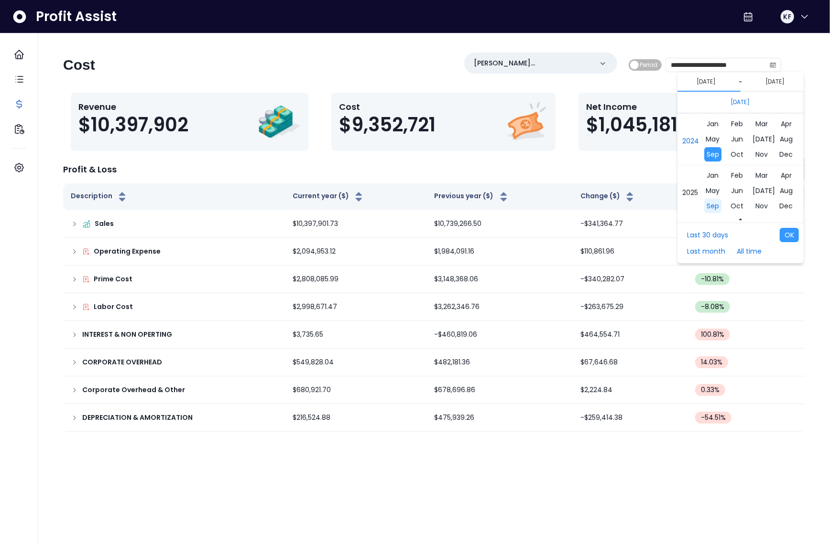
click at [715, 201] on span "Sep" at bounding box center [712, 206] width 17 height 14
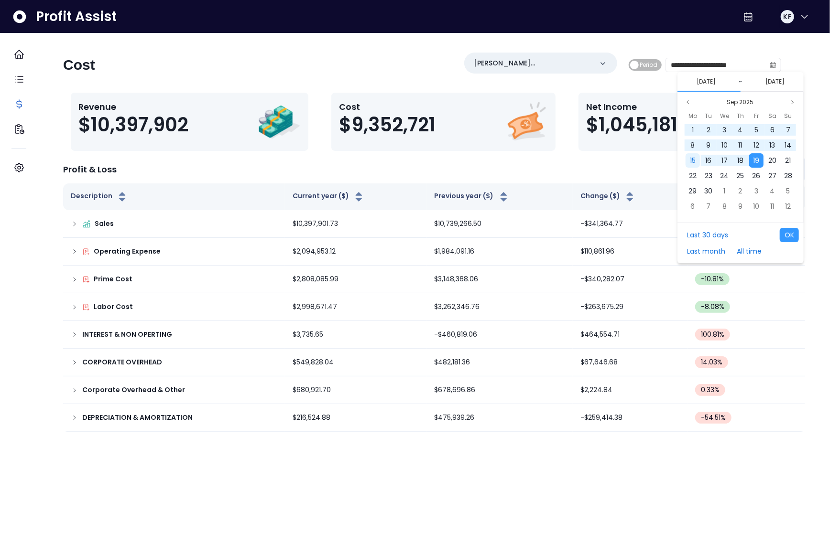
click at [695, 160] on span "15" at bounding box center [693, 161] width 6 height 10
click at [738, 161] on span "18" at bounding box center [740, 161] width 6 height 10
click at [787, 229] on button "OK" at bounding box center [788, 235] width 19 height 14
type input "**********"
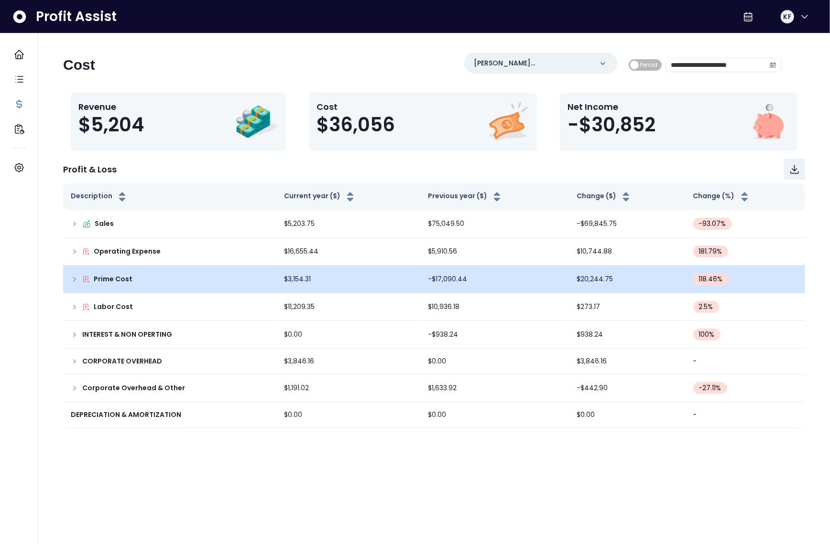
click at [75, 281] on icon at bounding box center [75, 280] width 8 height 8
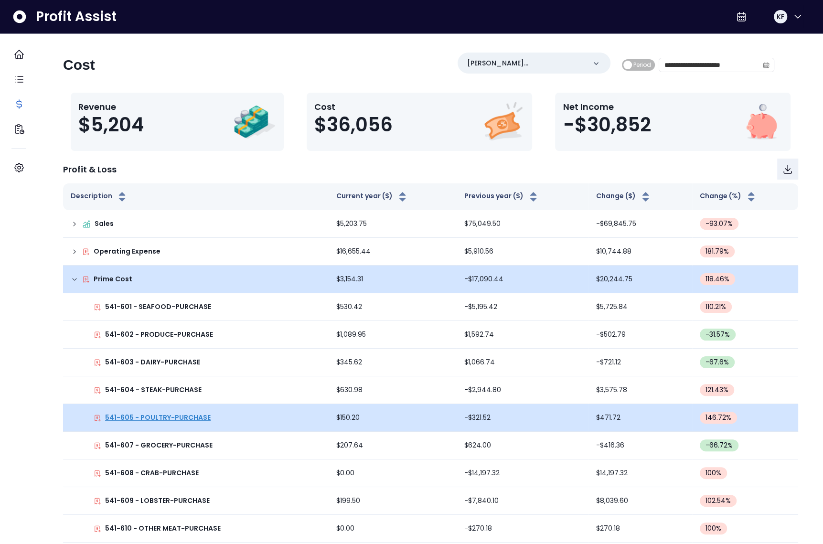
click at [169, 420] on p "541-605 - POULTRY-PURCHASE" at bounding box center [158, 418] width 106 height 10
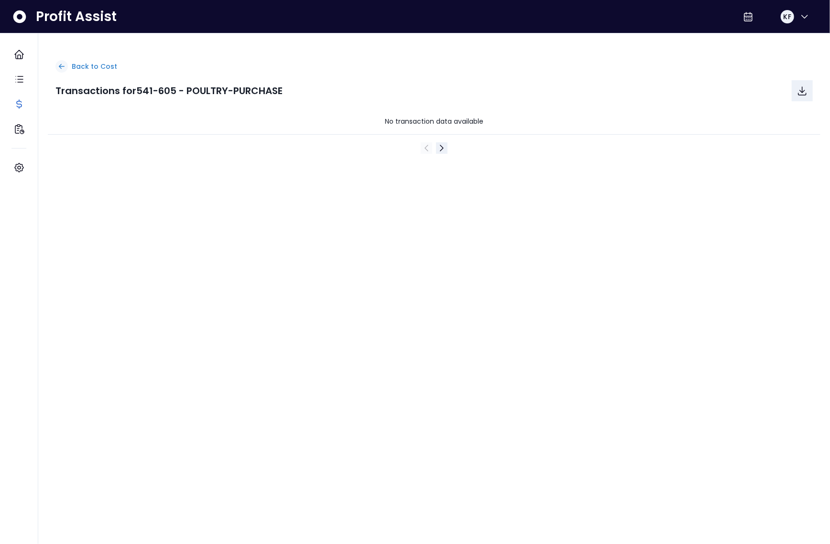
click at [78, 64] on p "Back to Cost" at bounding box center [94, 67] width 45 height 10
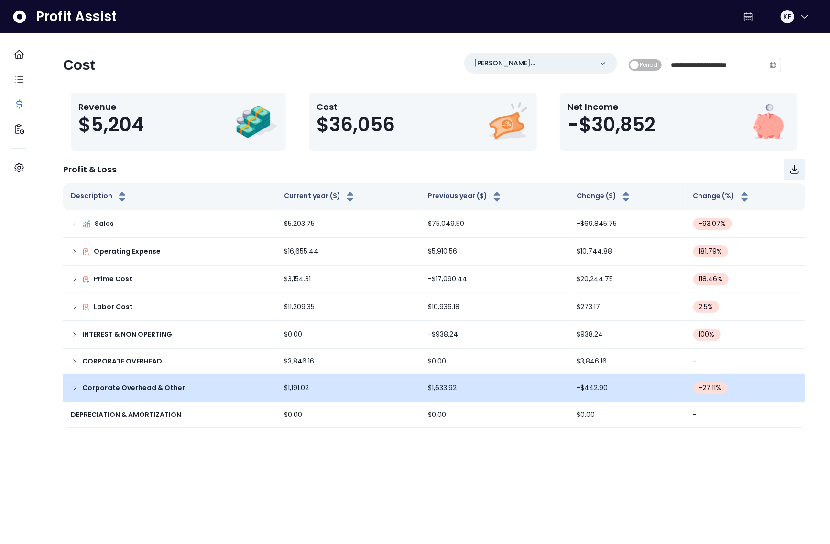
click at [76, 386] on icon at bounding box center [75, 389] width 8 height 8
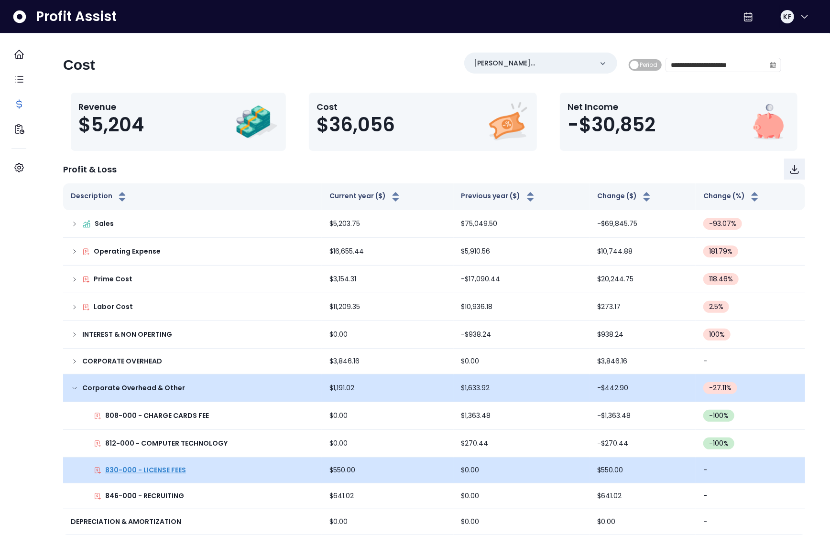
click at [139, 474] on p "830-000 - LICENSE FEES" at bounding box center [145, 470] width 81 height 10
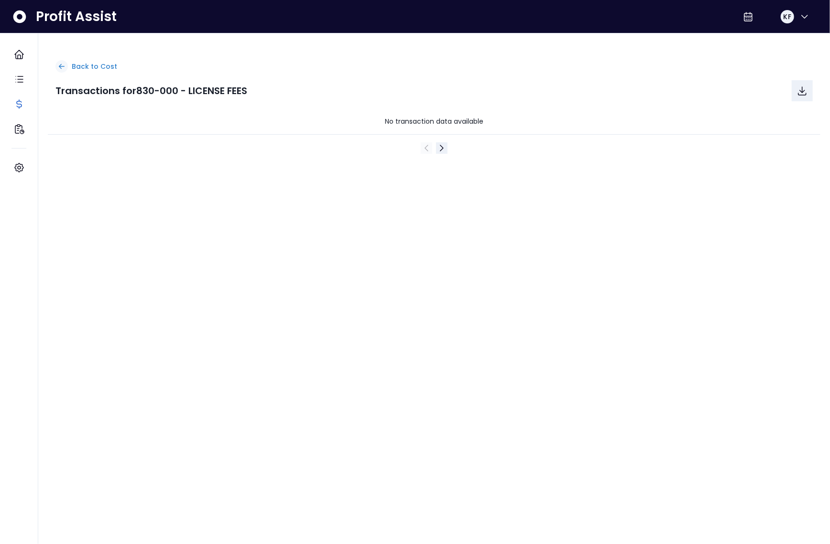
click at [69, 62] on div "Back to Cost" at bounding box center [433, 66] width 757 height 12
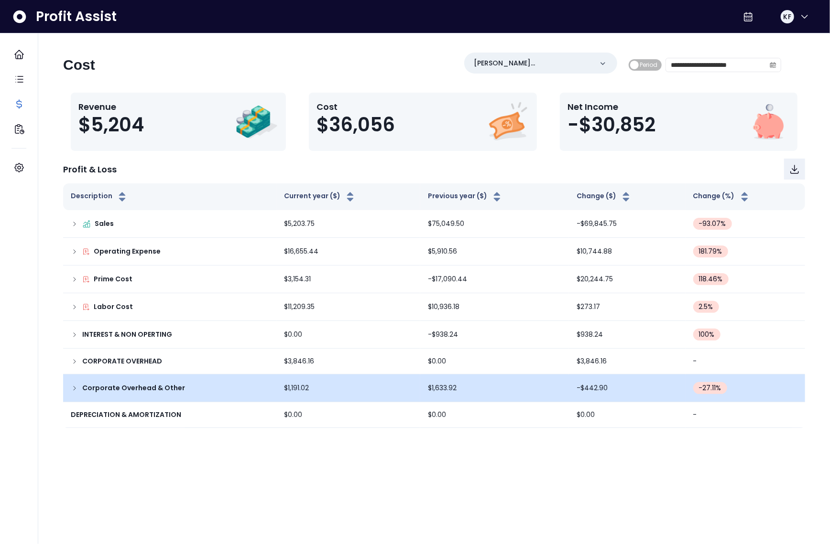
click at [74, 390] on icon at bounding box center [75, 389] width 8 height 8
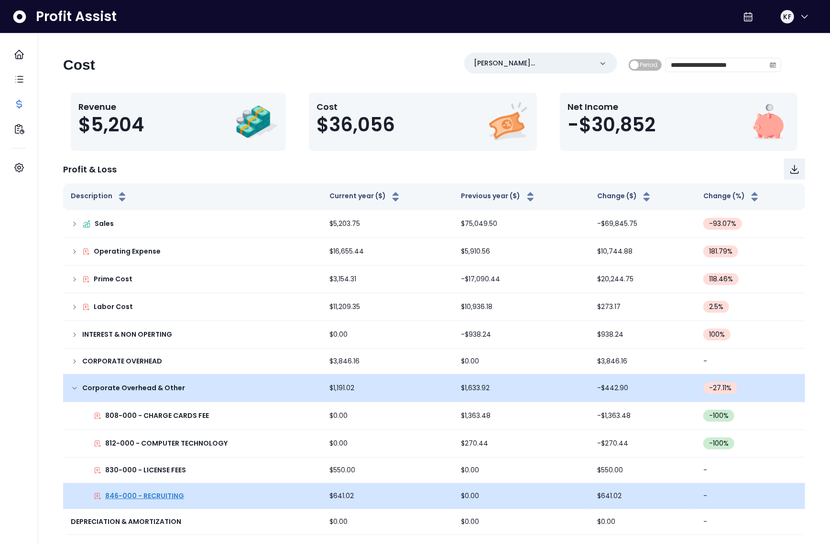
click at [155, 497] on p "846-000 - RECRUITING" at bounding box center [144, 496] width 79 height 10
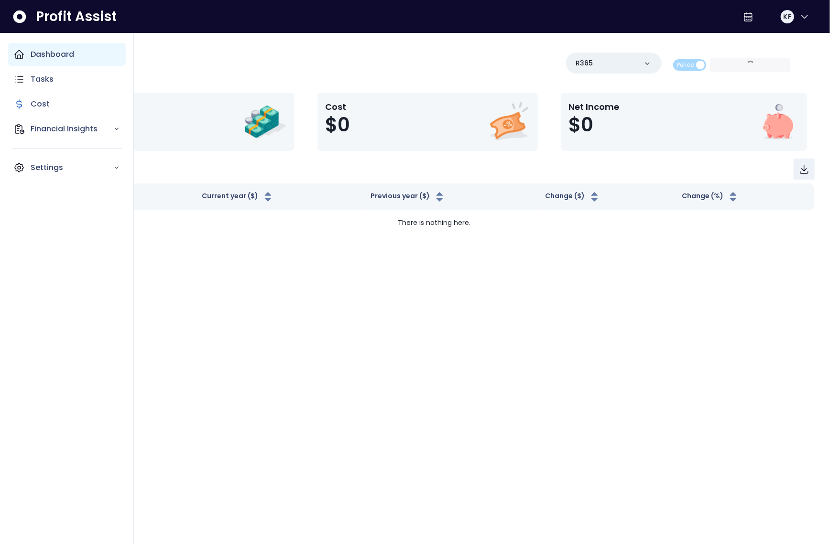
click at [21, 55] on icon "Main navigation" at bounding box center [18, 54] width 11 height 11
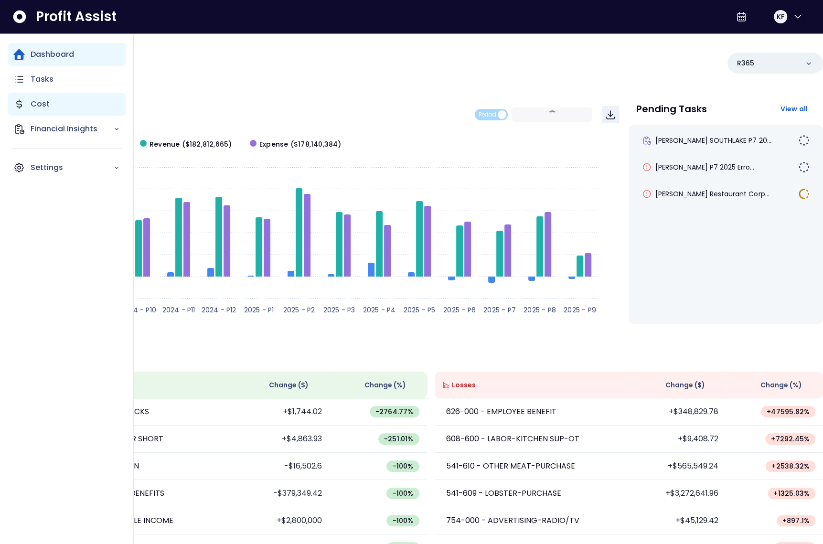
click at [29, 102] on div "Cost" at bounding box center [67, 104] width 118 height 23
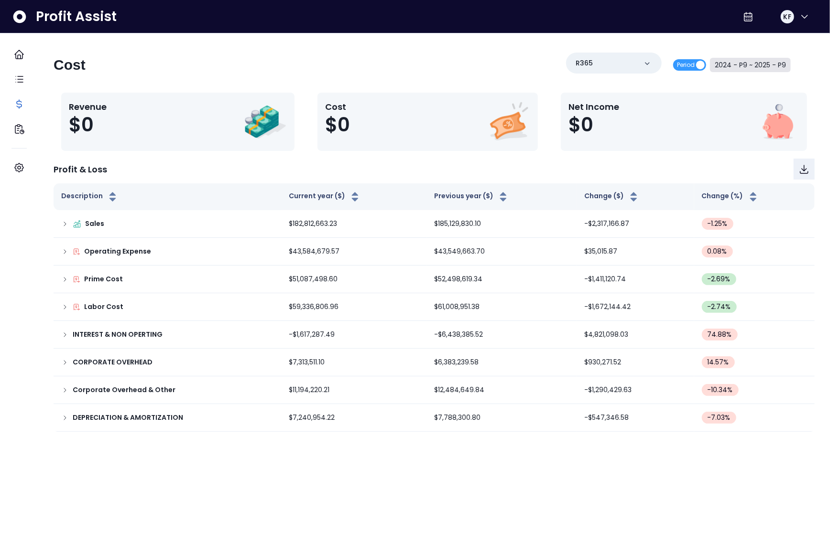
click at [732, 63] on button "2024 - P9 ~ 2025 - P9" at bounding box center [750, 65] width 81 height 14
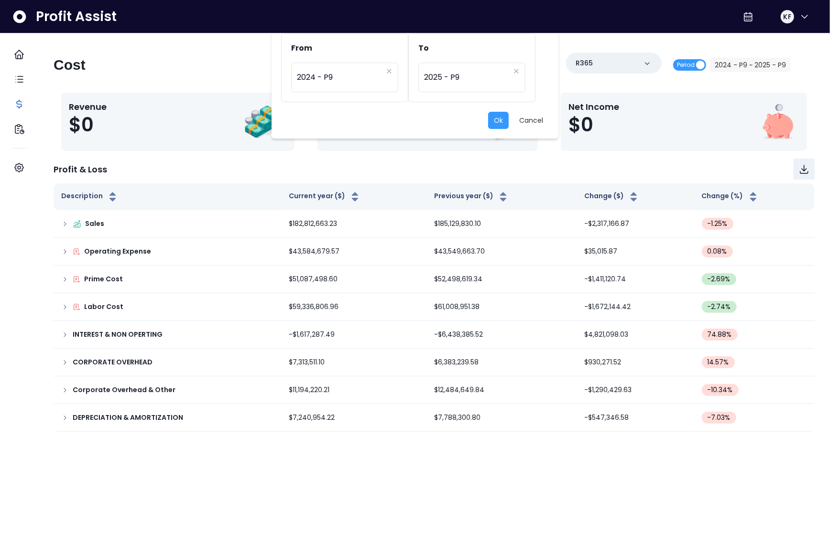
click at [678, 67] on div "From ********* 2024 - P9 To ********* 2025 - P9 Ok Cancel" at bounding box center [415, 272] width 830 height 544
click at [534, 119] on button "Cancel" at bounding box center [530, 120] width 35 height 17
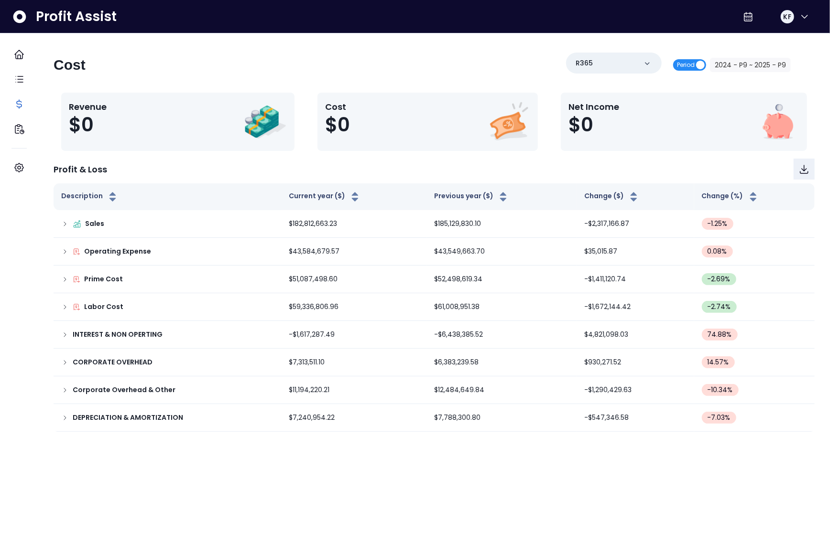
click at [677, 63] on span "Period" at bounding box center [686, 64] width 18 height 11
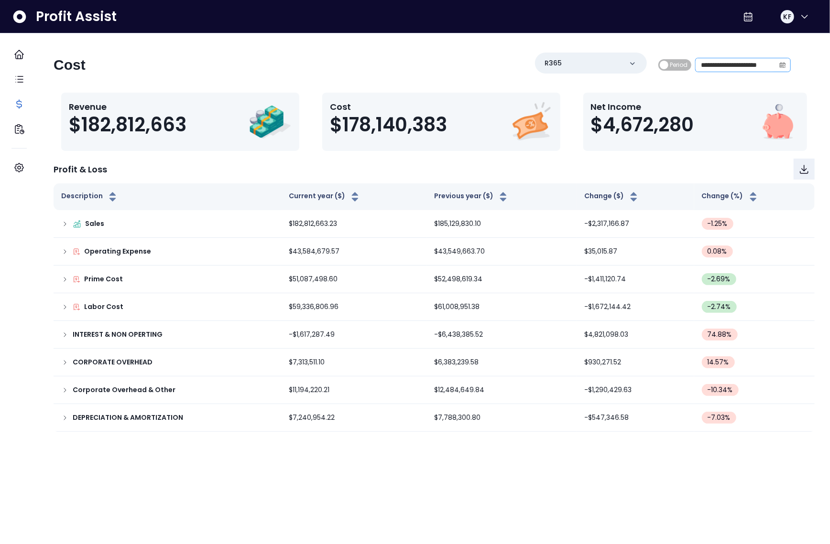
click at [775, 63] on span at bounding box center [782, 64] width 15 height 13
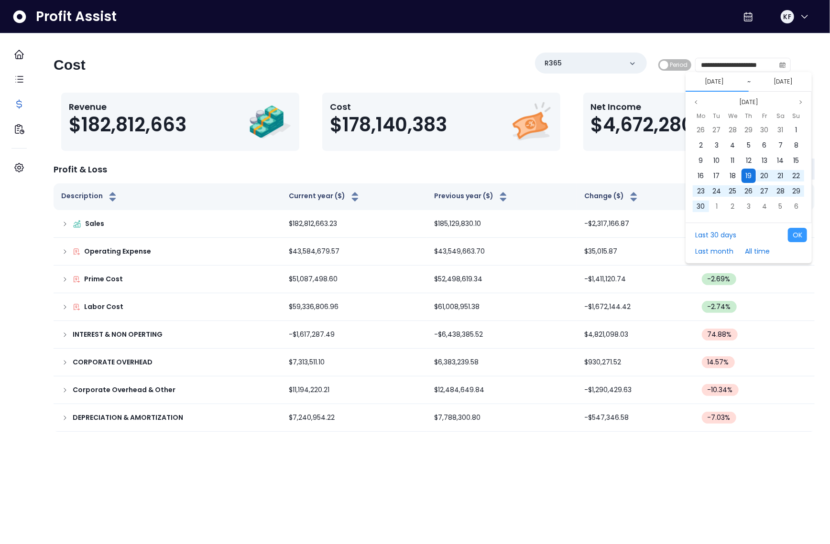
click at [747, 175] on span "19" at bounding box center [748, 176] width 6 height 10
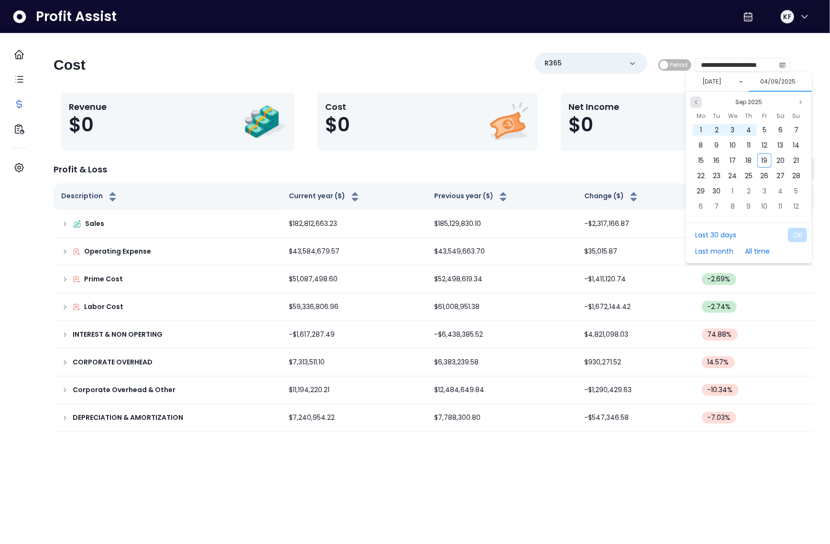
click at [696, 105] on button "Previous month" at bounding box center [695, 102] width 11 height 11
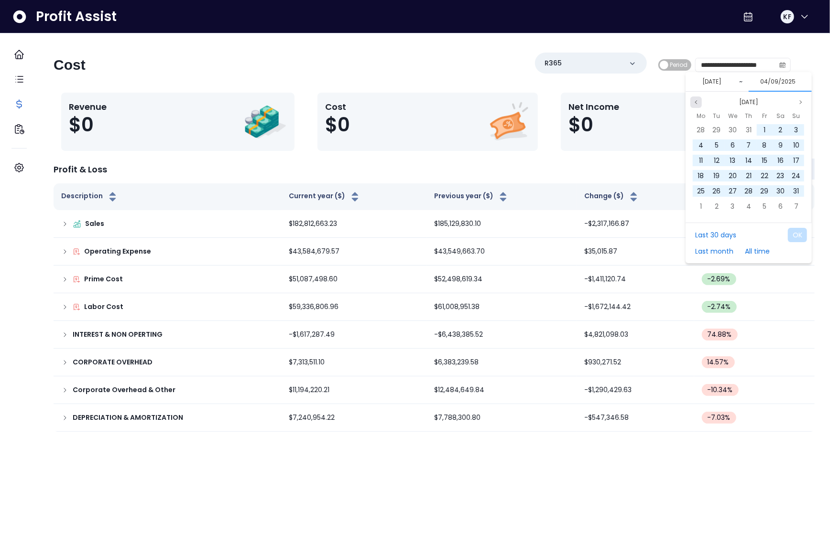
click at [696, 105] on button "Previous month" at bounding box center [695, 102] width 11 height 11
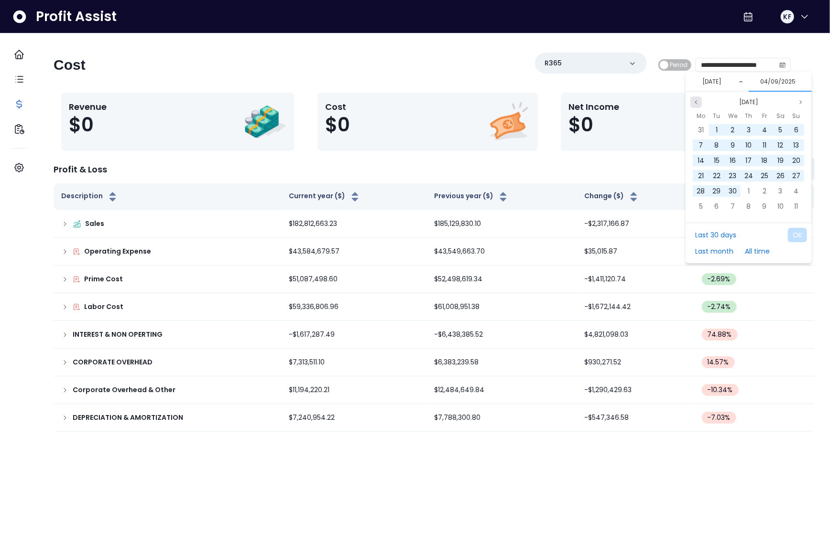
click at [696, 105] on button "Previous month" at bounding box center [695, 102] width 11 height 11
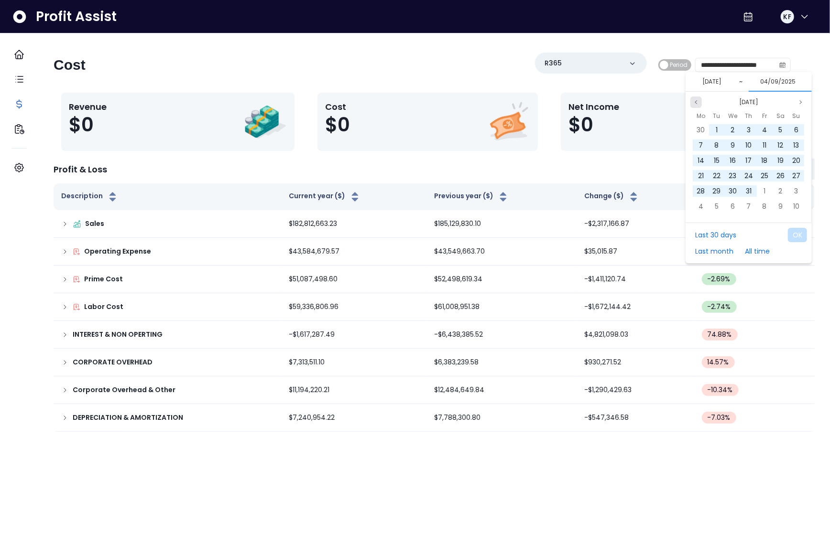
click at [696, 105] on button "Previous month" at bounding box center [695, 102] width 11 height 11
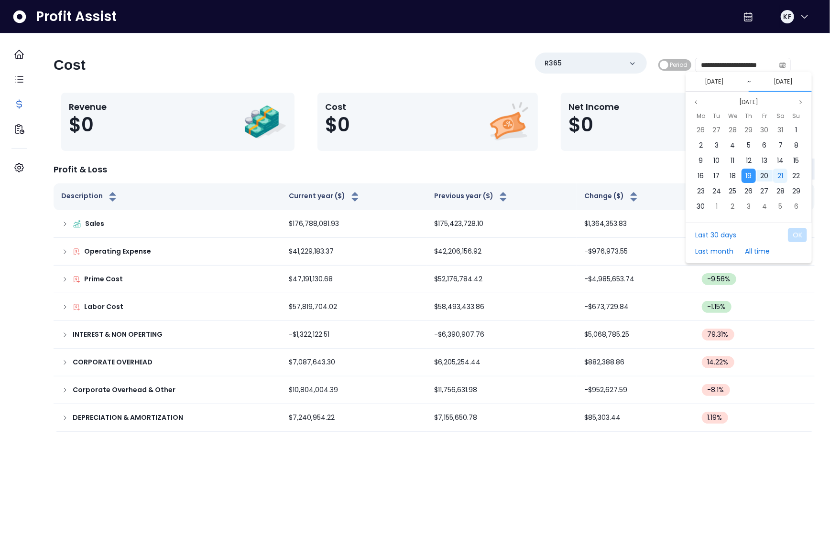
click at [780, 175] on span "21" at bounding box center [780, 176] width 6 height 10
click at [798, 233] on button "OK" at bounding box center [796, 235] width 19 height 14
type input "**********"
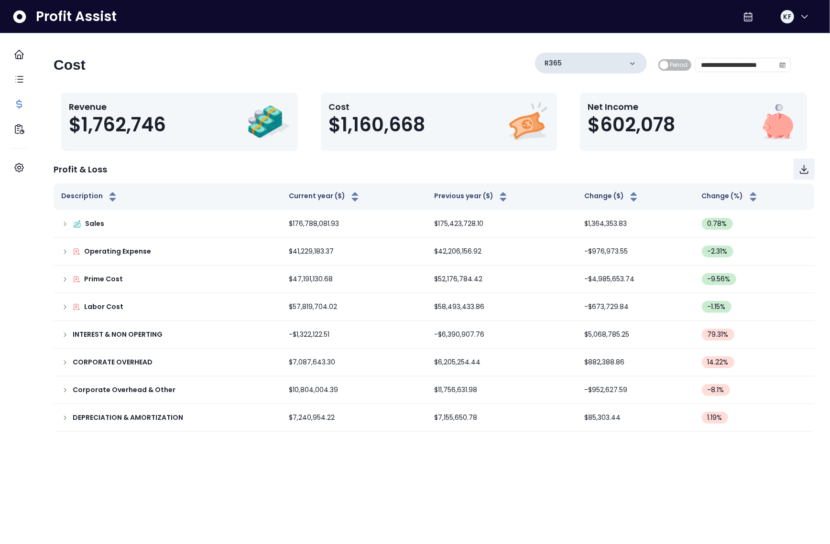
click at [584, 61] on div "R365" at bounding box center [591, 63] width 112 height 21
click at [574, 63] on div "R365" at bounding box center [591, 63] width 112 height 21
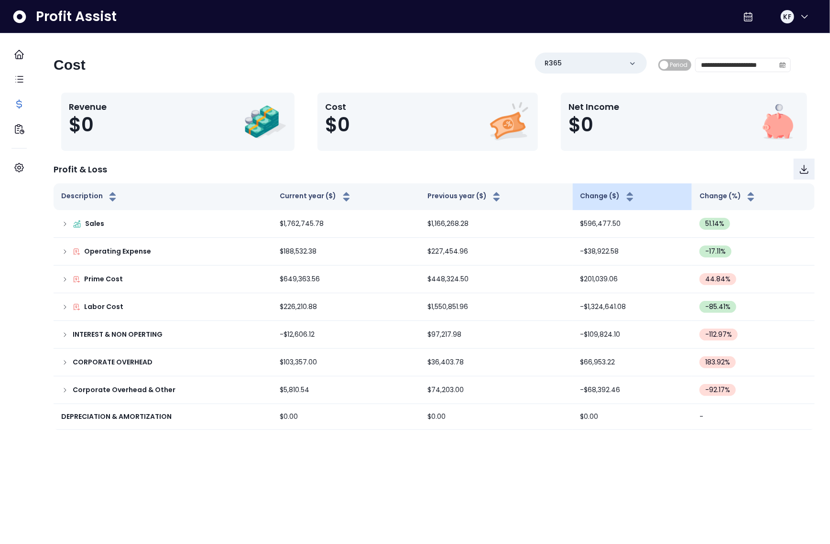
click at [572, 204] on th "Change ($)" at bounding box center [631, 196] width 119 height 27
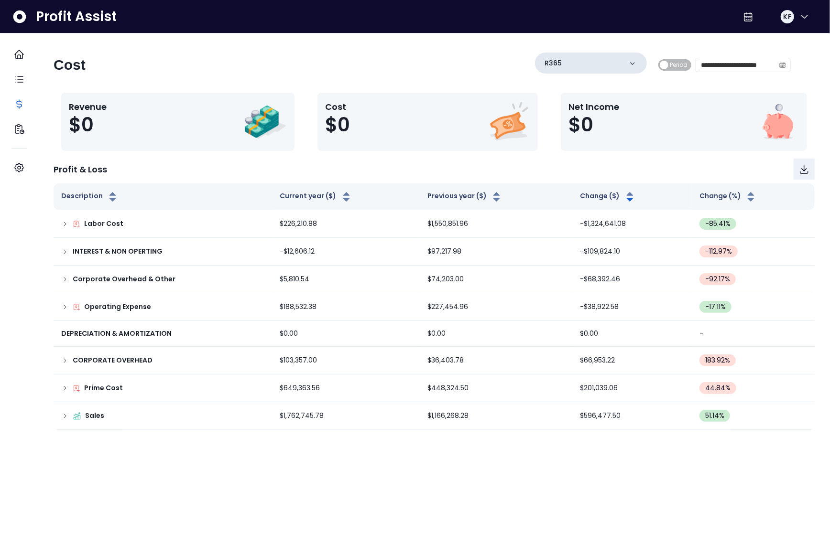
click at [571, 67] on div "R365" at bounding box center [591, 63] width 112 height 21
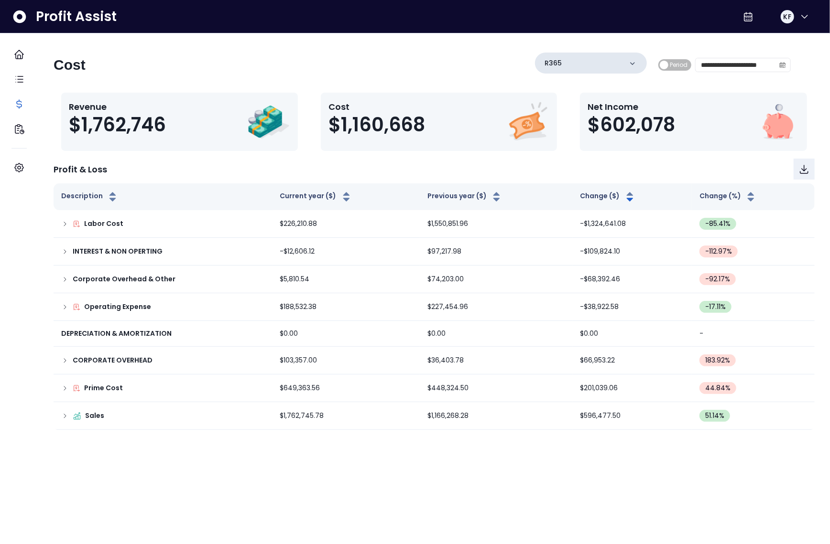
click at [563, 58] on div "R365" at bounding box center [591, 63] width 112 height 21
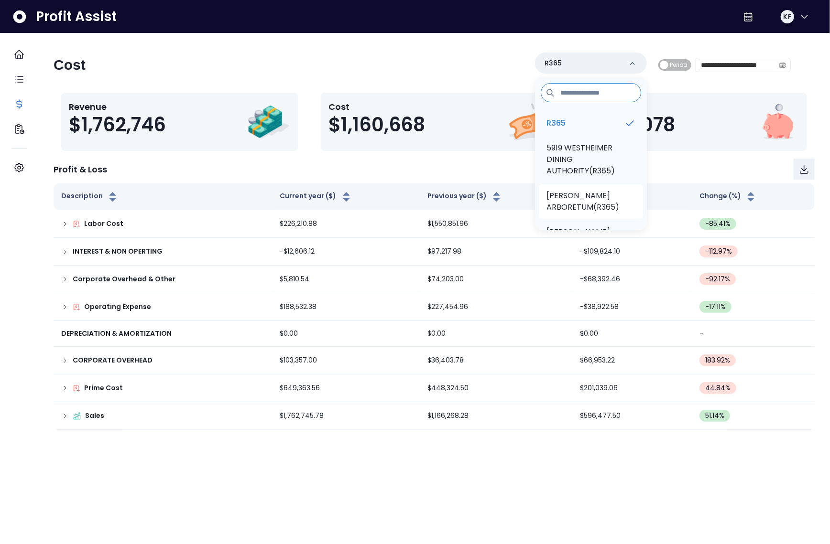
click at [571, 205] on p "TRULUCK'S ARBORETUM(R365)" at bounding box center [590, 201] width 89 height 23
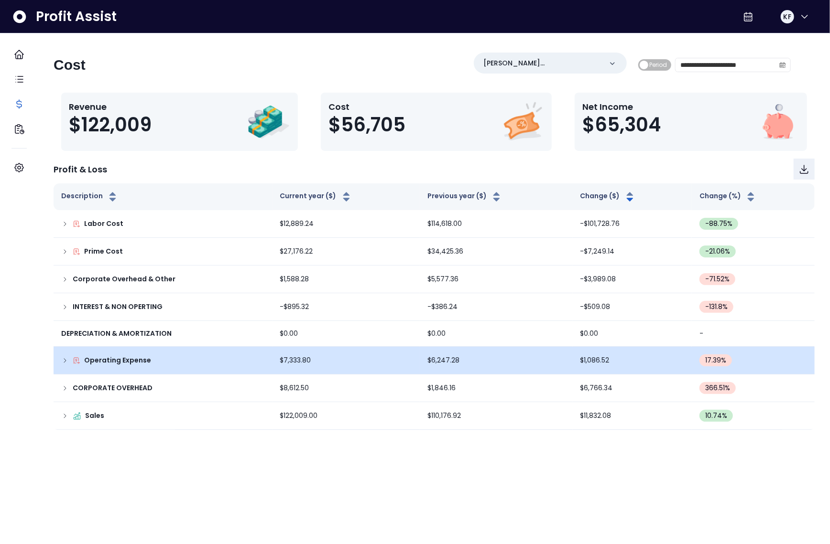
click at [69, 358] on icon at bounding box center [65, 361] width 8 height 8
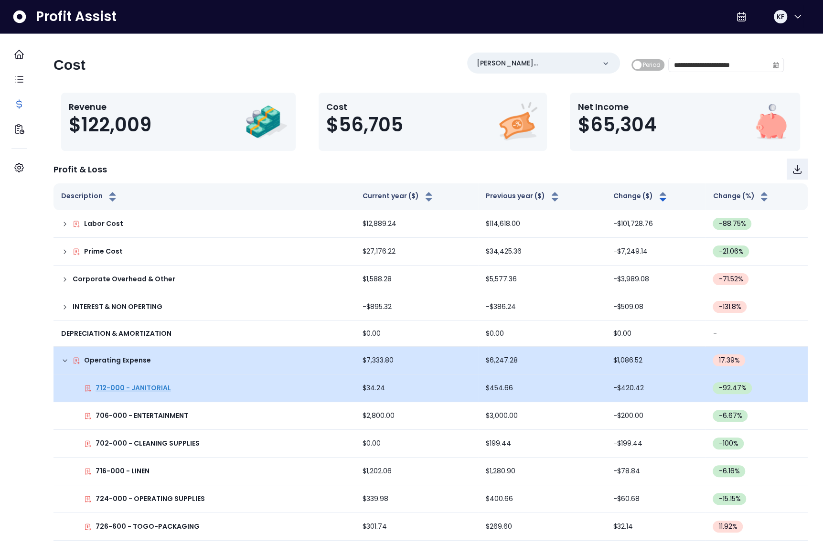
click at [148, 388] on p "712-000 - JANITORIAL" at bounding box center [133, 388] width 75 height 10
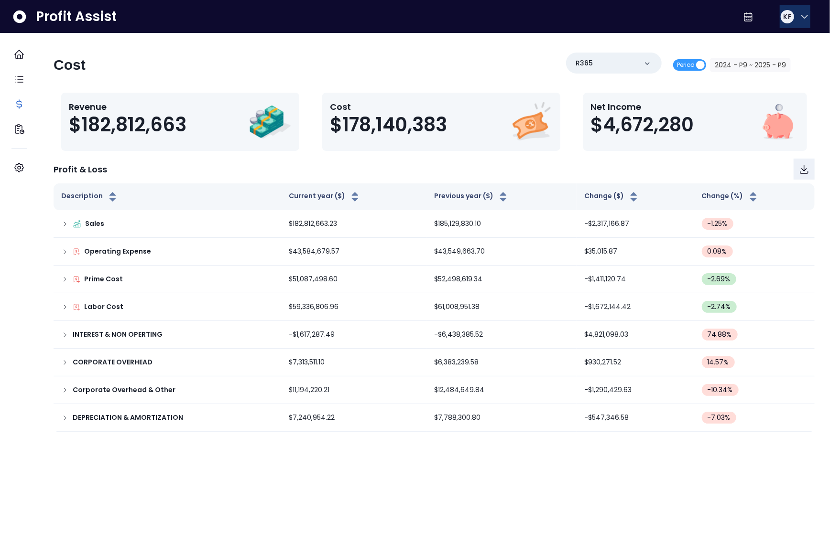
click at [798, 20] on icon "button" at bounding box center [803, 16] width 11 height 11
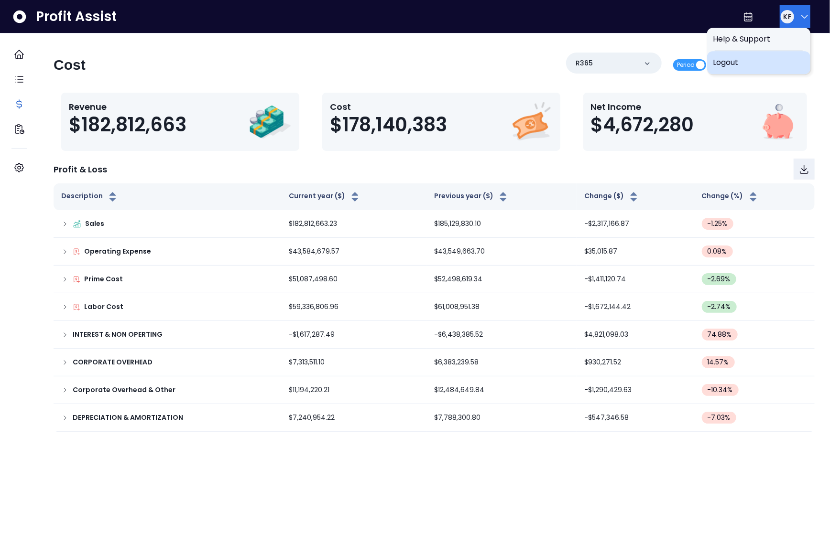
click at [761, 68] on span "Logout" at bounding box center [758, 62] width 92 height 11
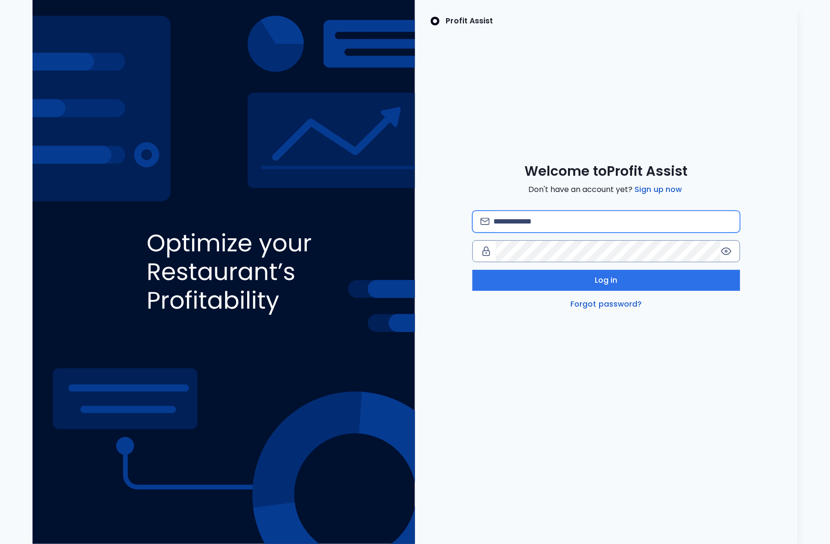
click at [587, 214] on input "email" at bounding box center [612, 221] width 238 height 21
type input "**********"
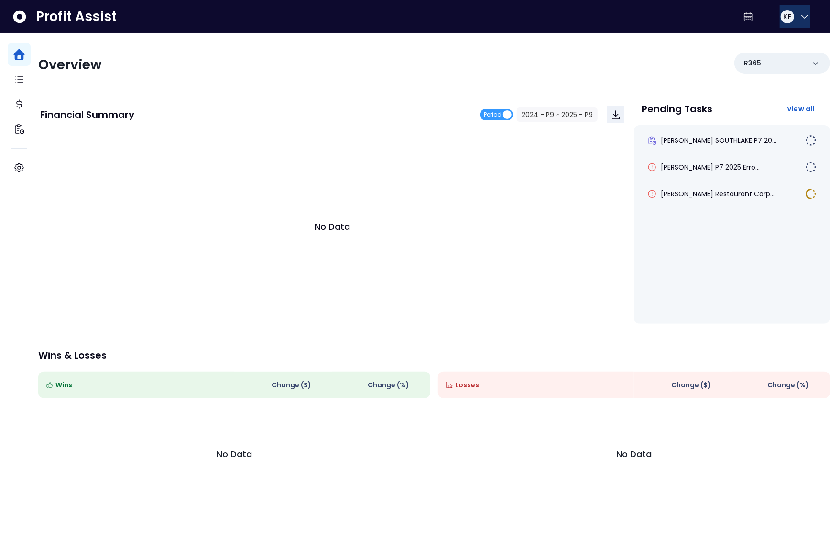
click at [787, 21] on span "KF" at bounding box center [787, 17] width 8 height 10
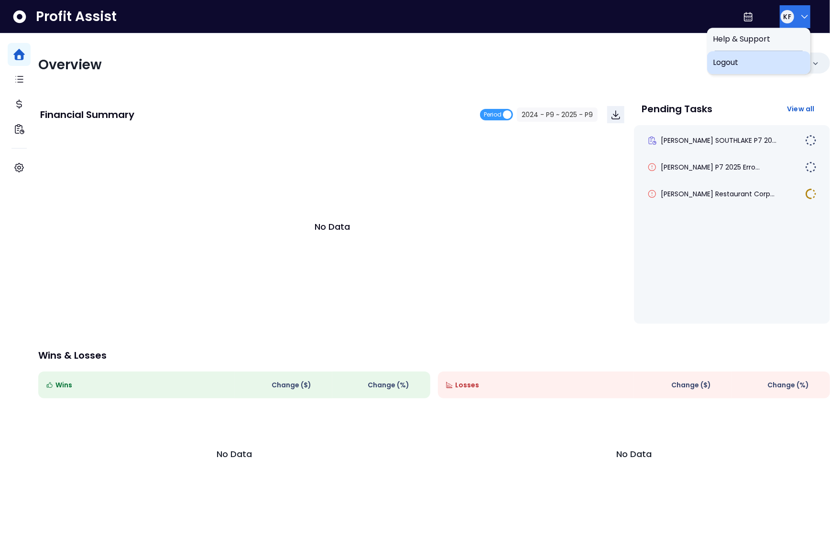
click at [765, 63] on span "Logout" at bounding box center [758, 62] width 92 height 11
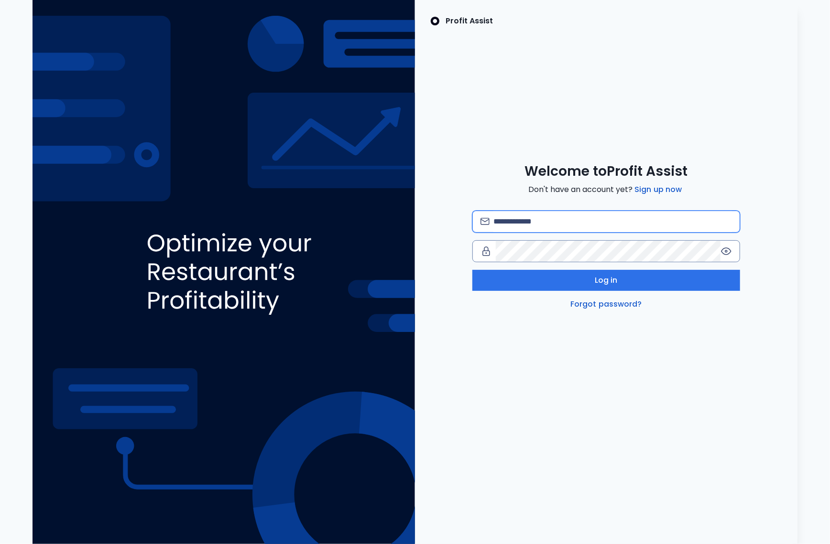
click at [599, 221] on input "email" at bounding box center [612, 221] width 238 height 21
type input "**********"
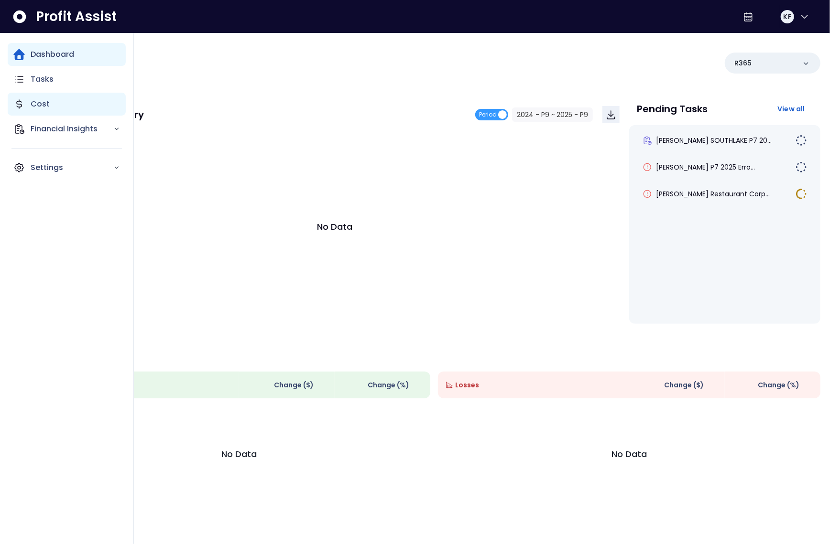
click at [24, 97] on div "Cost" at bounding box center [67, 104] width 118 height 23
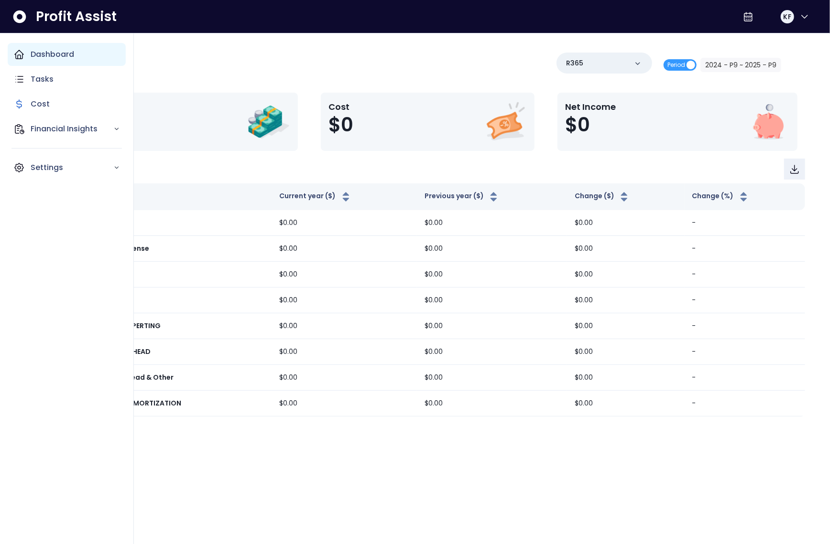
click at [19, 53] on icon "Main navigation" at bounding box center [18, 54] width 11 height 11
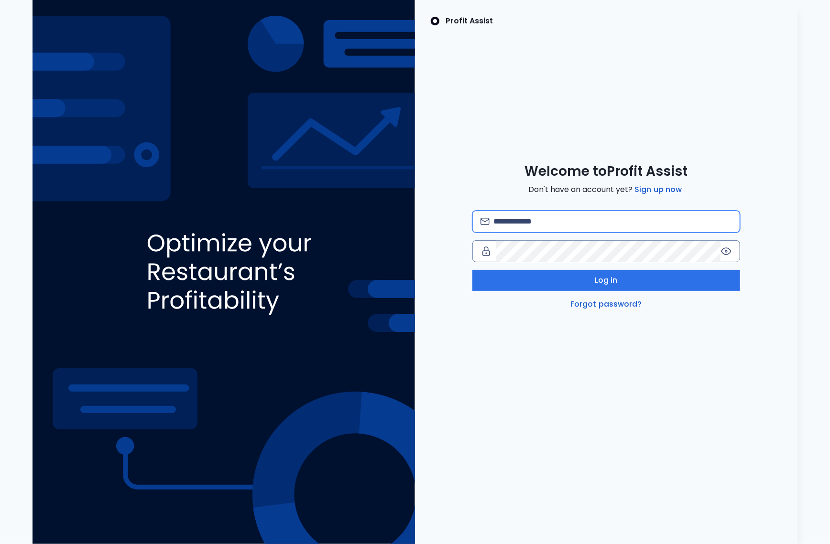
click at [552, 218] on input "email" at bounding box center [612, 221] width 238 height 21
type input "**********"
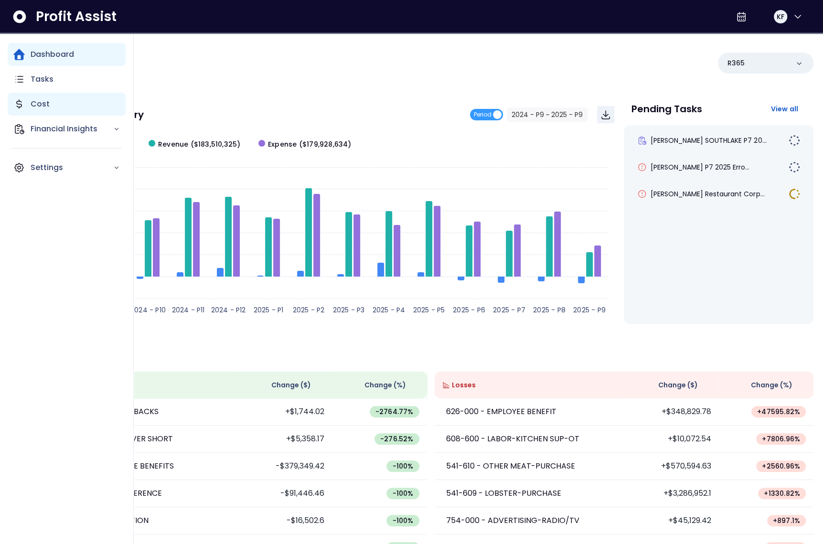
click at [26, 106] on div "Cost" at bounding box center [67, 104] width 118 height 23
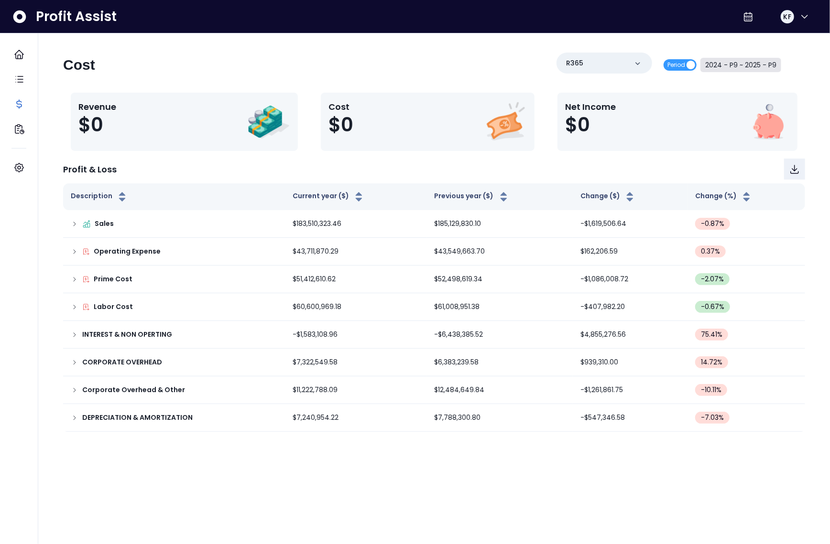
click at [762, 67] on button "2024 - P9 ~ 2025 - P9" at bounding box center [740, 65] width 81 height 14
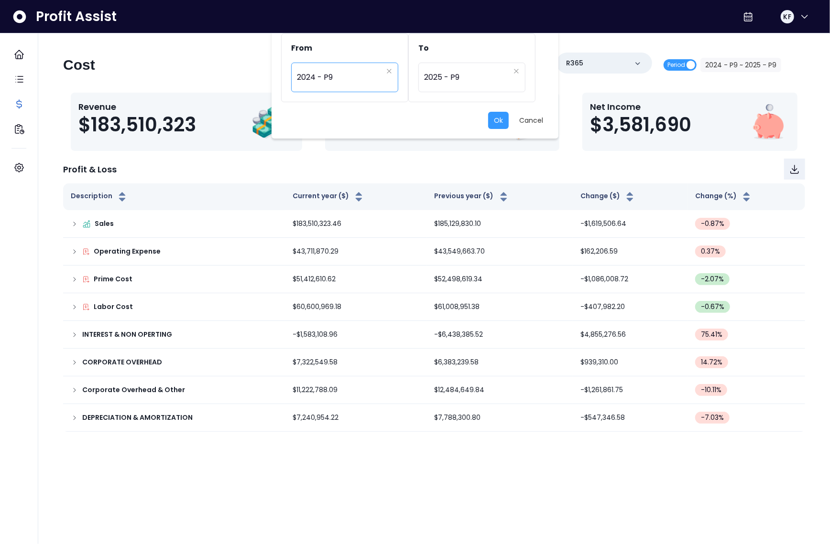
click at [328, 79] on span "2024 - P9" at bounding box center [340, 77] width 86 height 22
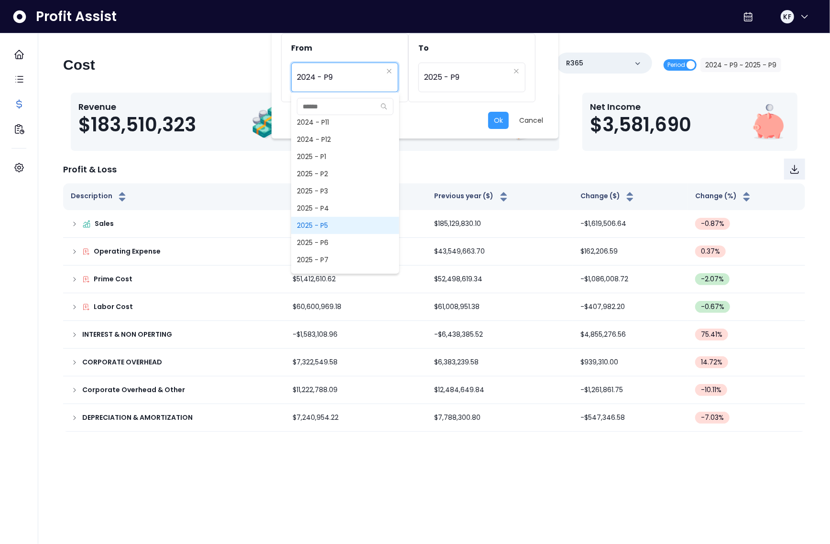
scroll to position [678, 0]
click at [332, 205] on span "2025 - P9" at bounding box center [345, 205] width 108 height 17
type input "*********"
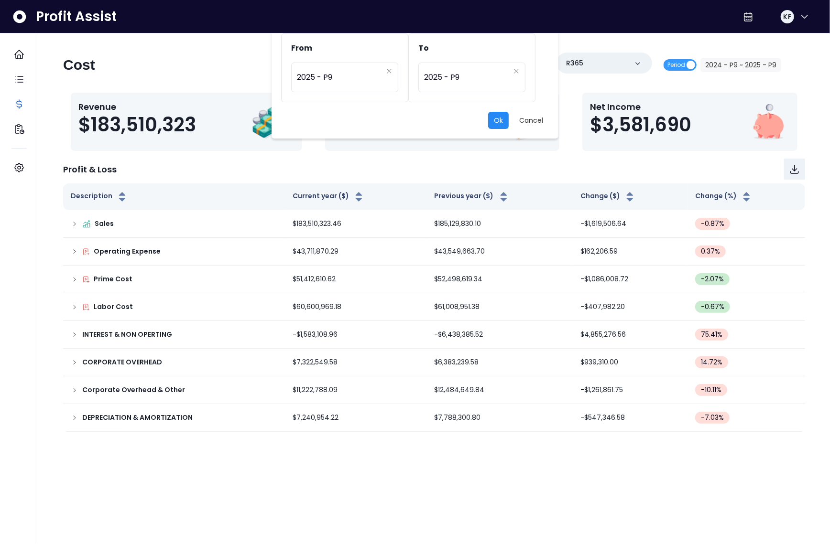
click at [497, 124] on button "Ok" at bounding box center [498, 120] width 21 height 17
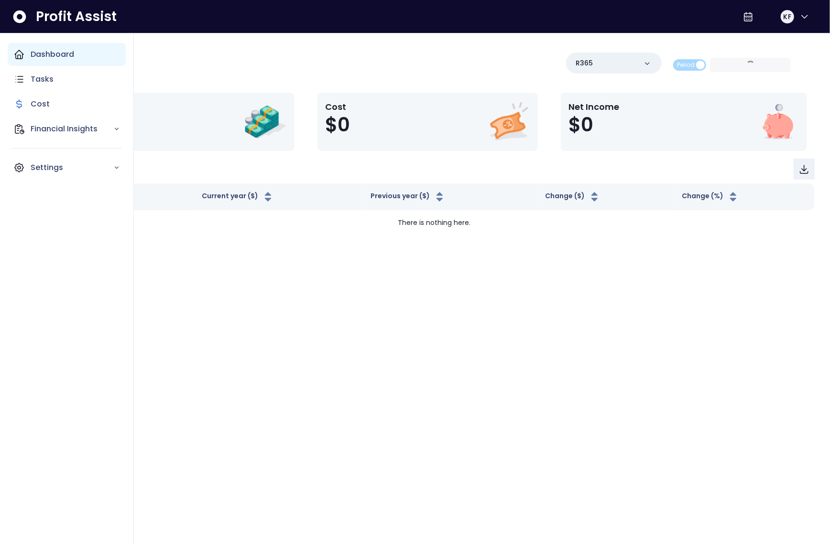
click at [12, 55] on div "Dashboard" at bounding box center [67, 54] width 118 height 23
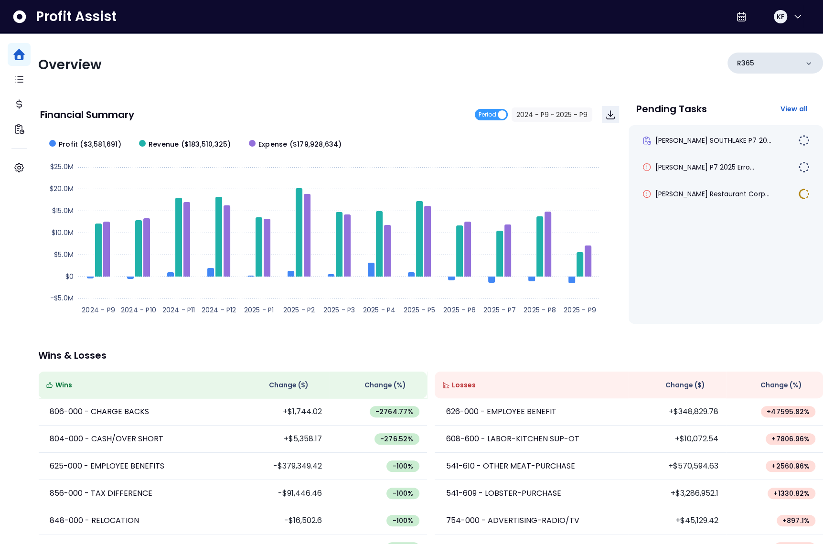
click at [772, 67] on div "R365" at bounding box center [776, 63] width 96 height 21
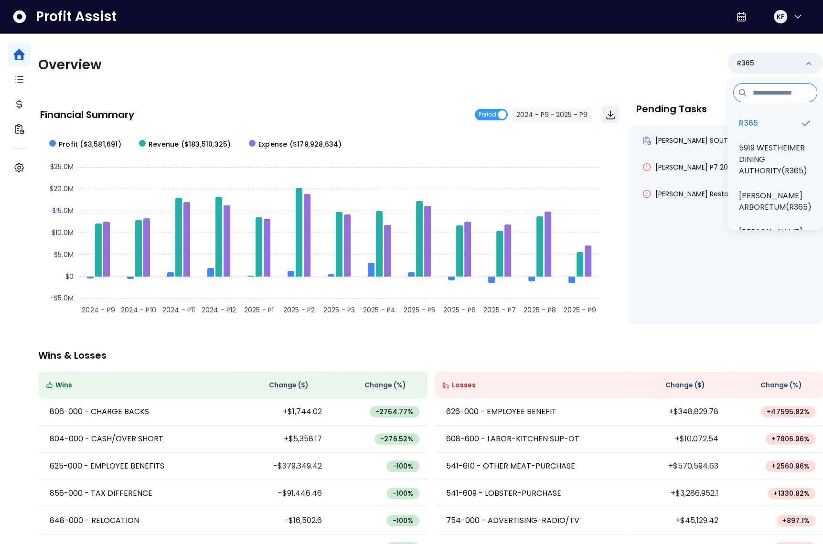
click at [595, 103] on div "Financial Summary Period 2024 - P9 ~ 2025 - P9" at bounding box center [329, 114] width 579 height 32
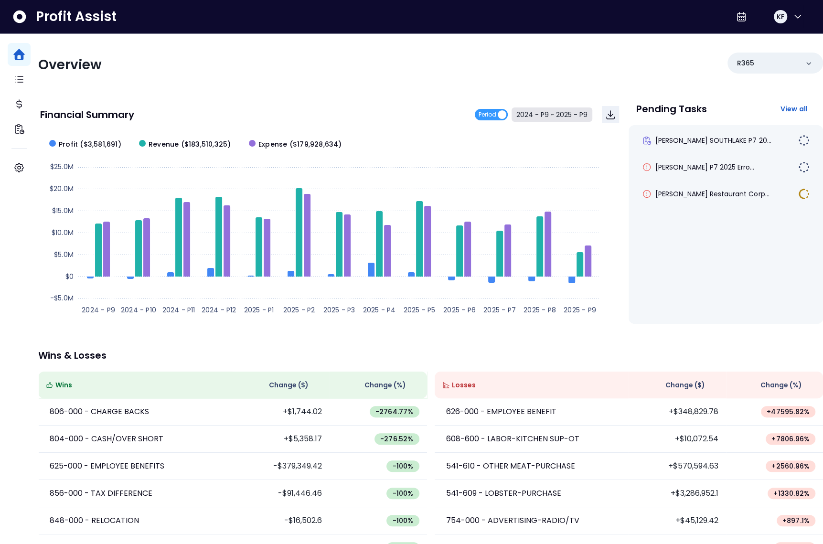
click at [563, 116] on button "2024 - P9 ~ 2025 - P9" at bounding box center [552, 115] width 81 height 14
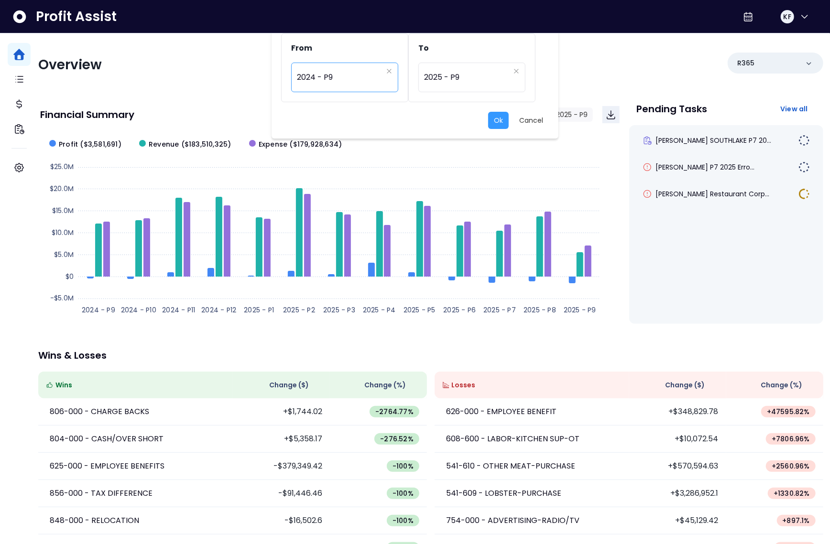
click at [340, 81] on span "2024 - P9" at bounding box center [340, 77] width 86 height 22
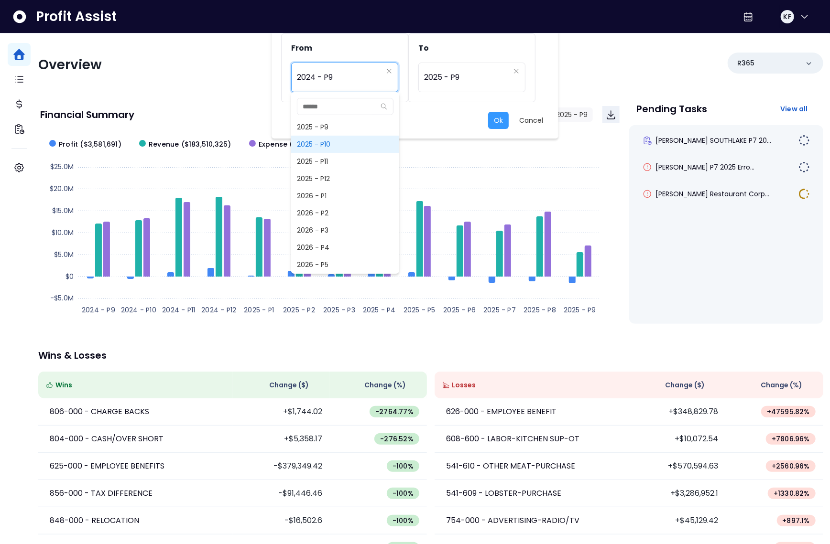
scroll to position [755, 0]
click at [320, 126] on span "2025 - P9" at bounding box center [345, 128] width 108 height 17
type input "*********"
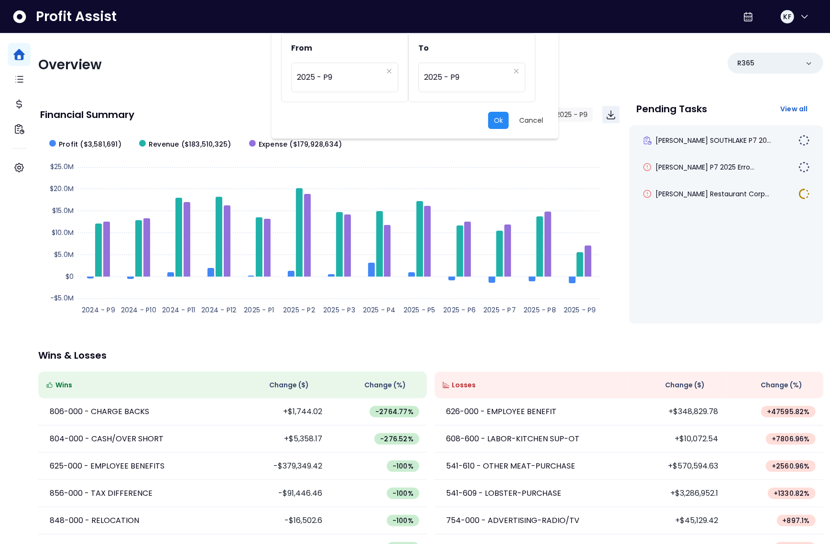
click at [504, 119] on button "Ok" at bounding box center [498, 120] width 21 height 17
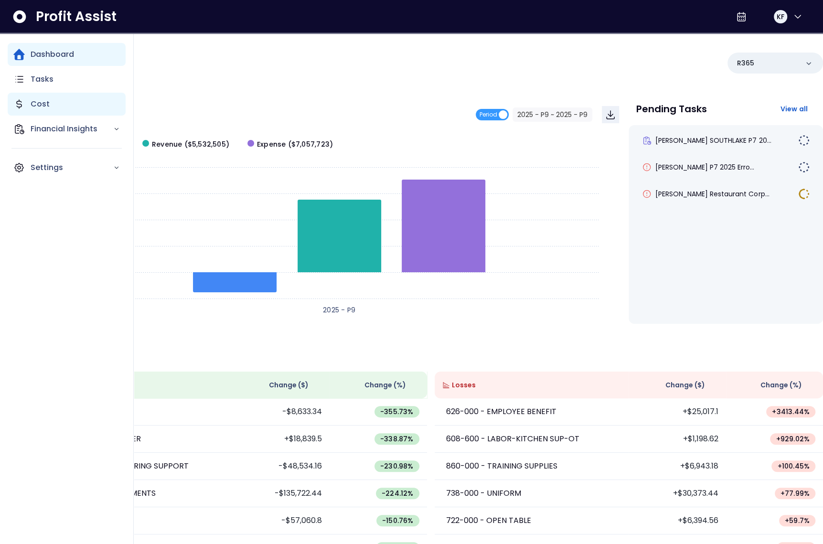
click at [19, 105] on icon "Main navigation" at bounding box center [18, 103] width 11 height 11
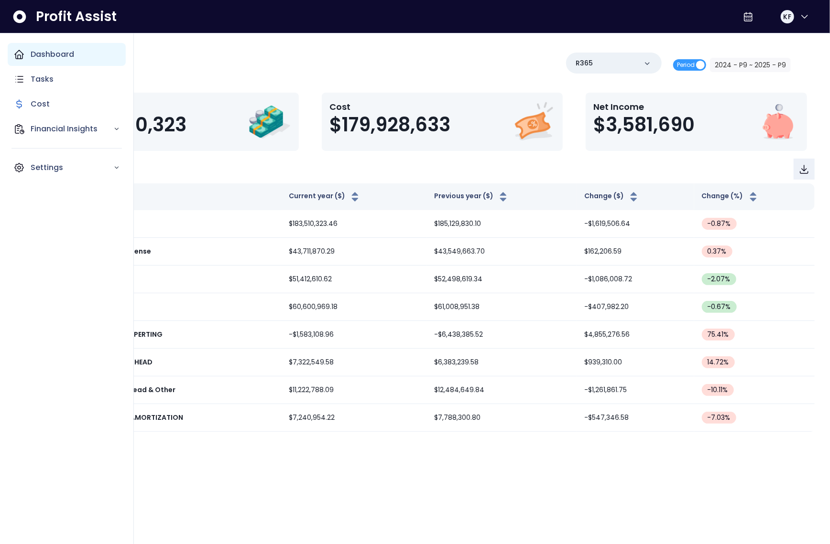
click at [20, 53] on icon "Main navigation" at bounding box center [18, 54] width 11 height 11
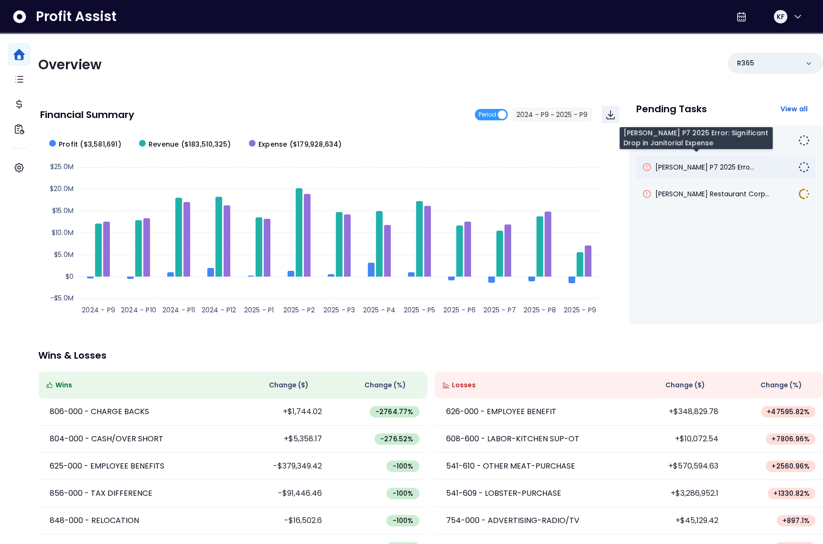
click at [724, 166] on span "[PERSON_NAME] P7 2025 Erro..." at bounding box center [705, 167] width 99 height 10
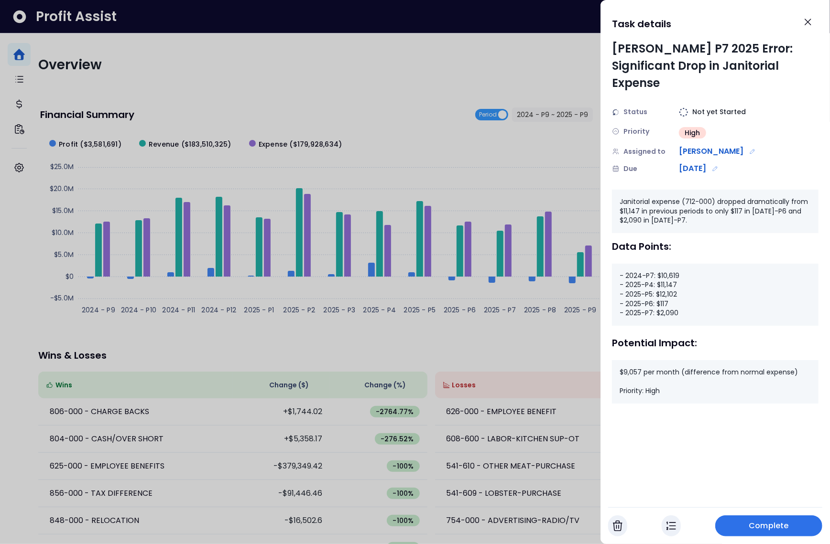
click at [503, 141] on div at bounding box center [415, 272] width 830 height 544
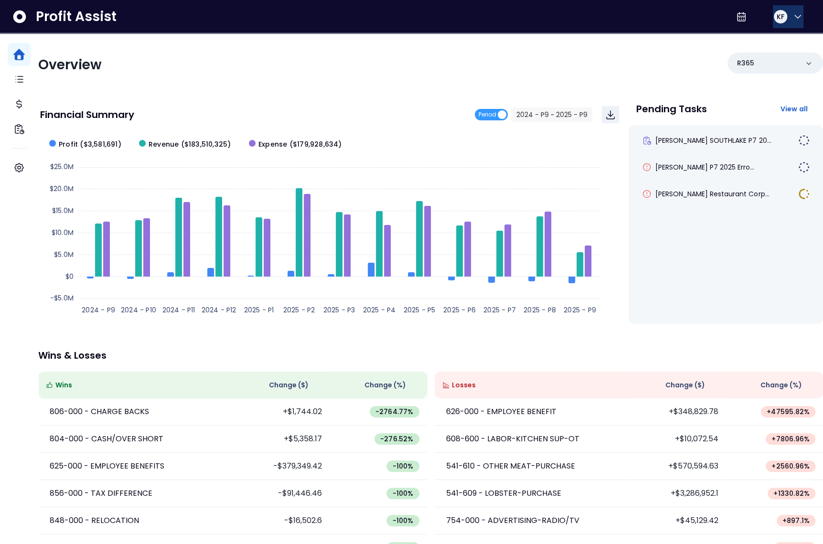
click at [792, 21] on icon "button" at bounding box center [797, 16] width 11 height 11
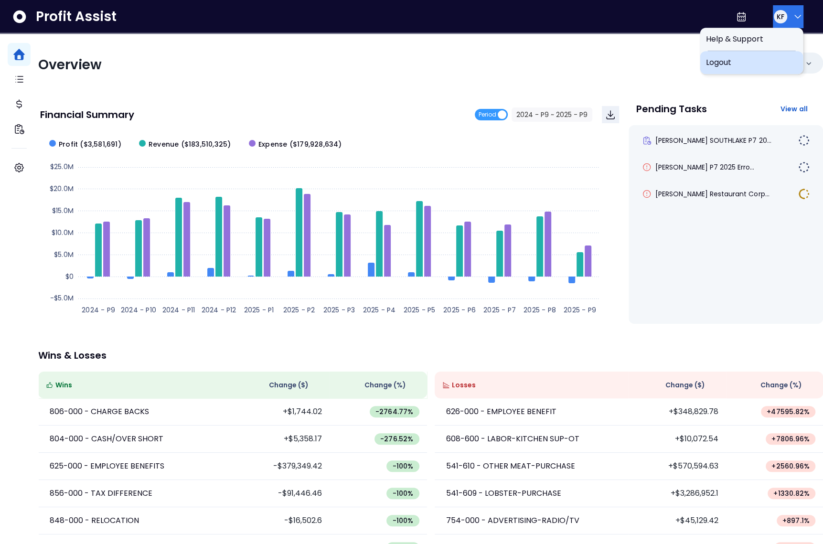
click at [765, 68] on span "Logout" at bounding box center [752, 62] width 92 height 11
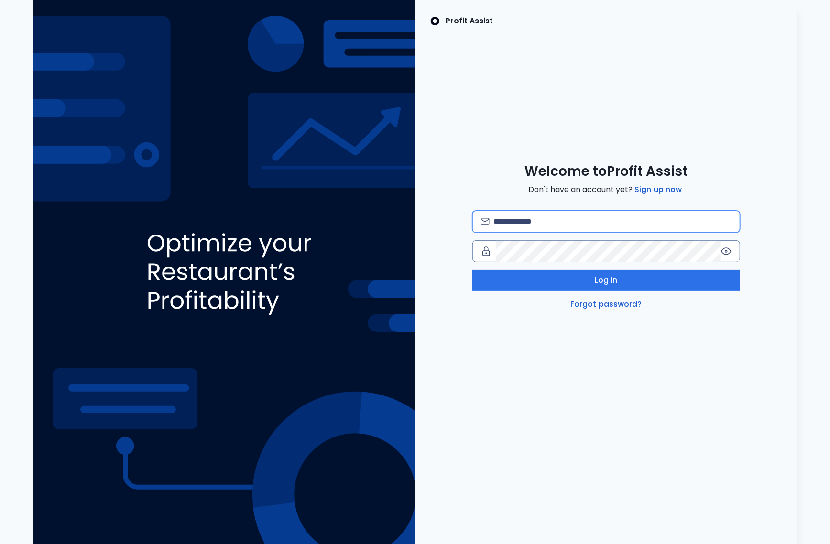
click at [608, 217] on input "email" at bounding box center [612, 221] width 238 height 21
type input "**********"
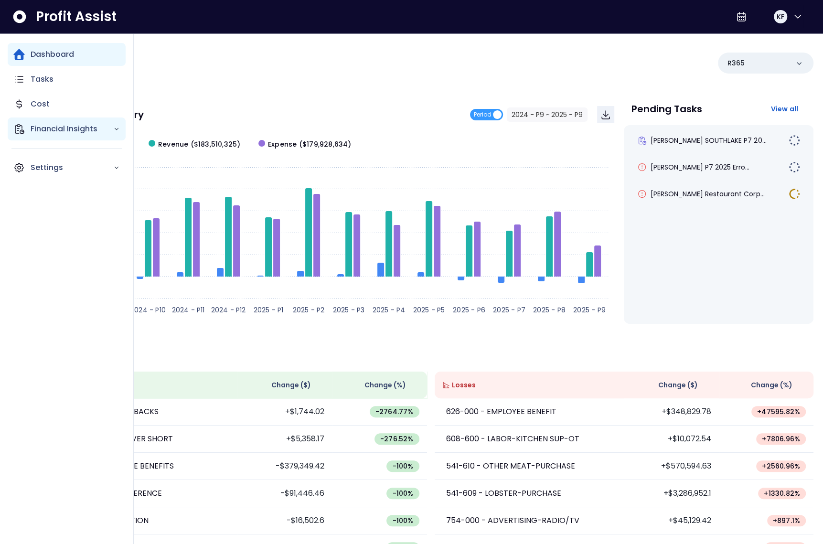
click at [38, 126] on p "Financial Insights" at bounding box center [72, 128] width 83 height 11
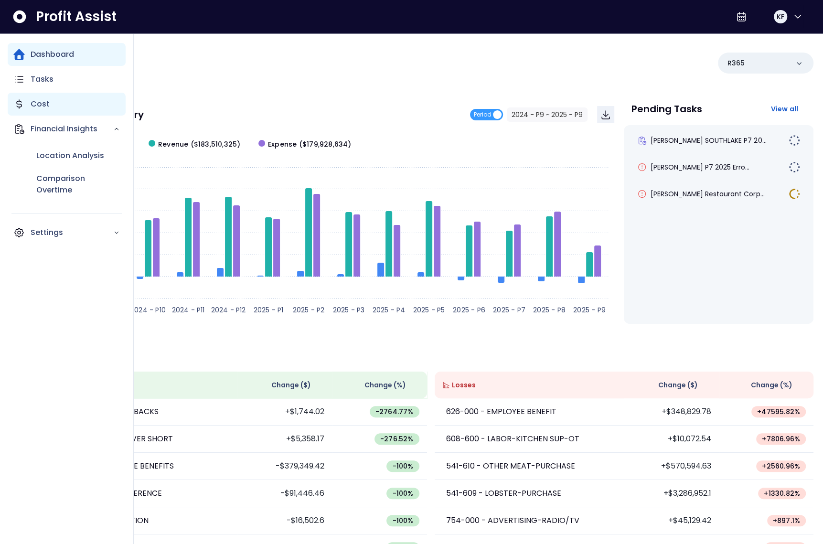
click at [53, 101] on div "Cost" at bounding box center [67, 104] width 118 height 23
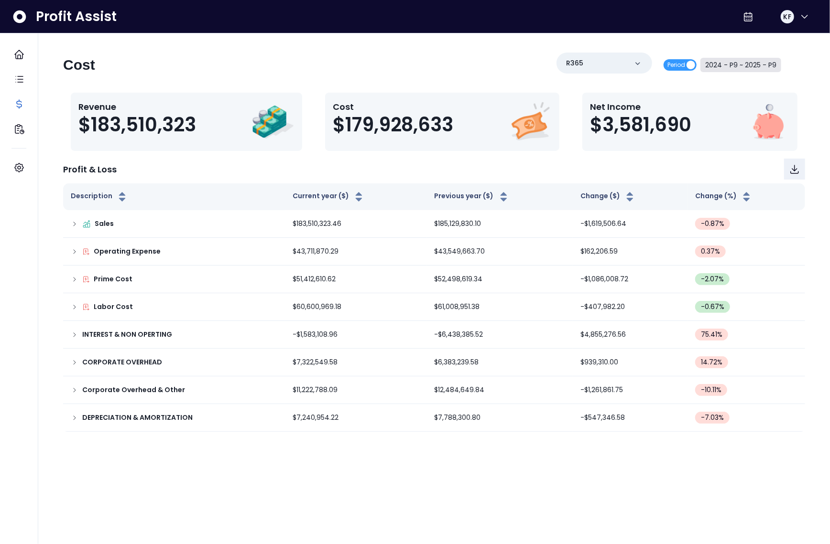
click at [729, 67] on button "2024 - P9 ~ 2025 - P9" at bounding box center [740, 65] width 81 height 14
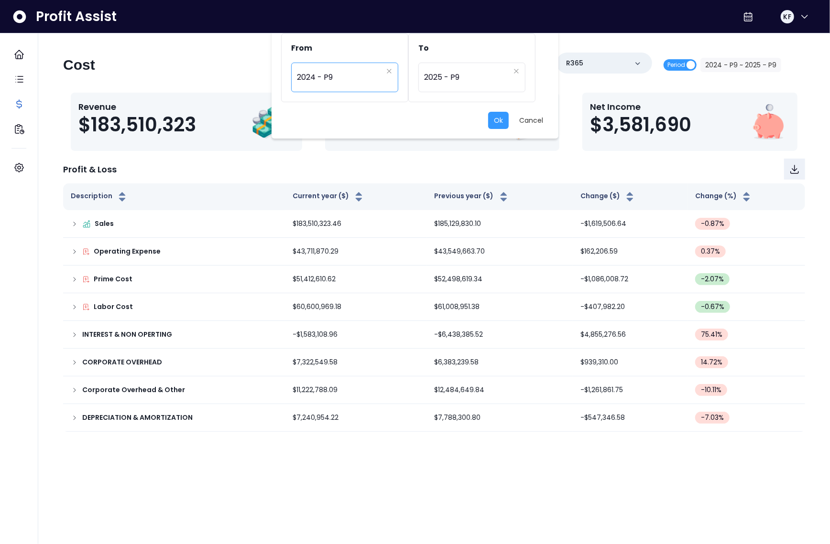
click at [363, 79] on span "2024 - P9" at bounding box center [340, 77] width 86 height 22
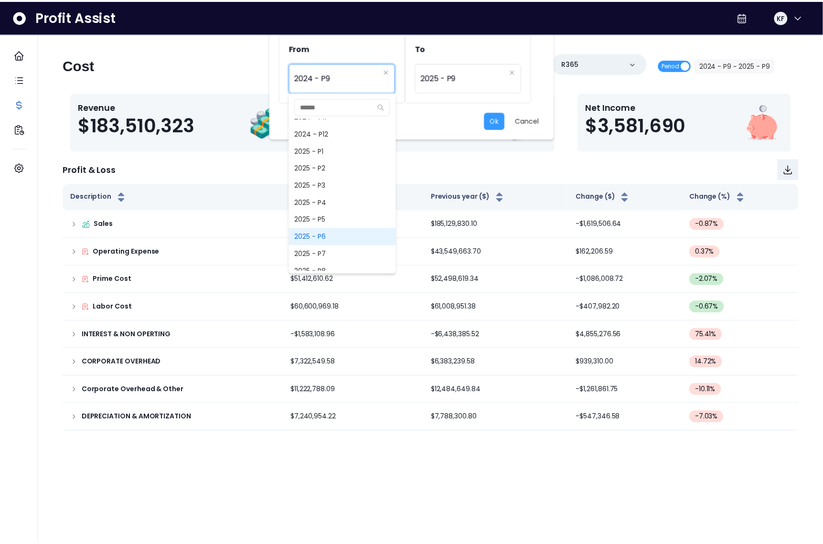
scroll to position [638, 0]
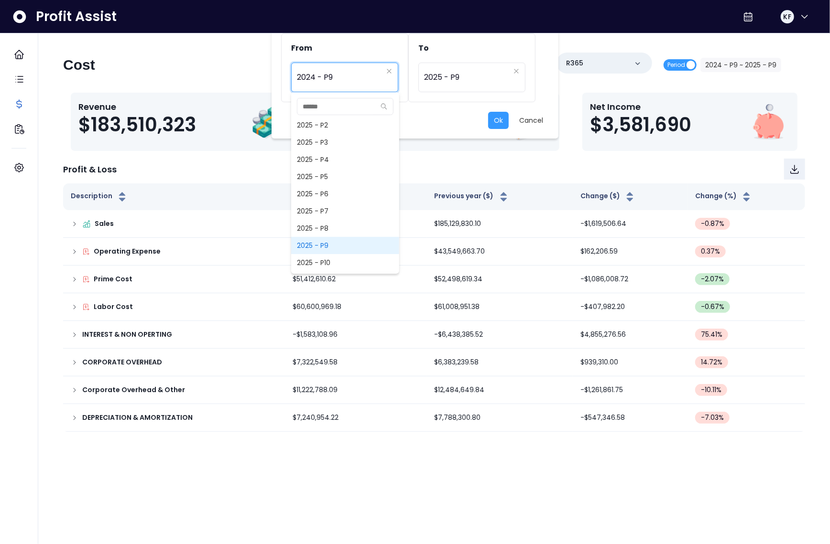
click at [329, 246] on span "2025 - P9" at bounding box center [345, 245] width 108 height 17
type input "*********"
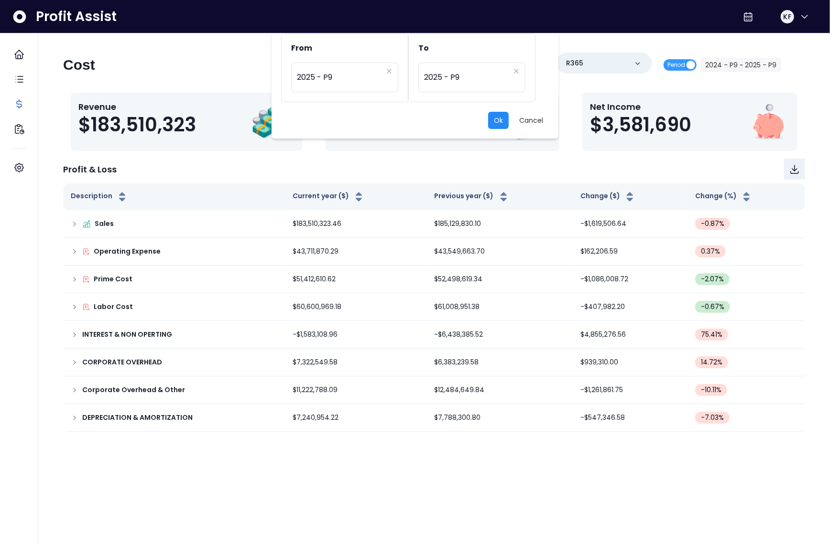
click at [491, 121] on button "Ok" at bounding box center [498, 120] width 21 height 17
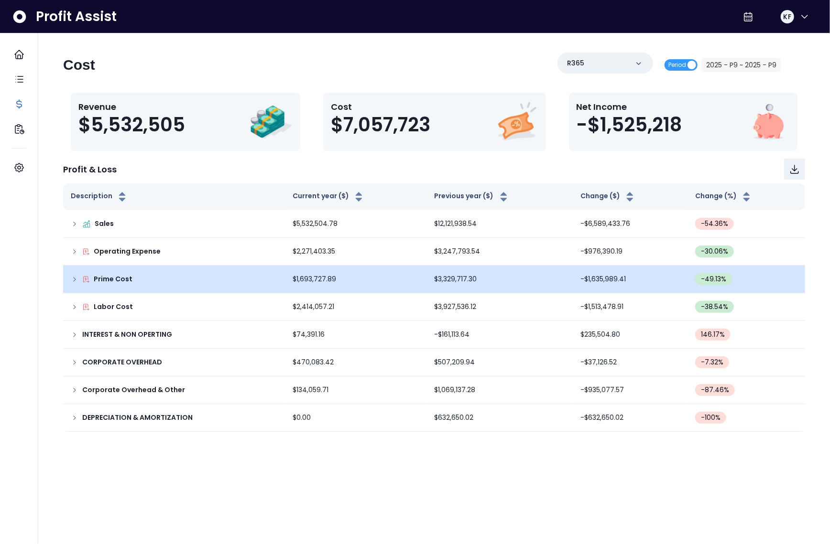
click at [71, 284] on div "Prime Cost" at bounding box center [174, 279] width 206 height 10
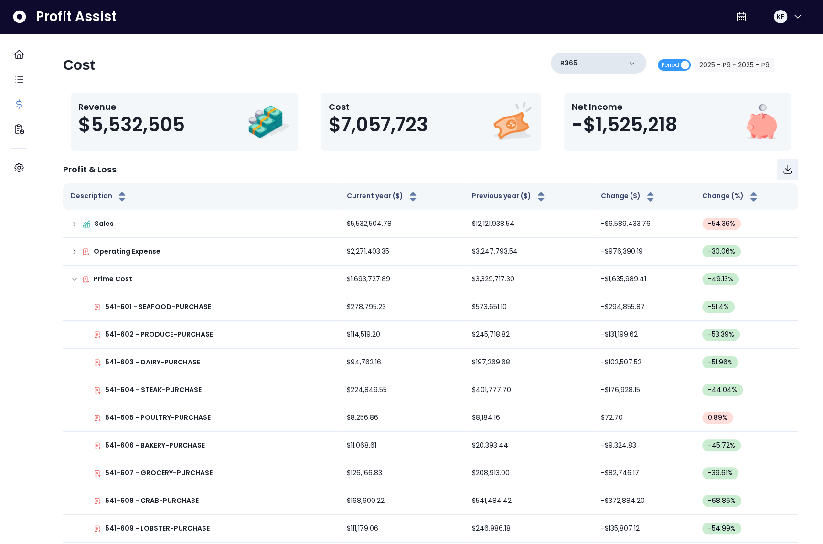
click at [595, 72] on div "R365" at bounding box center [599, 63] width 96 height 21
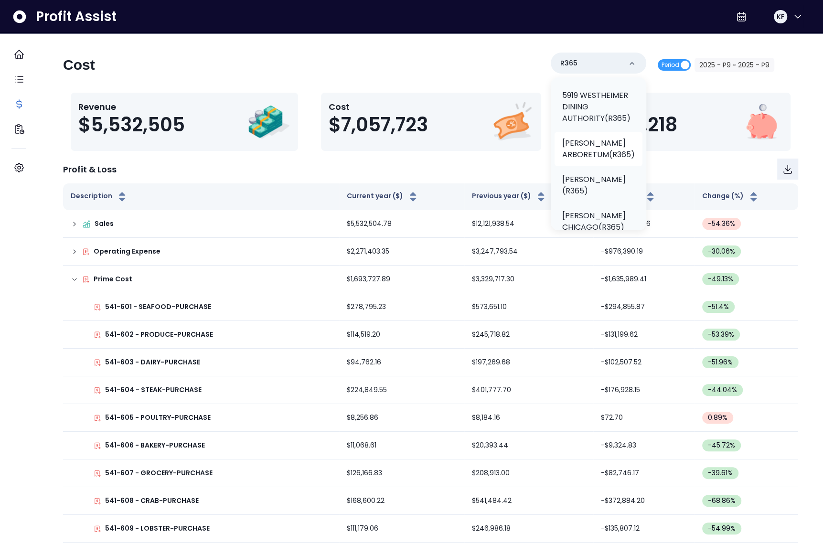
scroll to position [83, 0]
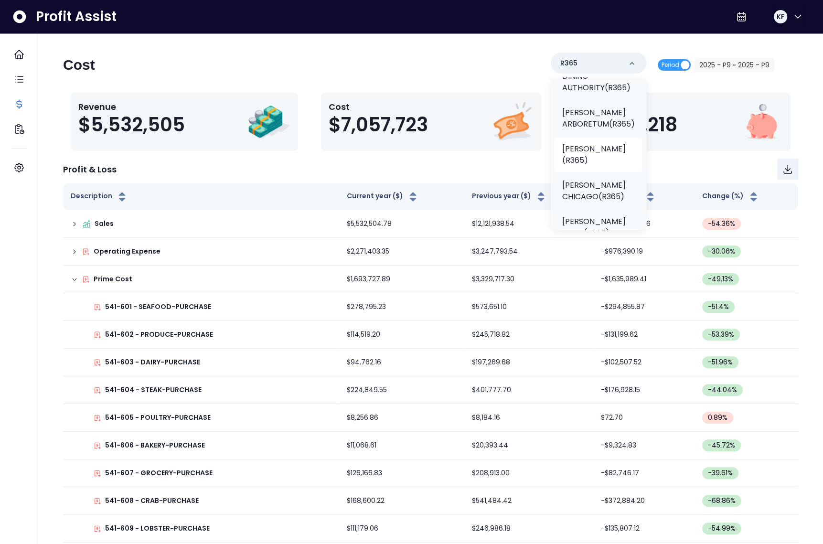
click at [584, 152] on p "[PERSON_NAME](R365)" at bounding box center [598, 154] width 73 height 23
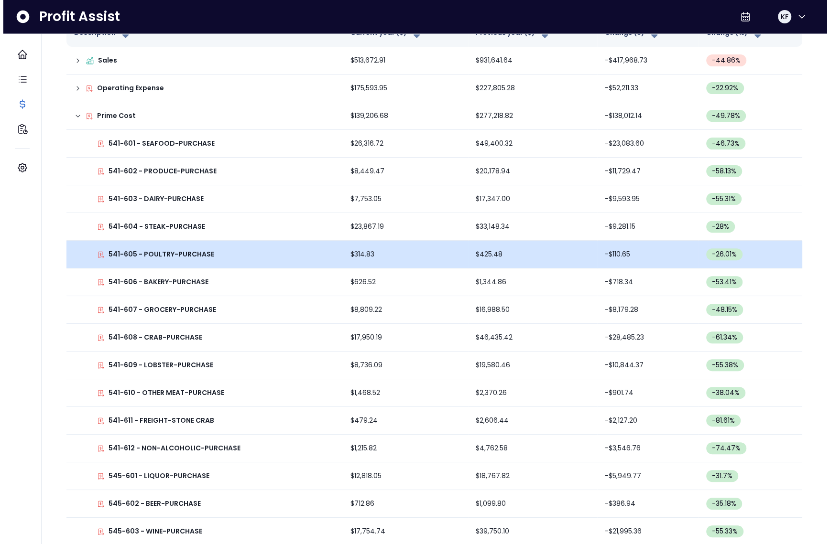
scroll to position [0, 0]
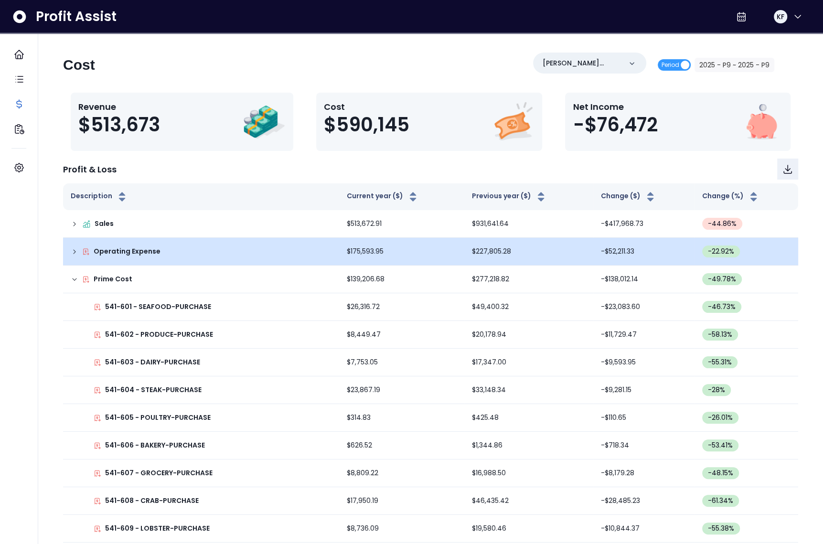
click at [75, 250] on icon at bounding box center [75, 252] width 8 height 8
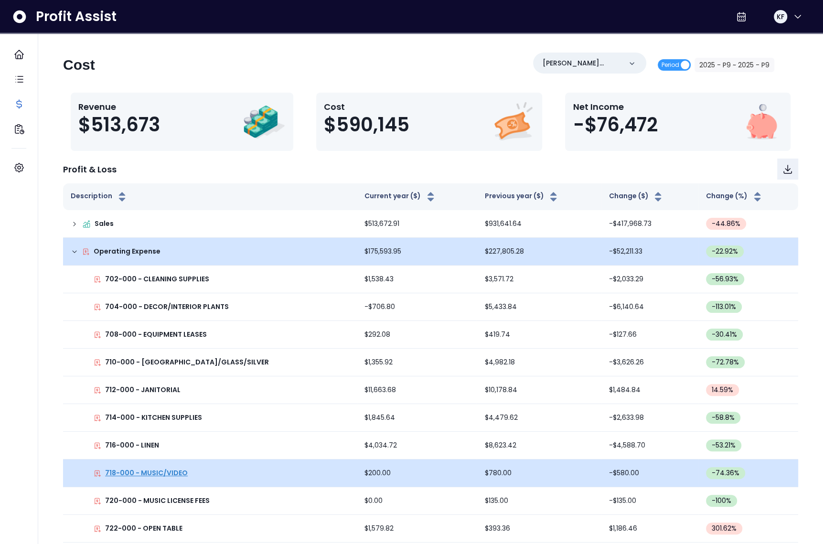
click at [151, 473] on p "718-000 - MUSIC/VIDEO" at bounding box center [146, 473] width 83 height 10
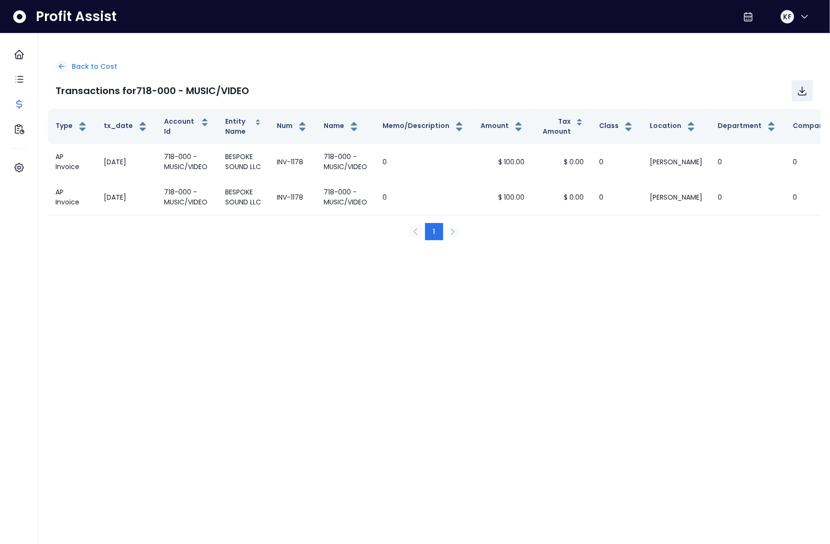
click at [98, 68] on p "Back to Cost" at bounding box center [94, 67] width 45 height 10
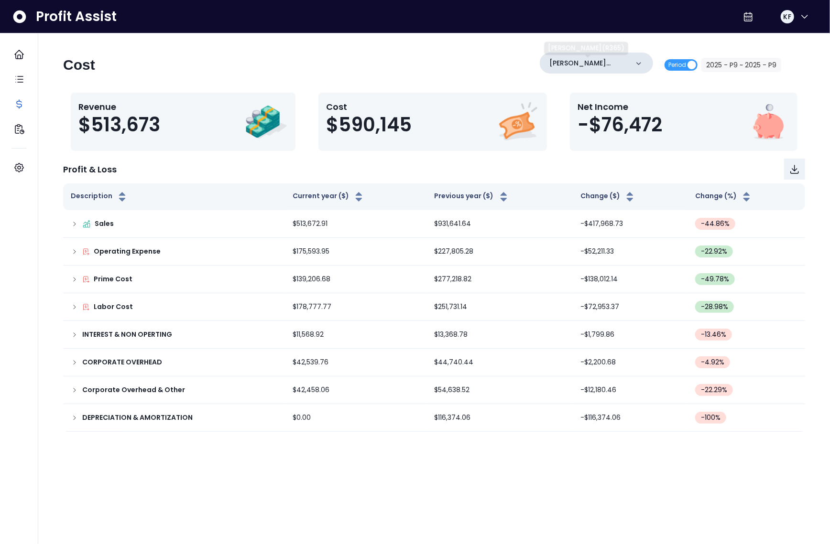
click at [578, 56] on div "TRULUCK'S AUSTIN(R365)" at bounding box center [595, 63] width 113 height 21
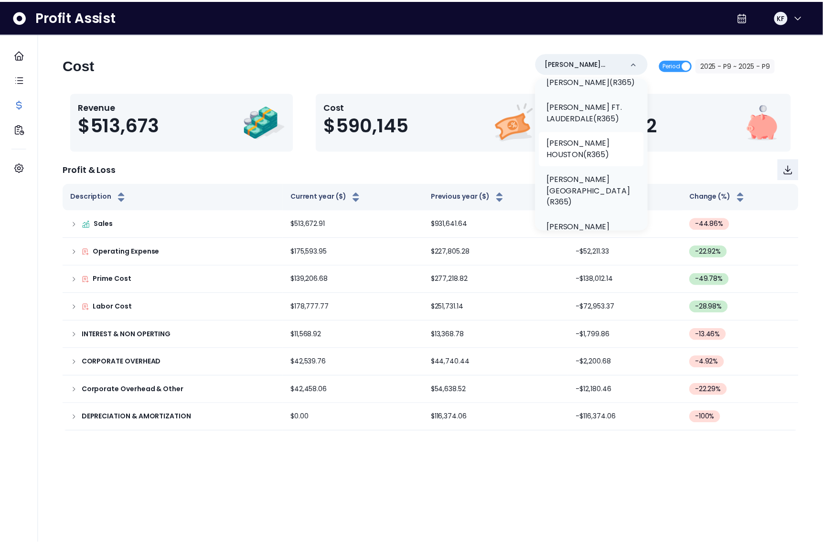
scroll to position [287, 0]
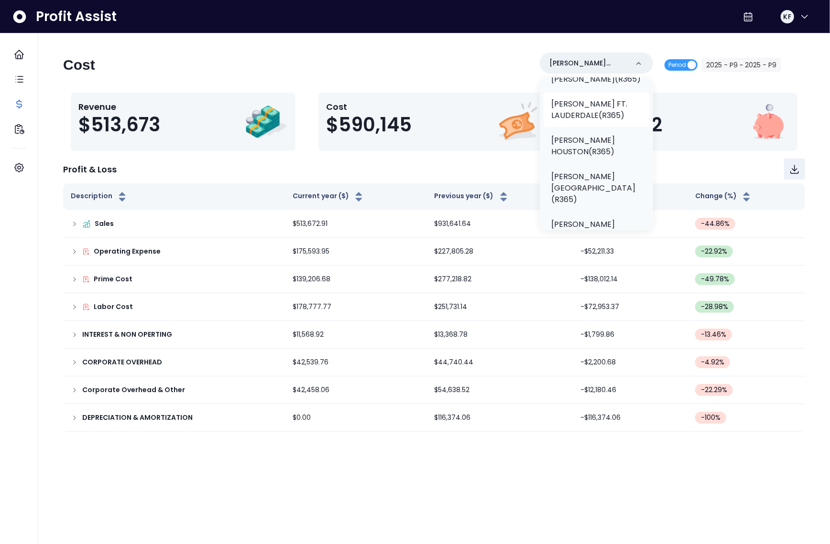
click at [595, 121] on p "TRULUCK'S FT. LAUDERDALE(R365)" at bounding box center [596, 109] width 90 height 23
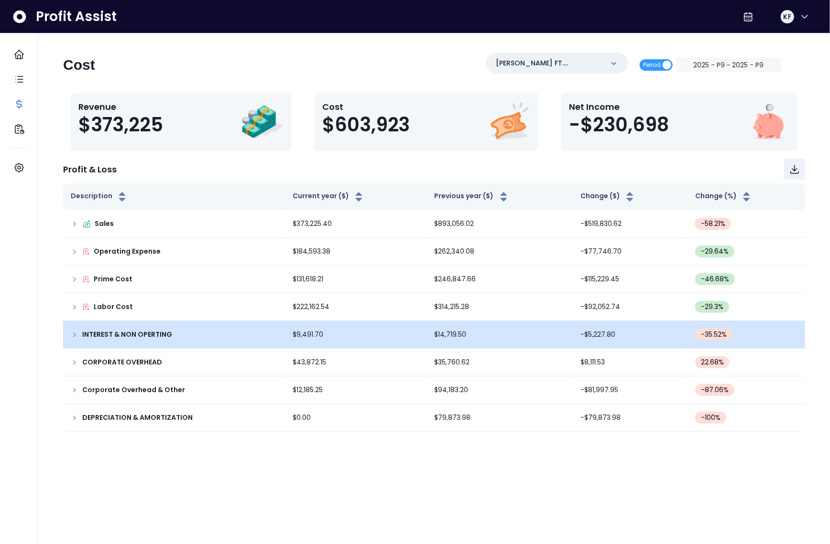
click at [66, 335] on td "INTEREST & NON OPERTING" at bounding box center [174, 335] width 222 height 28
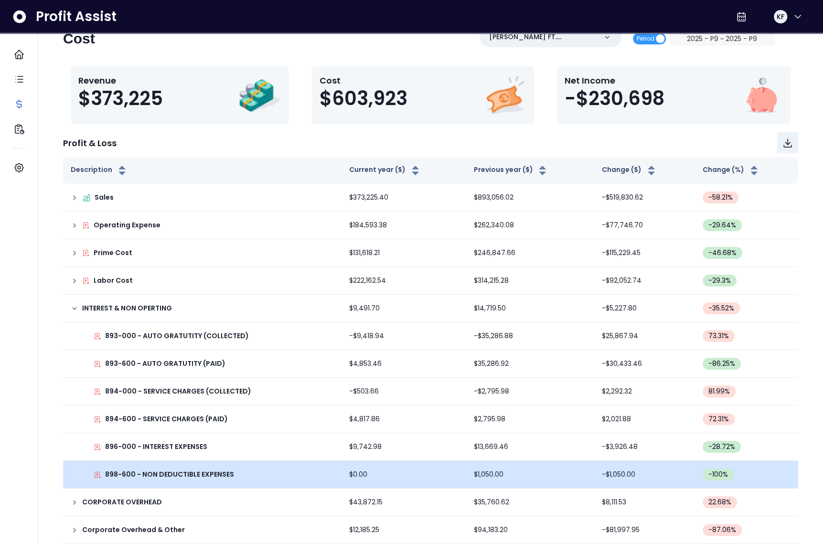
scroll to position [62, 0]
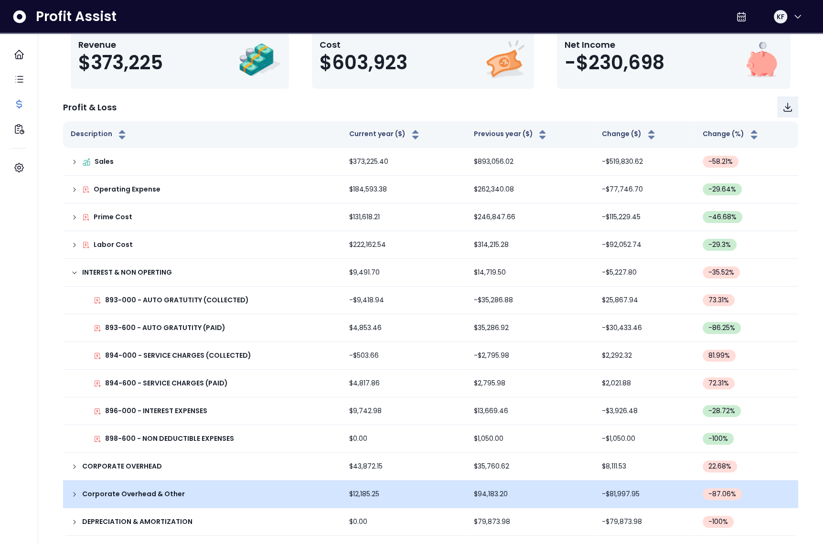
click at [77, 495] on icon at bounding box center [75, 495] width 8 height 8
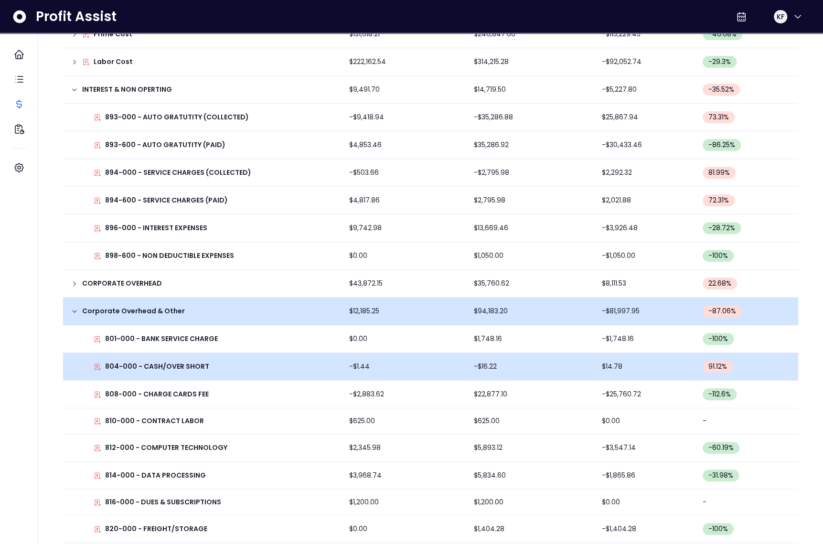
scroll to position [319, 0]
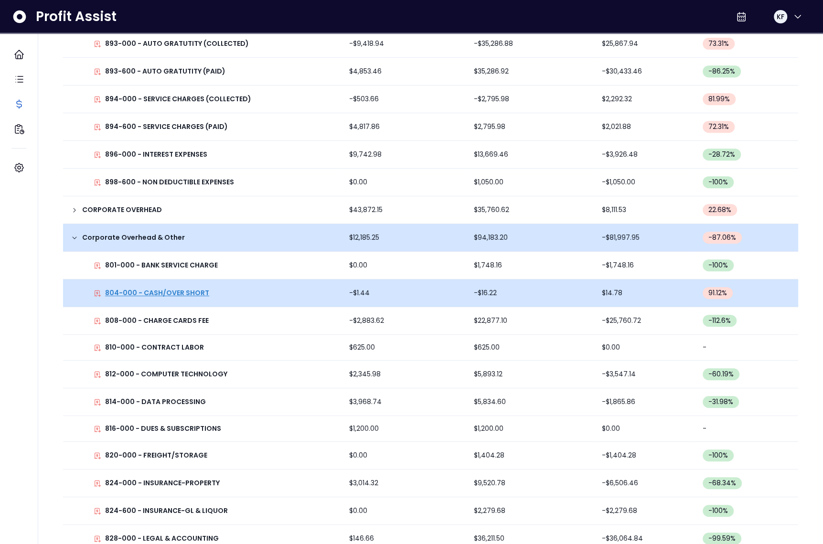
click at [175, 291] on p "804-000 - CASH/OVER SHORT" at bounding box center [157, 293] width 104 height 10
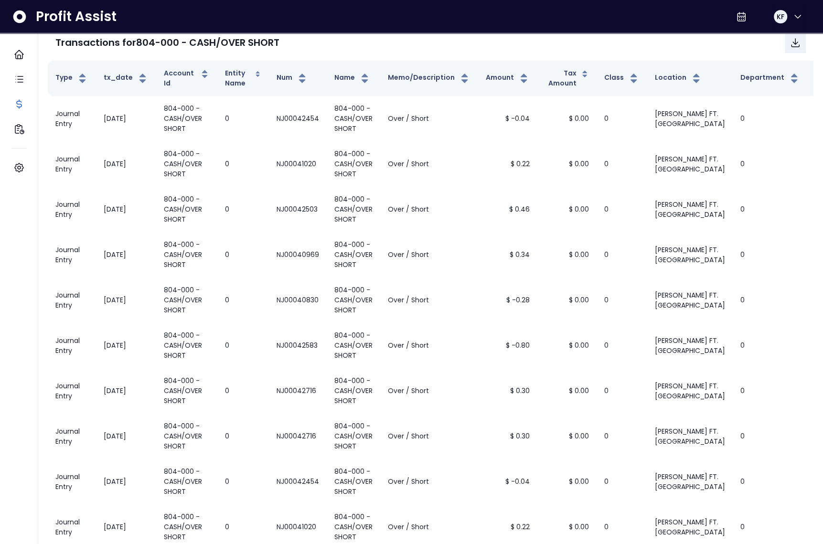
scroll to position [0, 0]
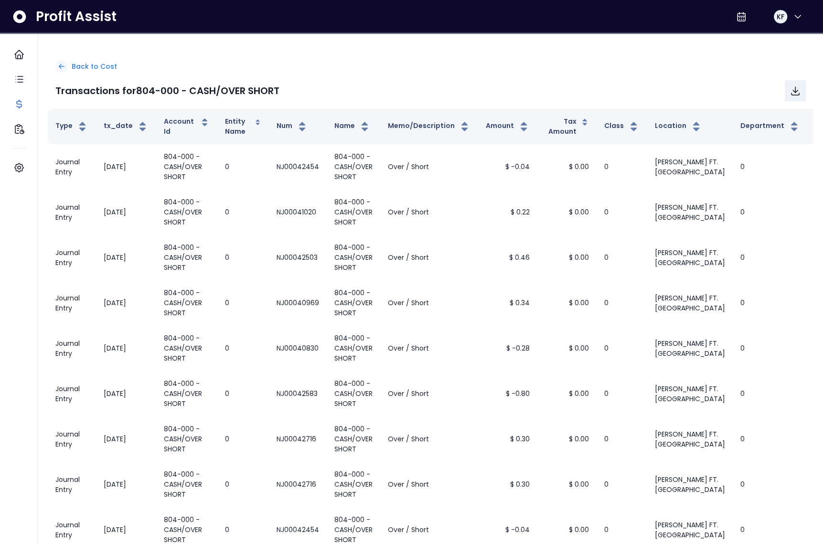
click at [83, 65] on p "Back to Cost" at bounding box center [94, 67] width 45 height 10
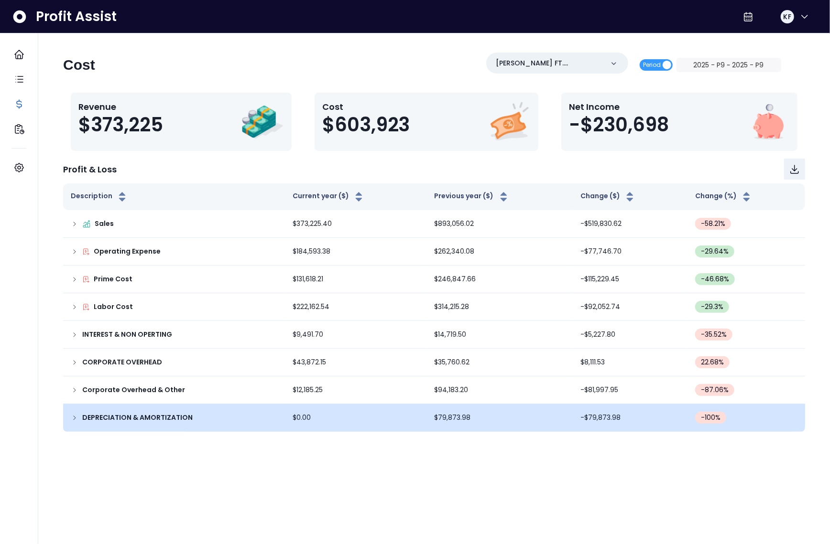
click at [67, 419] on td "DEPRECIATION & AMORTIZATION" at bounding box center [174, 418] width 222 height 28
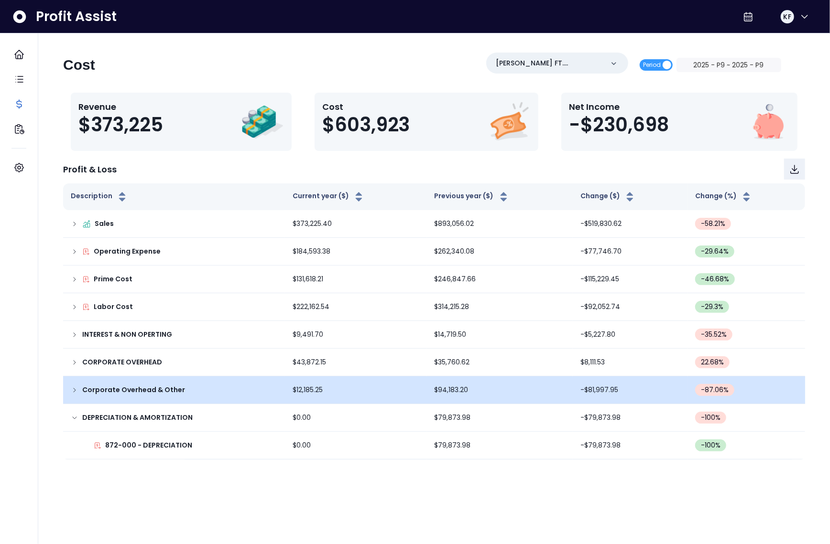
click at [77, 390] on icon at bounding box center [75, 391] width 8 height 8
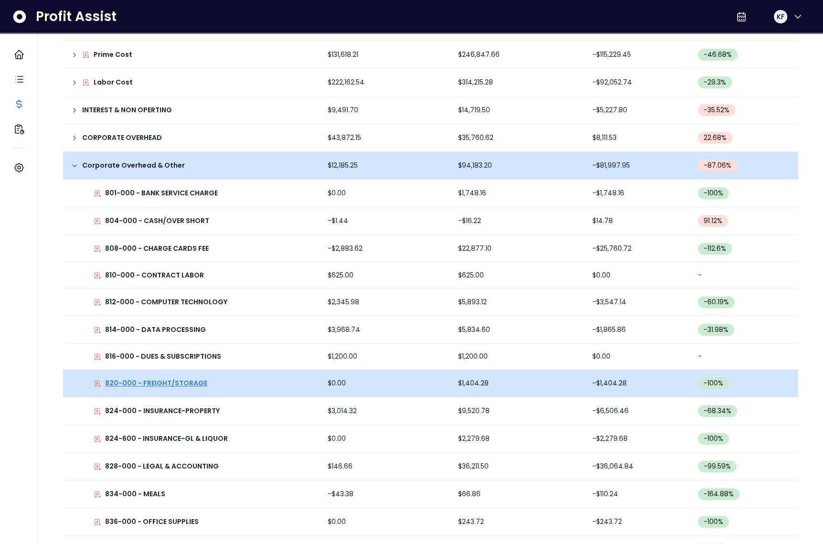
scroll to position [226, 0]
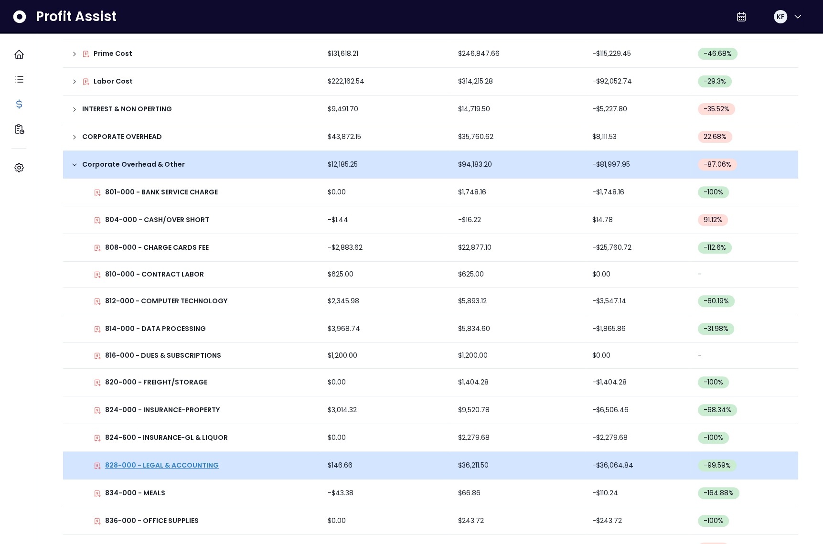
click at [162, 465] on p "828-000 - LEGAL & ACCOUNTING" at bounding box center [162, 466] width 114 height 10
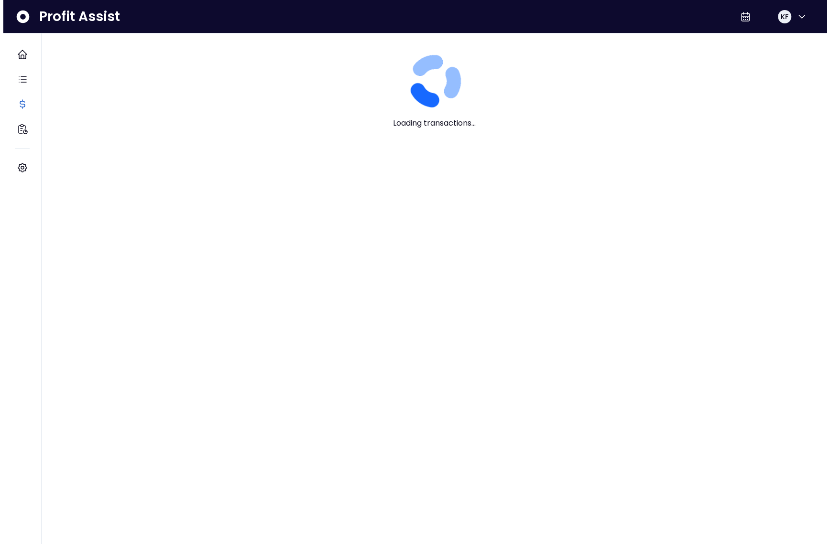
scroll to position [0, 0]
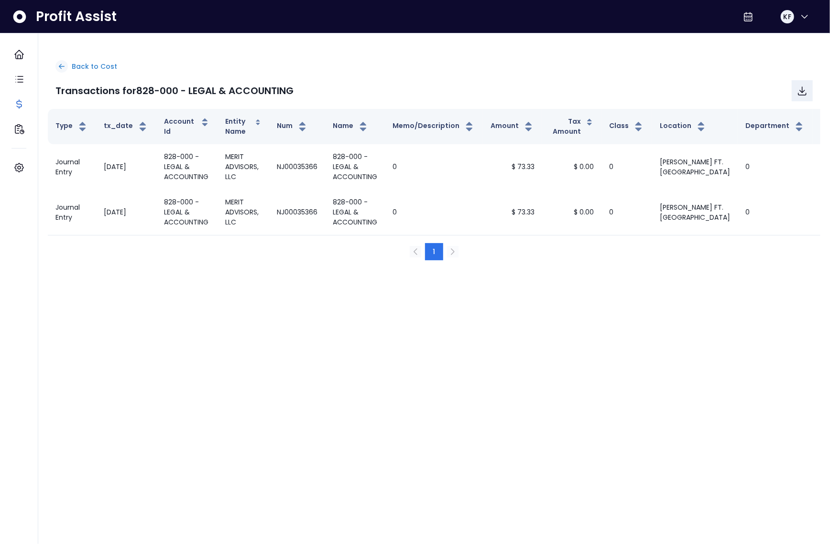
click at [76, 66] on p "Back to Cost" at bounding box center [94, 67] width 45 height 10
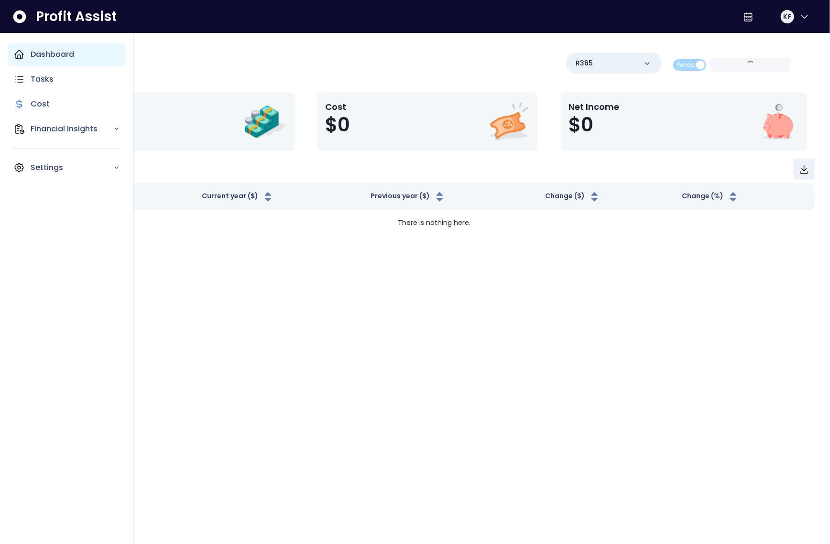
click at [18, 55] on icon "Main navigation" at bounding box center [18, 54] width 11 height 11
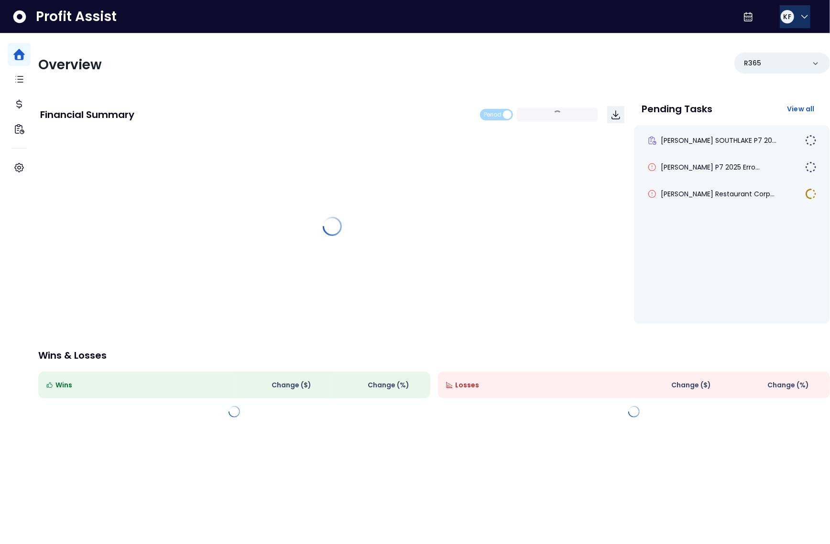
click at [794, 16] on button "KF" at bounding box center [794, 16] width 31 height 23
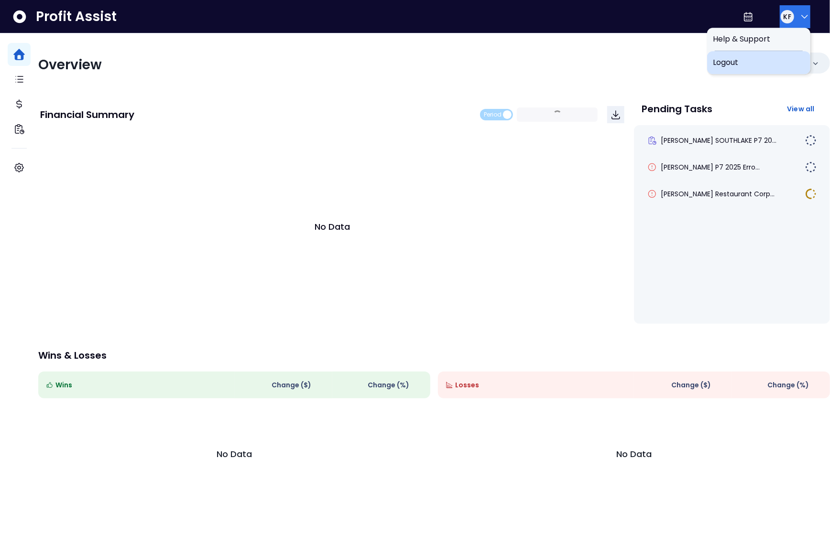
click at [764, 64] on span "Logout" at bounding box center [758, 62] width 92 height 11
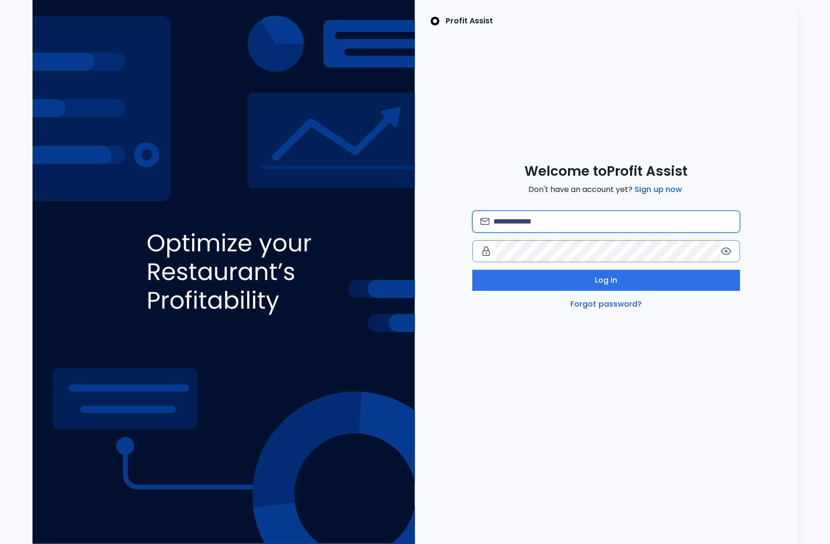
click at [552, 217] on input "email" at bounding box center [612, 221] width 238 height 21
type input "**********"
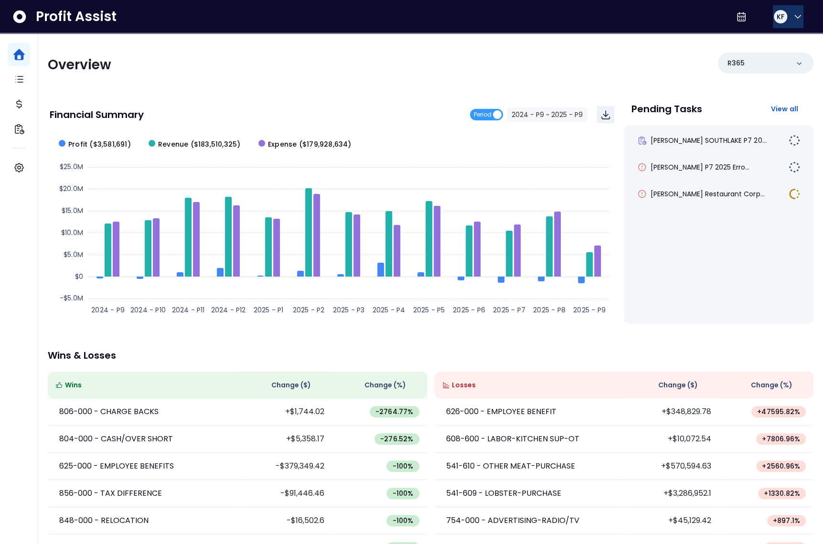
click at [777, 14] on span "KF" at bounding box center [781, 17] width 8 height 10
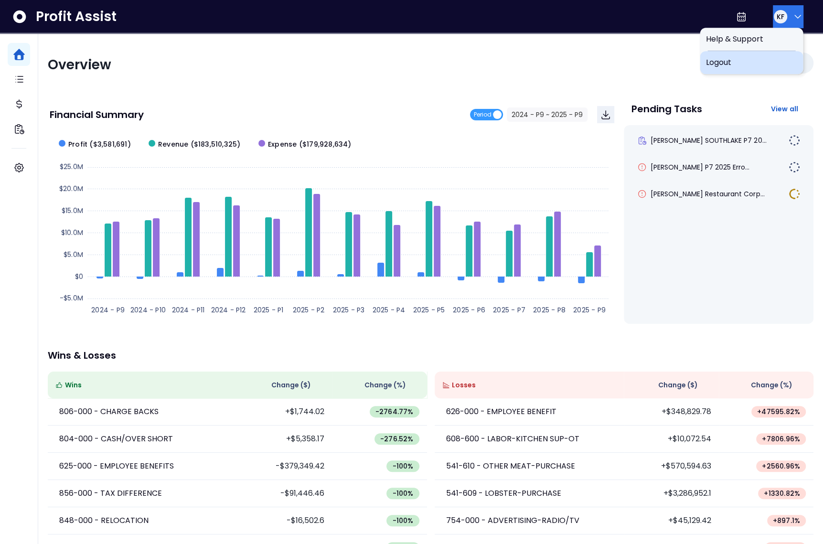
click at [743, 65] on span "Logout" at bounding box center [752, 62] width 92 height 11
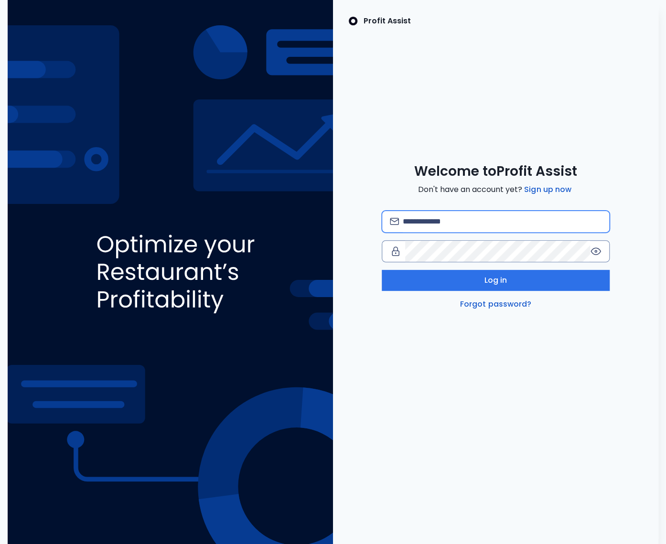
click at [429, 227] on input "email" at bounding box center [502, 221] width 199 height 21
type input "**********"
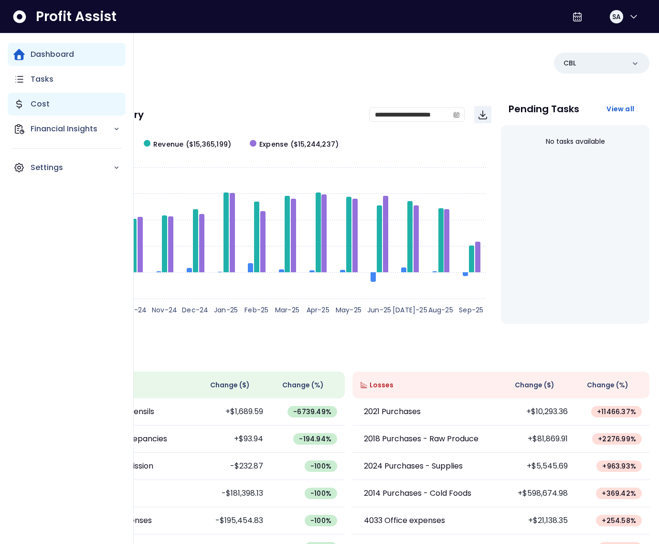
click at [39, 105] on p "Cost" at bounding box center [40, 103] width 19 height 11
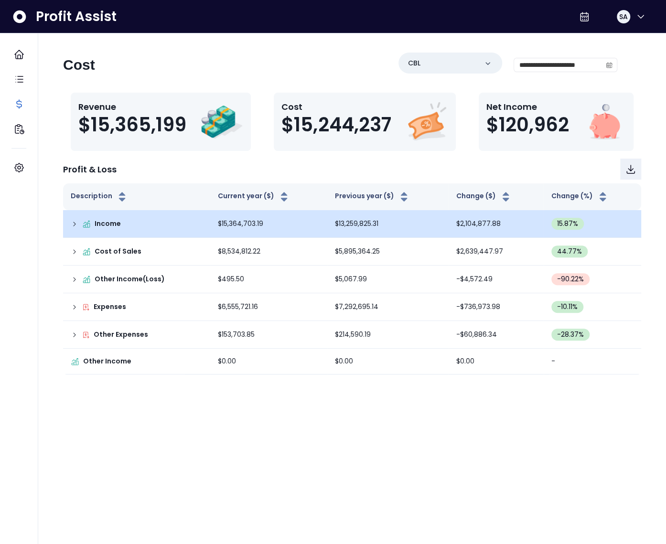
click at [74, 222] on icon at bounding box center [75, 224] width 8 height 8
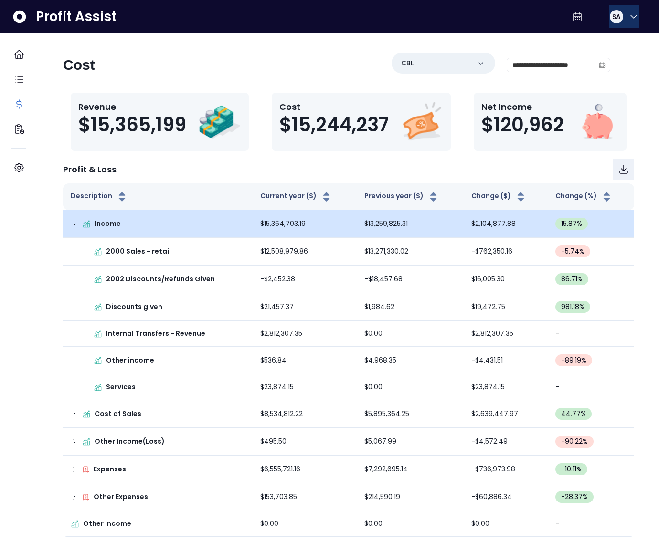
click at [618, 18] on div "SA" at bounding box center [616, 16] width 13 height 13
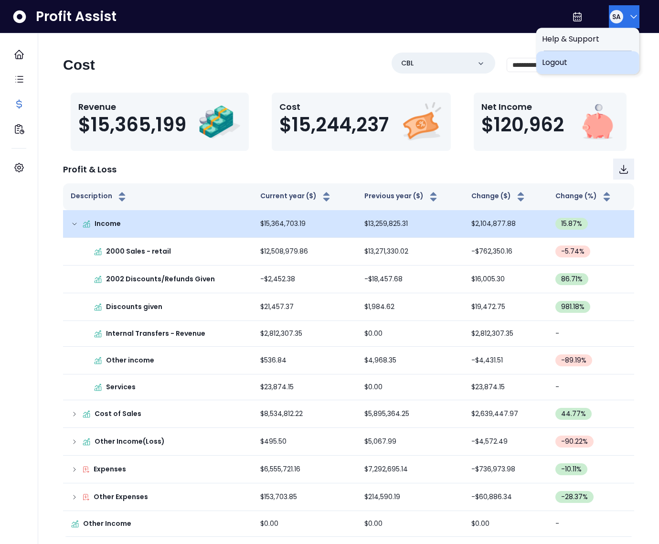
click at [600, 59] on span "Logout" at bounding box center [588, 62] width 92 height 11
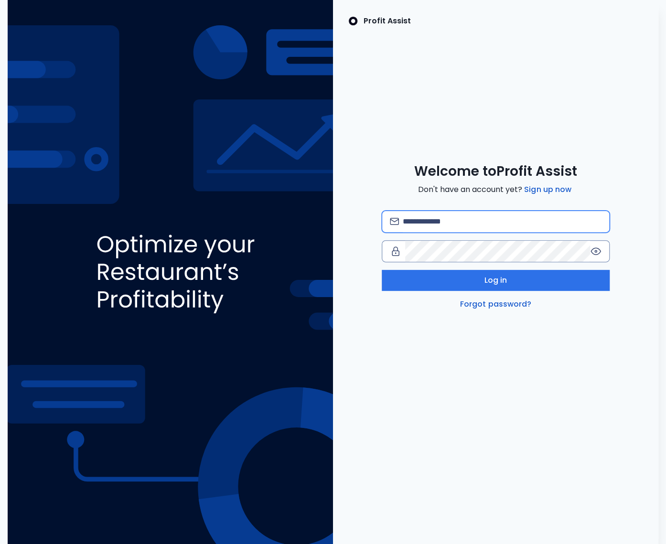
click at [449, 224] on input "email" at bounding box center [502, 221] width 199 height 21
type input "**********"
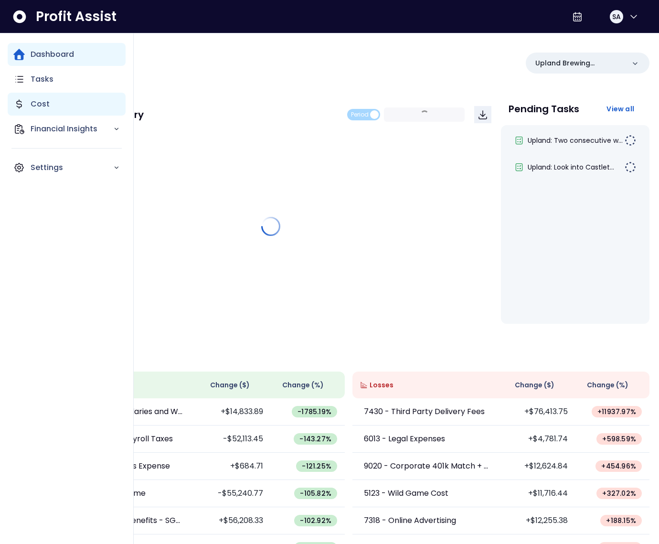
click at [22, 103] on icon "Main navigation" at bounding box center [18, 103] width 11 height 11
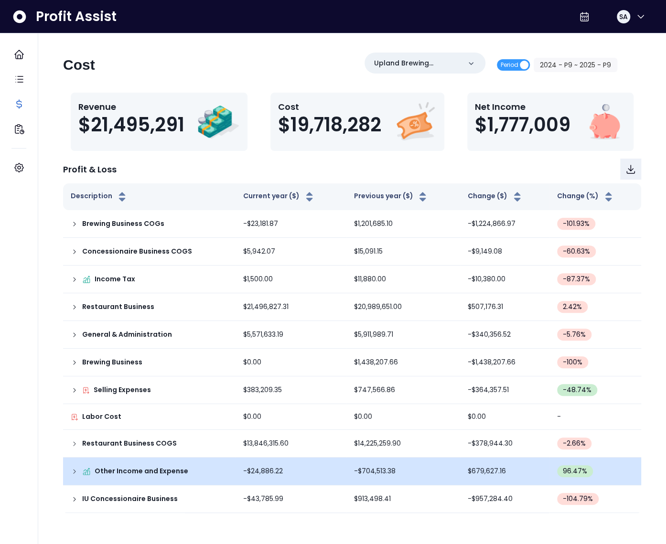
click at [76, 472] on icon at bounding box center [75, 472] width 8 height 8
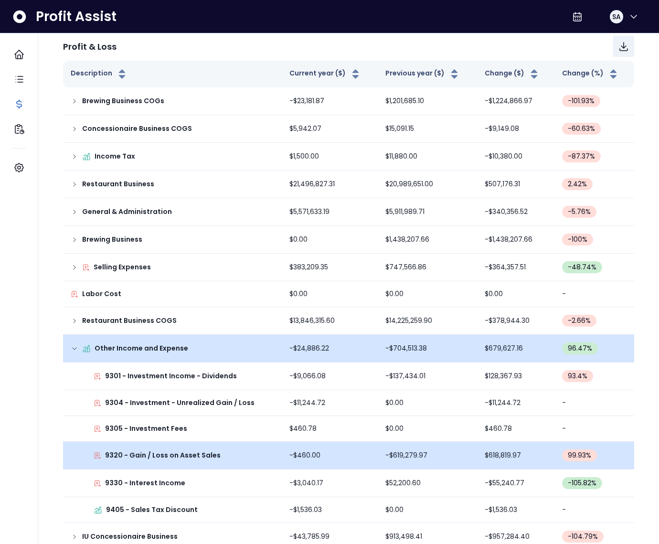
scroll to position [138, 0]
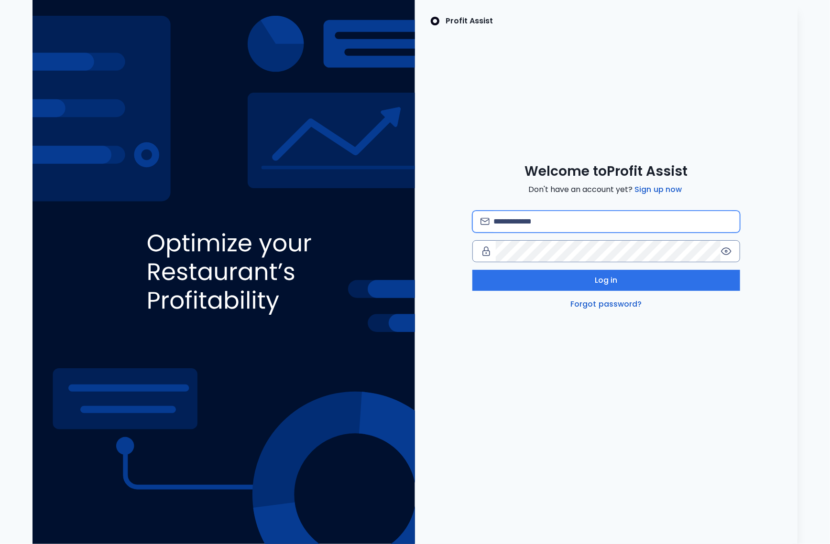
click at [563, 228] on input "email" at bounding box center [612, 221] width 238 height 21
type input "**********"
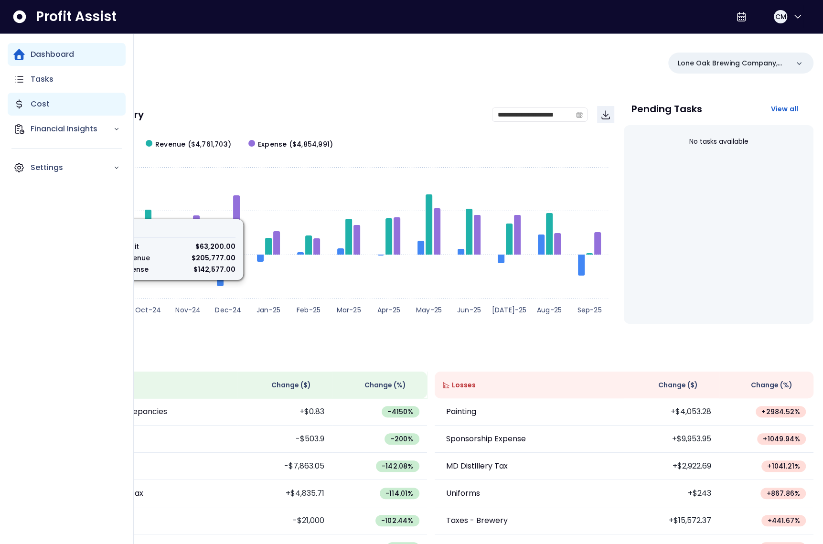
click at [26, 100] on div "Cost" at bounding box center [67, 104] width 118 height 23
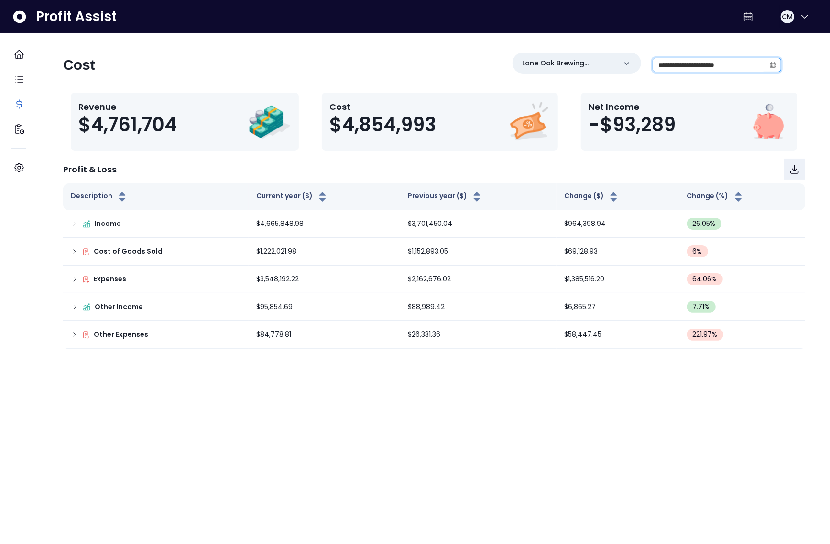
click at [729, 65] on input "**********" at bounding box center [709, 64] width 112 height 13
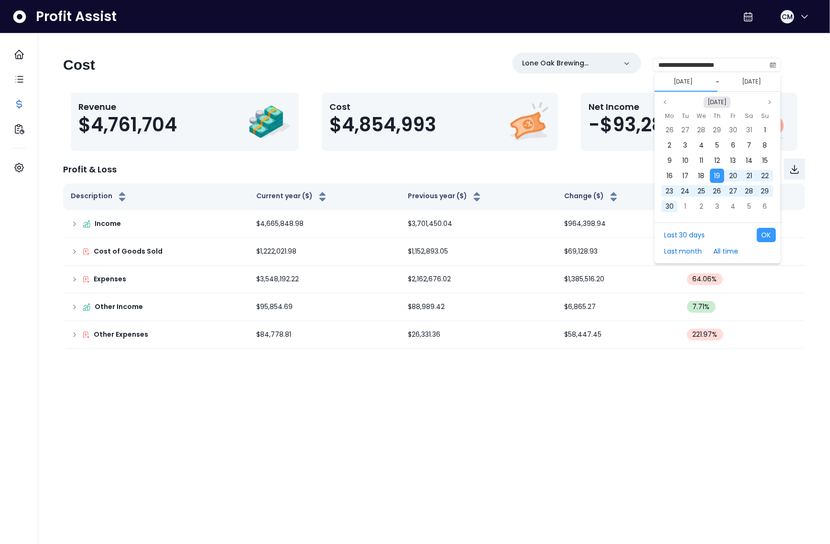
click at [721, 103] on button "Sep 2024" at bounding box center [716, 102] width 27 height 11
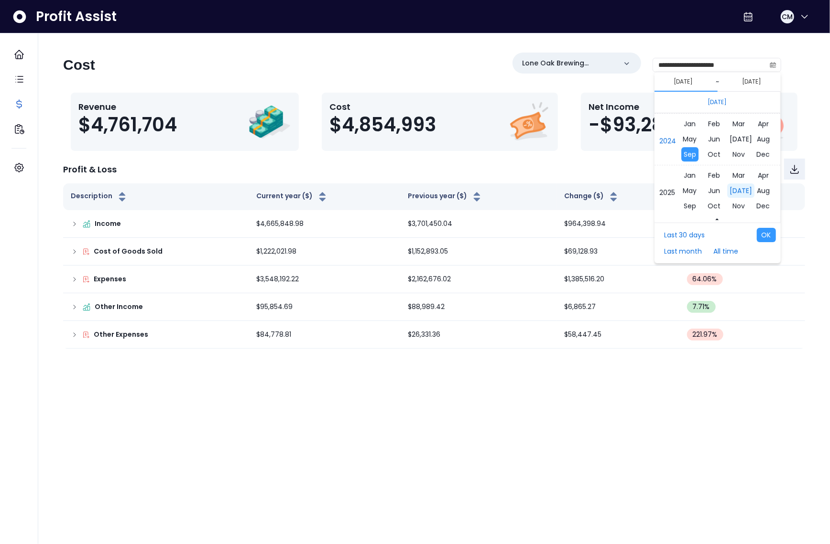
click at [731, 189] on span "Jul" at bounding box center [739, 190] width 27 height 14
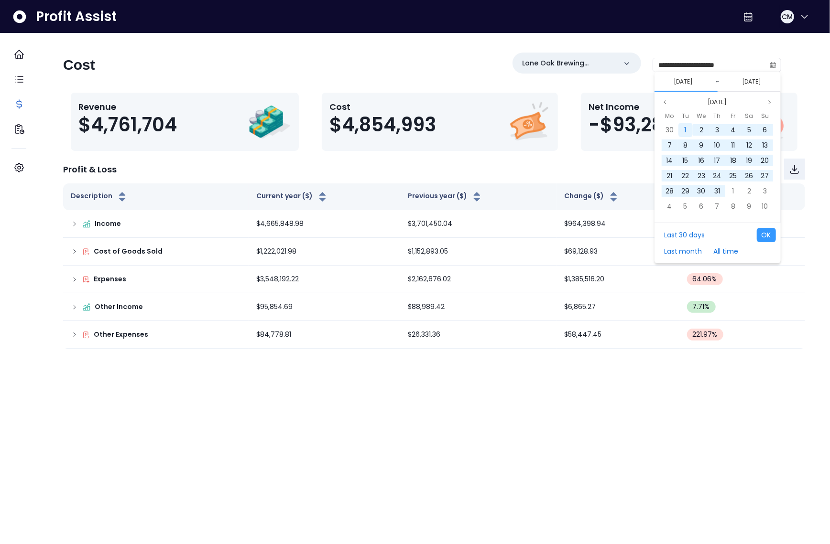
click at [686, 130] on div "1" at bounding box center [685, 130] width 14 height 14
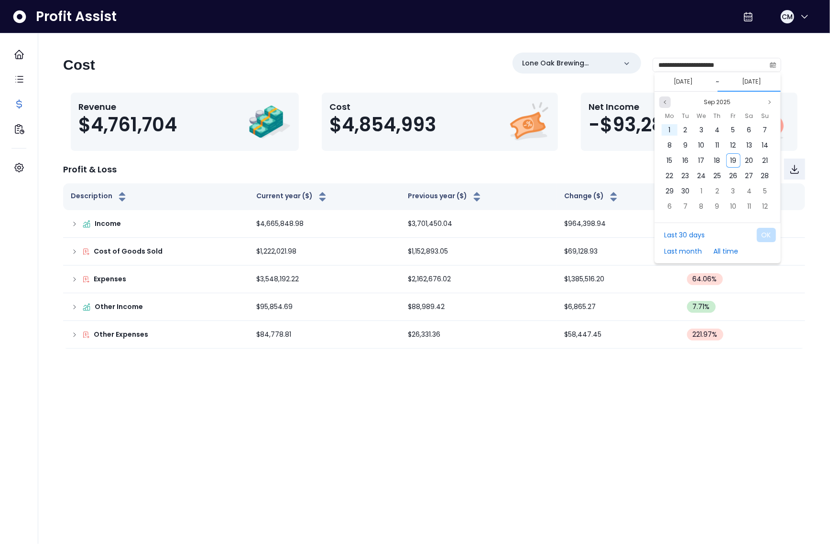
click at [664, 106] on button "Previous month" at bounding box center [664, 102] width 11 height 11
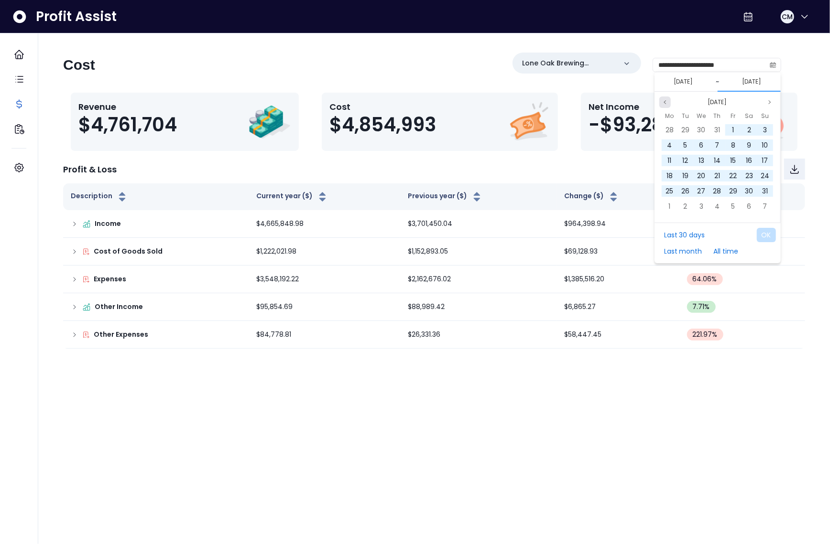
click at [666, 105] on icon "page previous" at bounding box center [665, 102] width 6 height 6
click at [721, 187] on div "31" at bounding box center [717, 191] width 14 height 14
click at [765, 232] on button "OK" at bounding box center [765, 235] width 19 height 14
type input "**********"
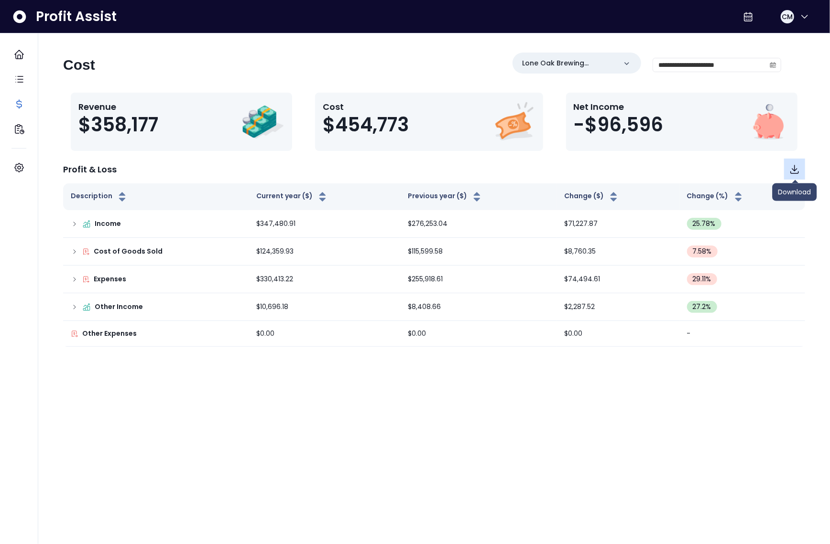
click at [796, 167] on icon "Download" at bounding box center [793, 168] width 11 height 11
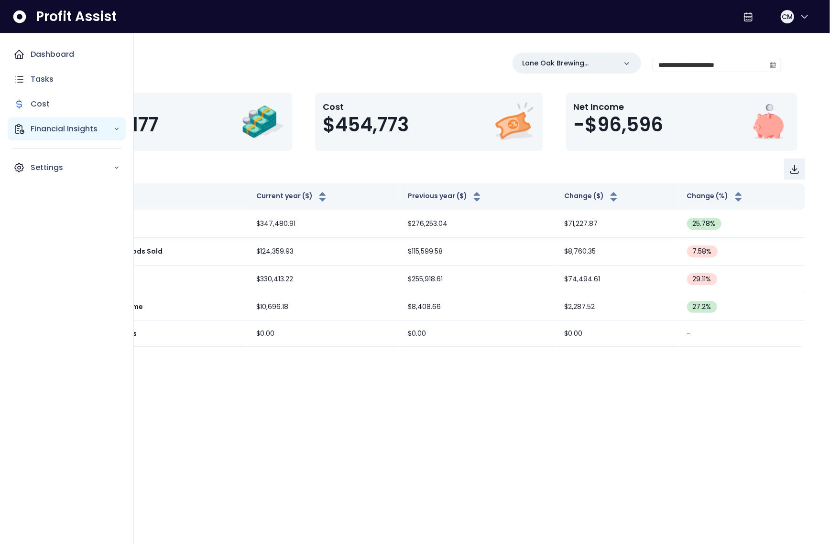
click at [28, 128] on div "Financial Insights" at bounding box center [67, 129] width 118 height 23
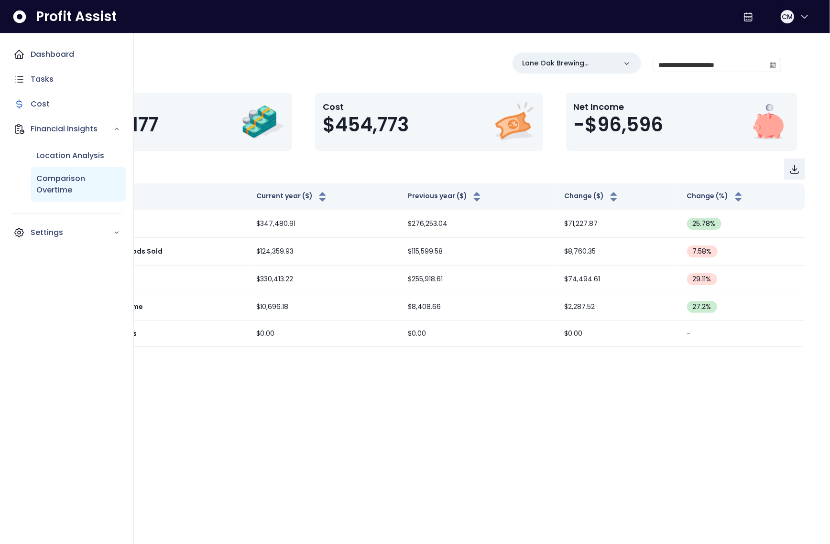
click at [61, 176] on p "Comparison Overtime" at bounding box center [78, 184] width 84 height 23
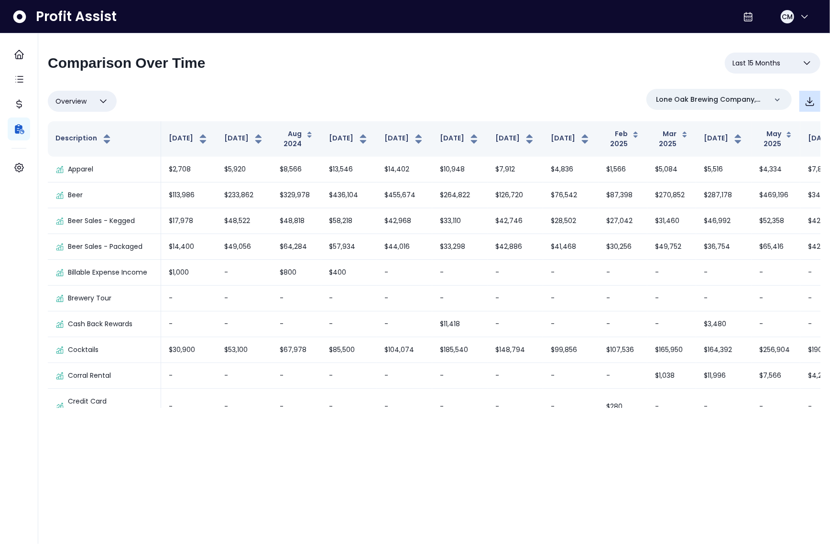
click at [807, 103] on icon "button" at bounding box center [809, 101] width 11 height 11
click at [782, 16] on span "CM" at bounding box center [786, 17] width 11 height 10
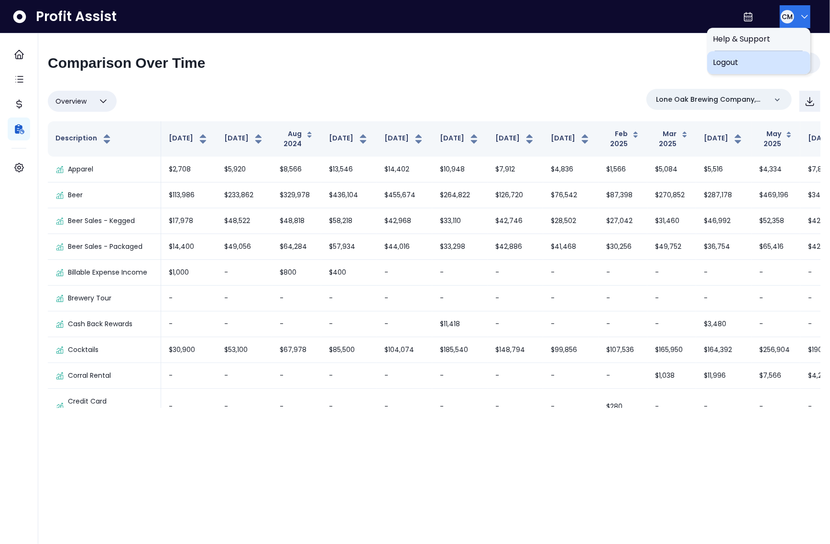
click at [754, 64] on span "Logout" at bounding box center [758, 62] width 92 height 11
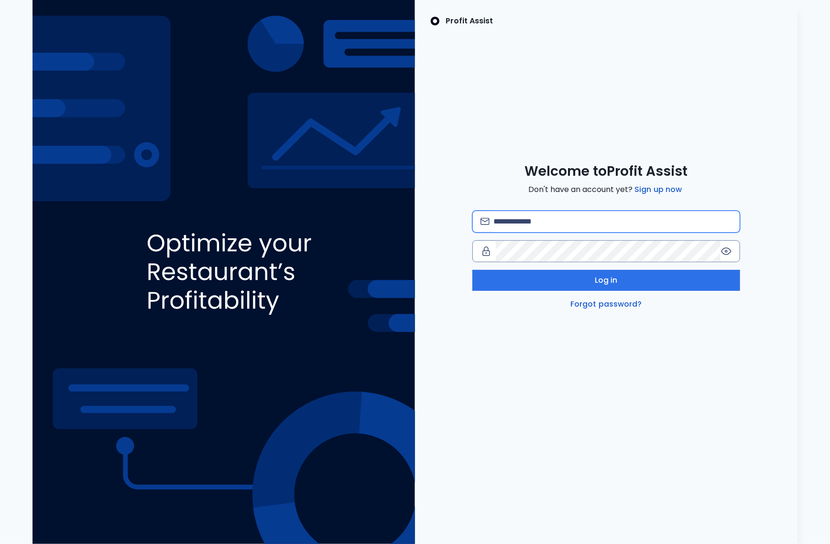
click at [569, 218] on input "email" at bounding box center [612, 221] width 238 height 21
type input "**********"
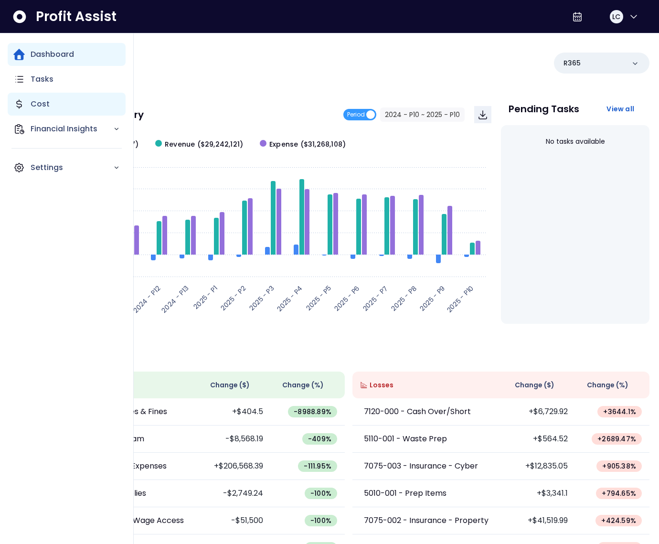
click at [34, 108] on p "Cost" at bounding box center [40, 103] width 19 height 11
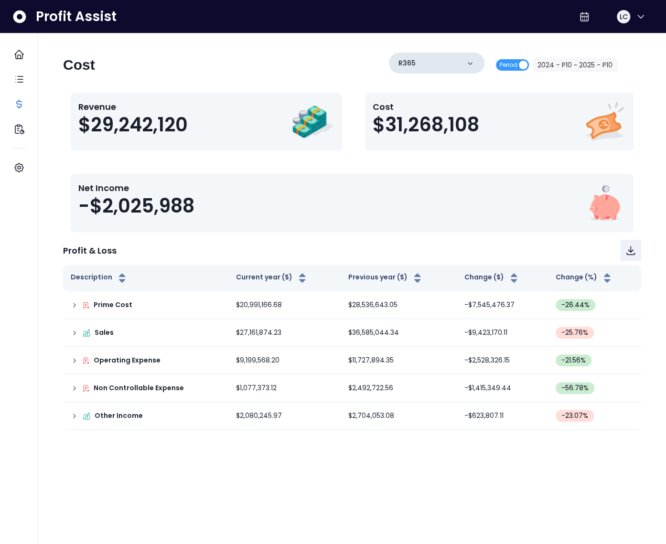
click at [453, 64] on div "R365" at bounding box center [437, 63] width 96 height 21
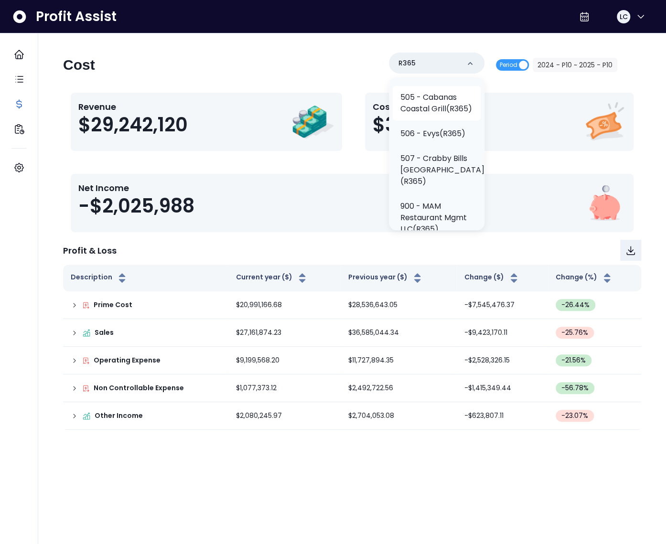
scroll to position [468, 0]
click at [431, 116] on p "505 - Cabanas Coastal Grill(R365)" at bounding box center [436, 104] width 73 height 23
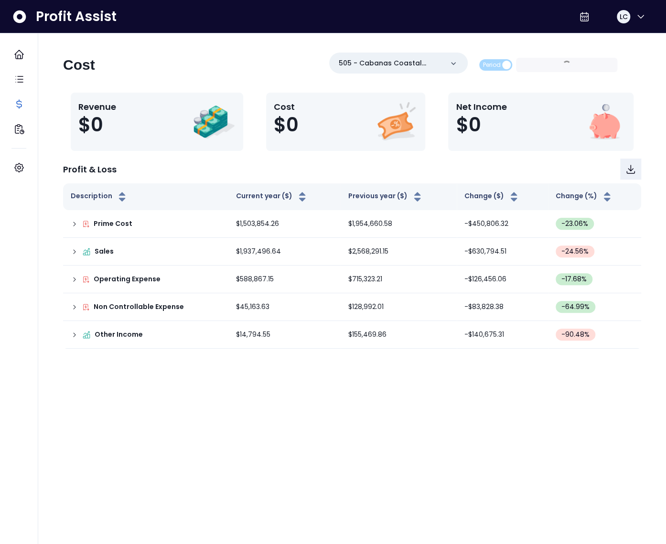
click at [582, 68] on div "Period 2024 - P10 ~ 2025 - P10" at bounding box center [548, 65] width 139 height 14
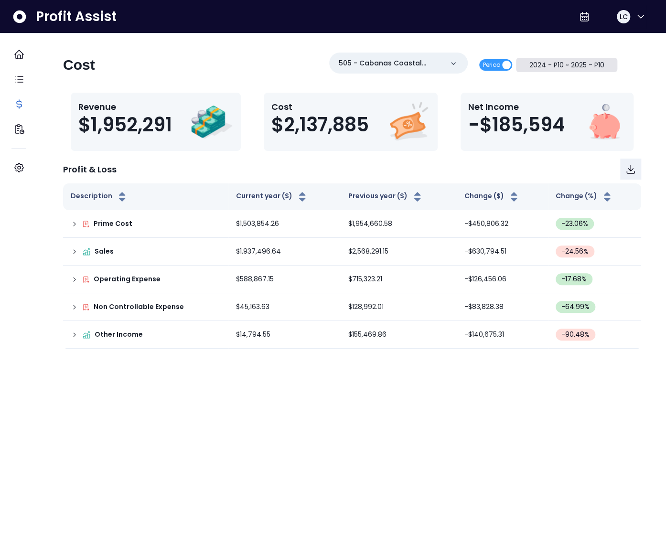
click at [569, 64] on button "2024 - P10 ~ 2025 - P10" at bounding box center [567, 65] width 102 height 14
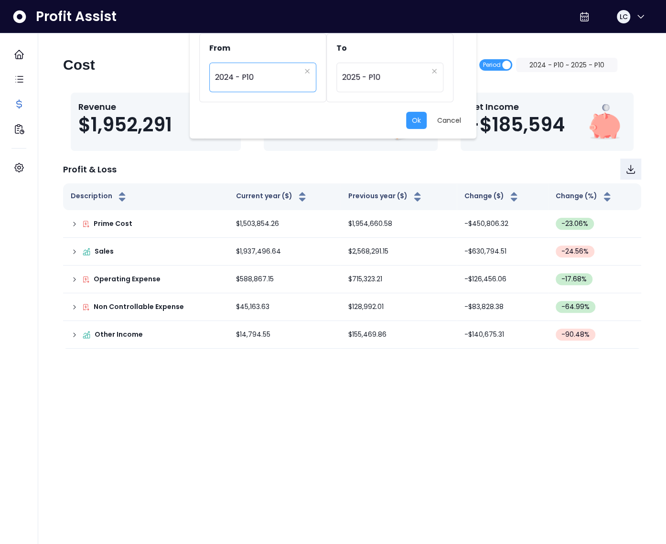
click at [253, 79] on span "2024 - P10" at bounding box center [258, 77] width 86 height 22
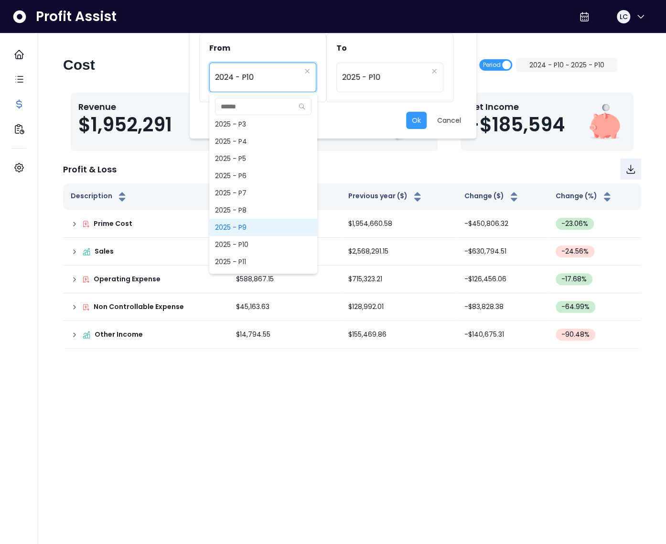
scroll to position [710, 0]
click at [248, 227] on span "2025 - P9" at bounding box center [263, 225] width 108 height 17
type input "*********"
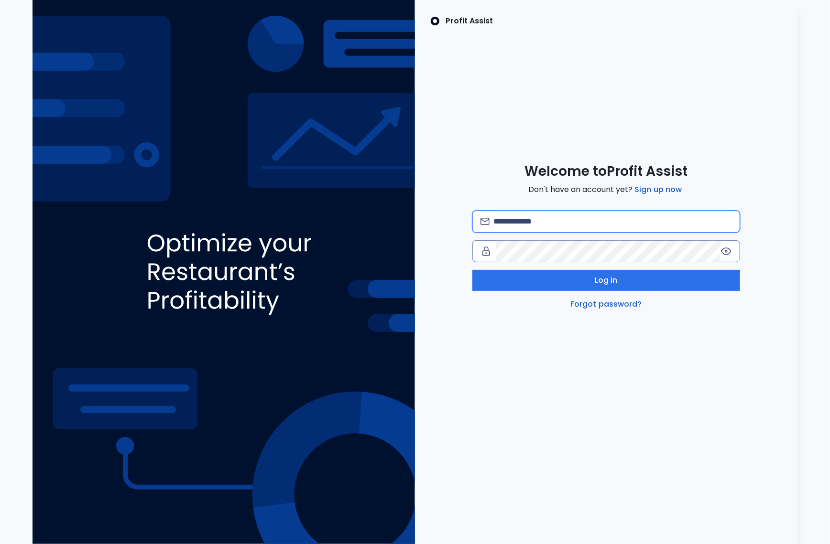
click at [601, 225] on input "email" at bounding box center [612, 221] width 238 height 21
type input "**********"
click at [553, 212] on input "email" at bounding box center [612, 221] width 238 height 21
type input "**********"
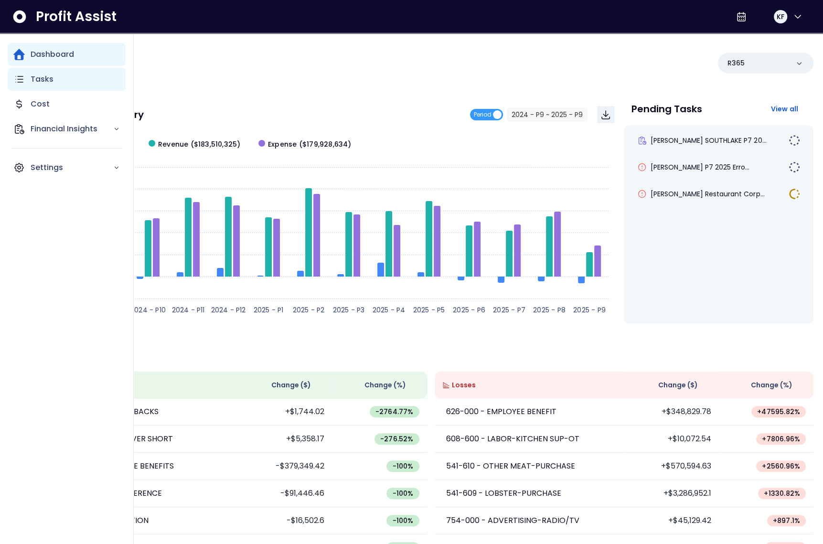
click at [38, 83] on p "Tasks" at bounding box center [42, 79] width 23 height 11
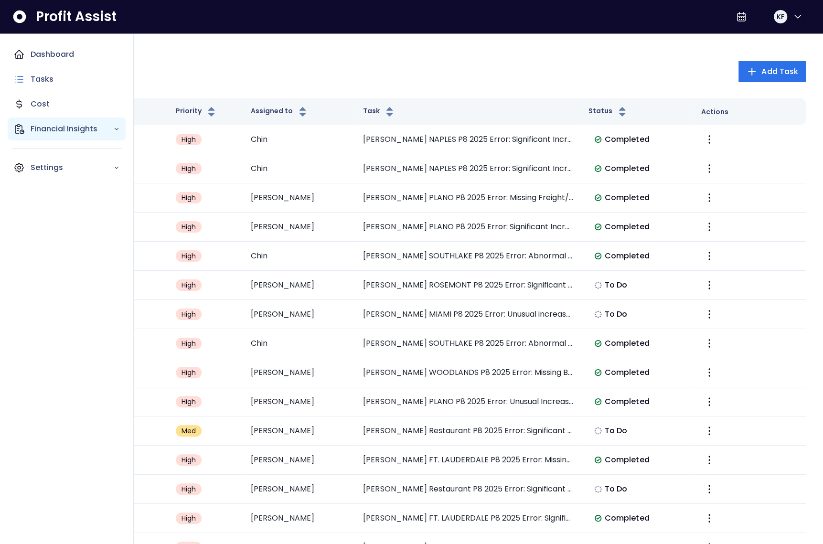
click at [33, 133] on p "Financial Insights" at bounding box center [72, 128] width 83 height 11
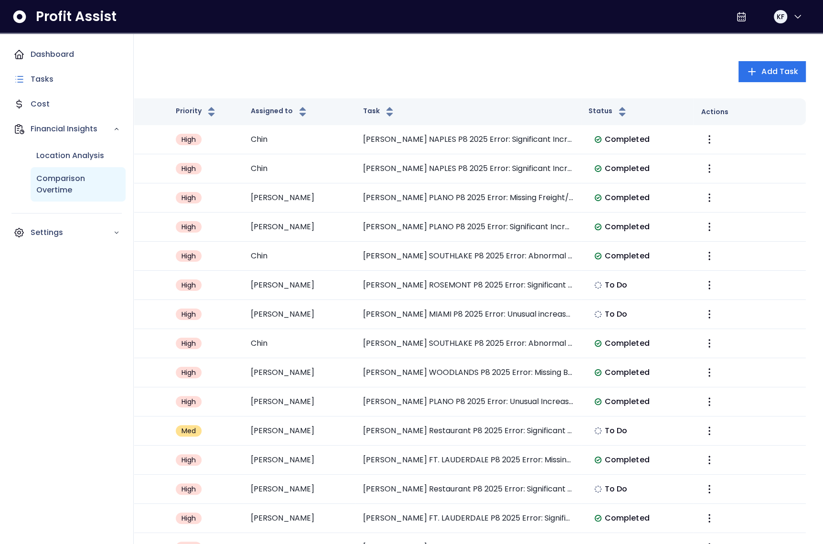
click at [63, 172] on div "Comparison Overtime" at bounding box center [78, 184] width 95 height 34
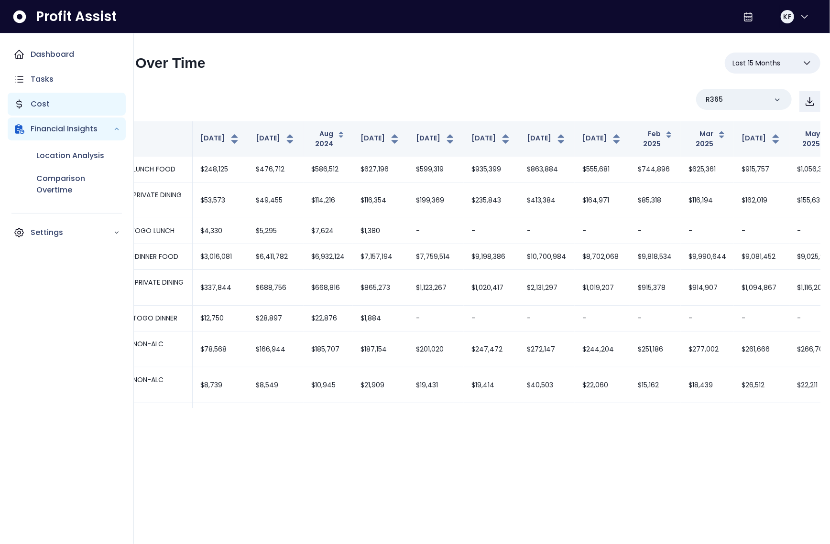
click at [18, 103] on icon "Main navigation" at bounding box center [18, 103] width 11 height 11
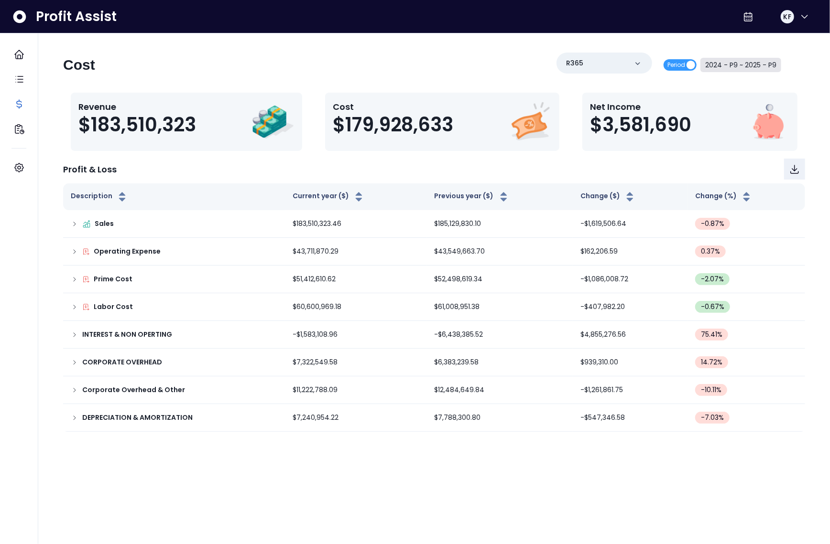
click at [755, 64] on button "2024 - P9 ~ 2025 - P9" at bounding box center [740, 65] width 81 height 14
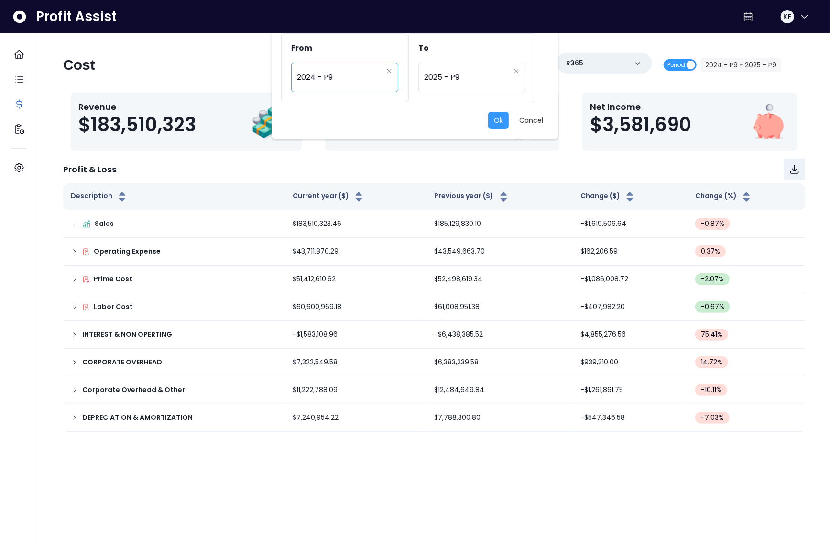
click at [334, 81] on span "2024 - P9" at bounding box center [340, 77] width 86 height 22
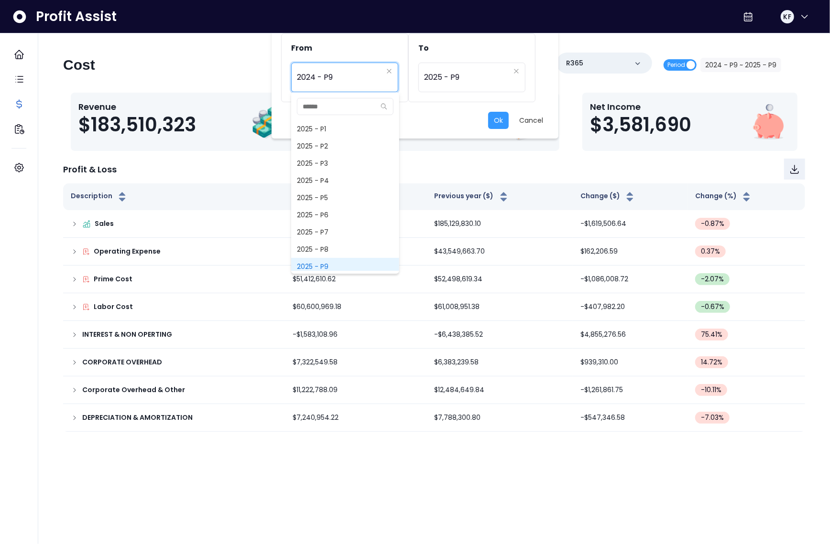
scroll to position [645, 0]
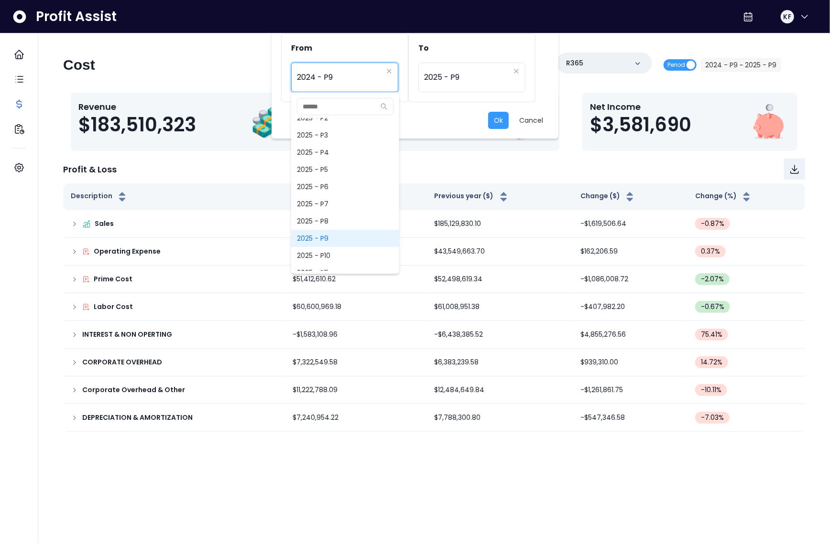
click at [329, 234] on span "2025 - P9" at bounding box center [345, 238] width 108 height 17
type input "*********"
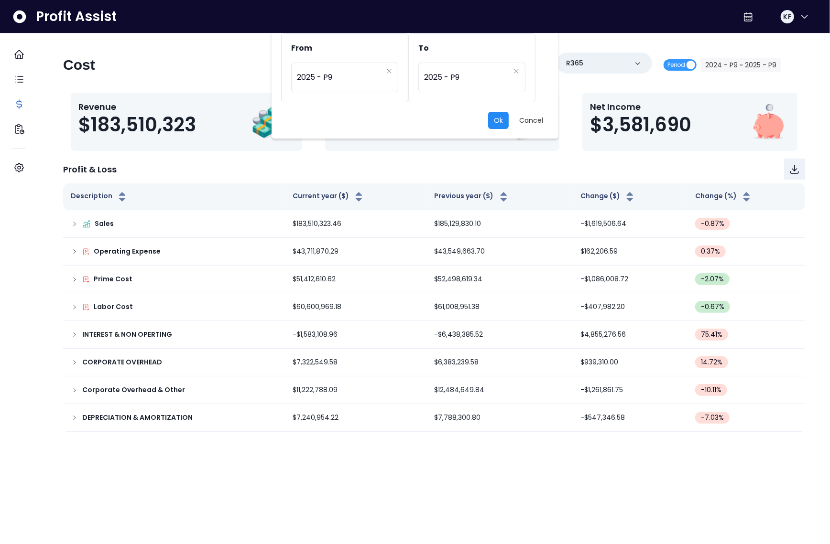
click at [496, 122] on button "Ok" at bounding box center [498, 120] width 21 height 17
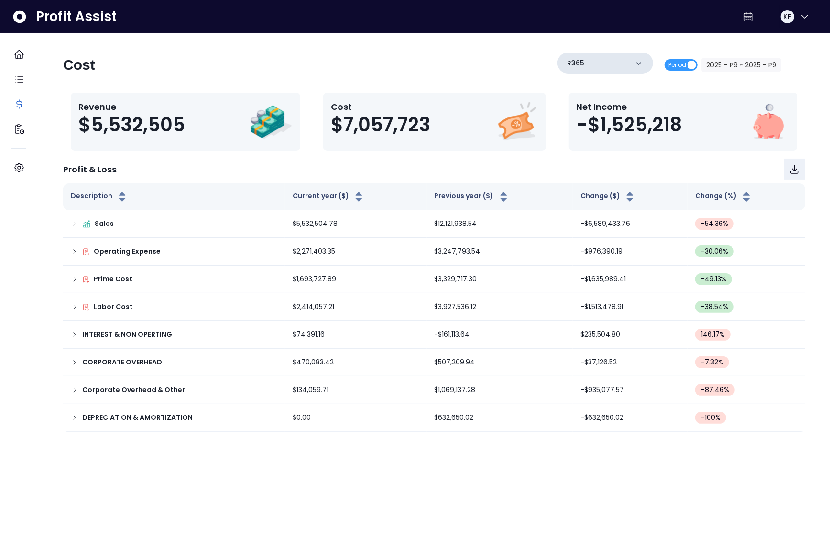
click at [608, 65] on div "R365" at bounding box center [605, 63] width 96 height 21
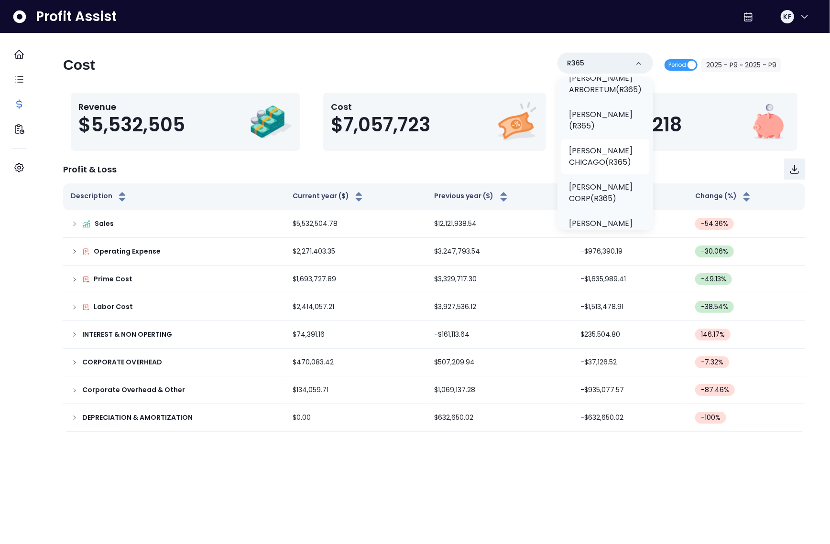
scroll to position [102, 0]
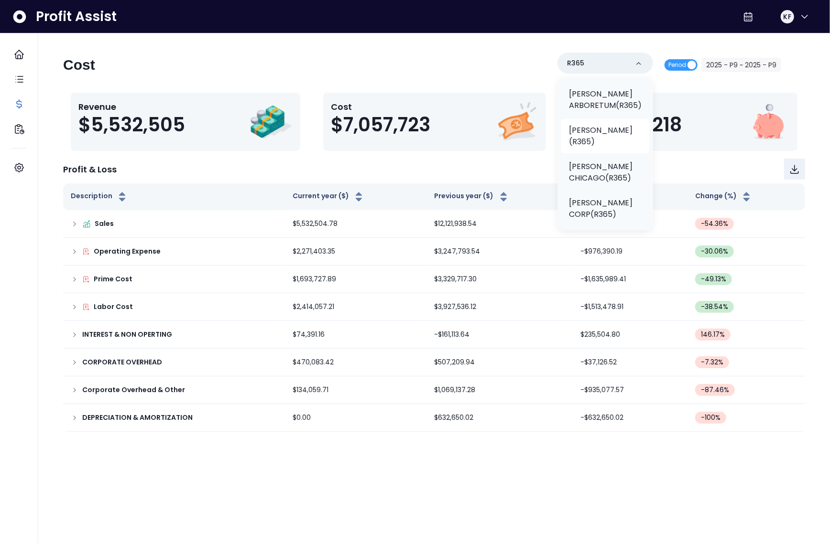
click at [596, 140] on p "TRULUCK'S AUSTIN(R365)" at bounding box center [605, 136] width 73 height 23
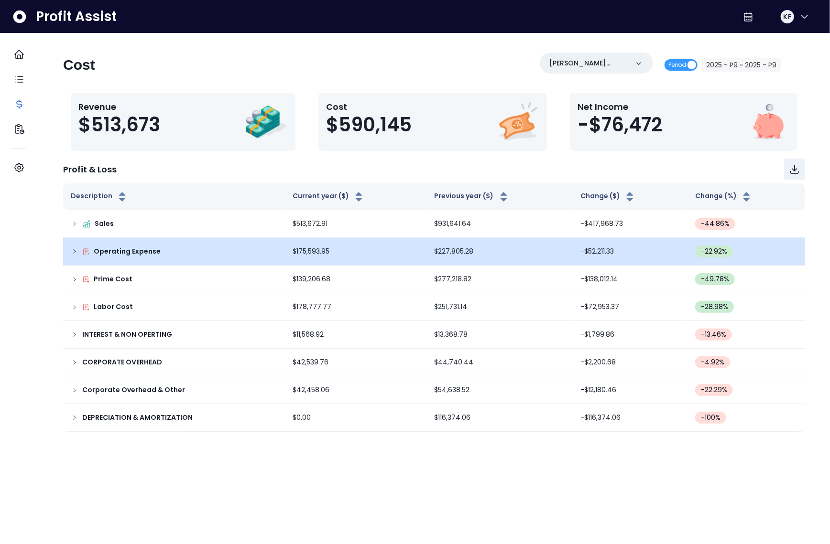
click at [71, 253] on icon at bounding box center [75, 252] width 8 height 8
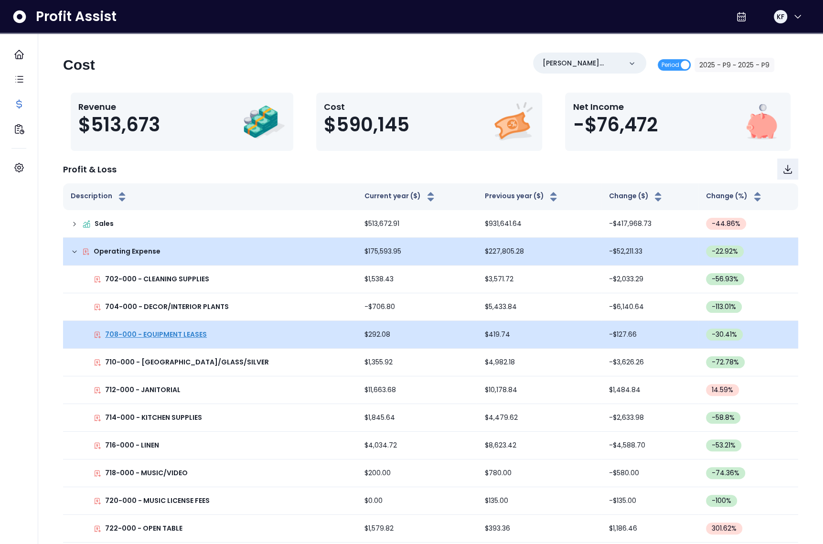
click at [169, 332] on p "708-000 - EQUIPMENT LEASES" at bounding box center [156, 335] width 102 height 10
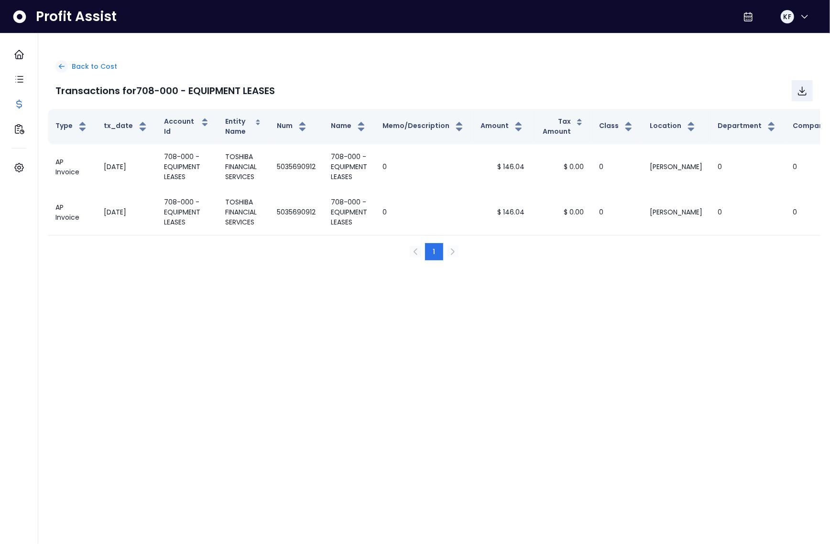
click at [102, 71] on p "Back to Cost" at bounding box center [94, 67] width 45 height 10
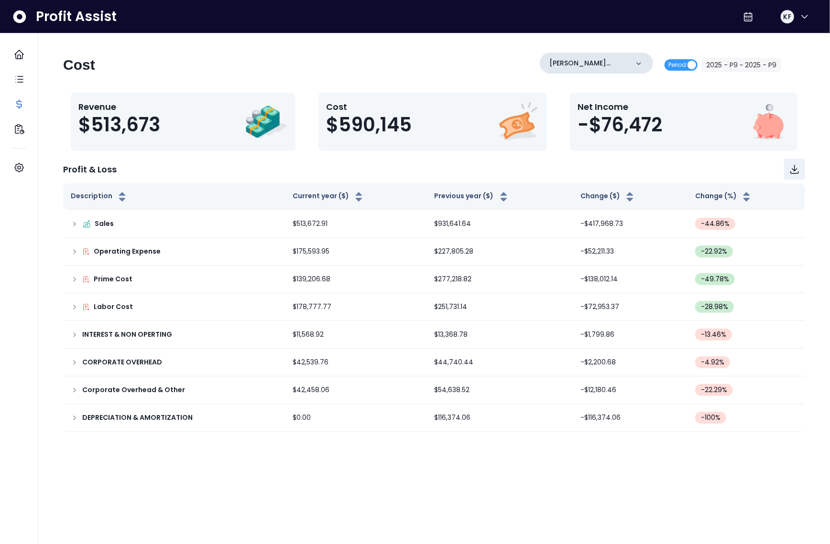
click at [592, 63] on p "TRULUCK'S AUSTIN(R365)" at bounding box center [588, 63] width 79 height 10
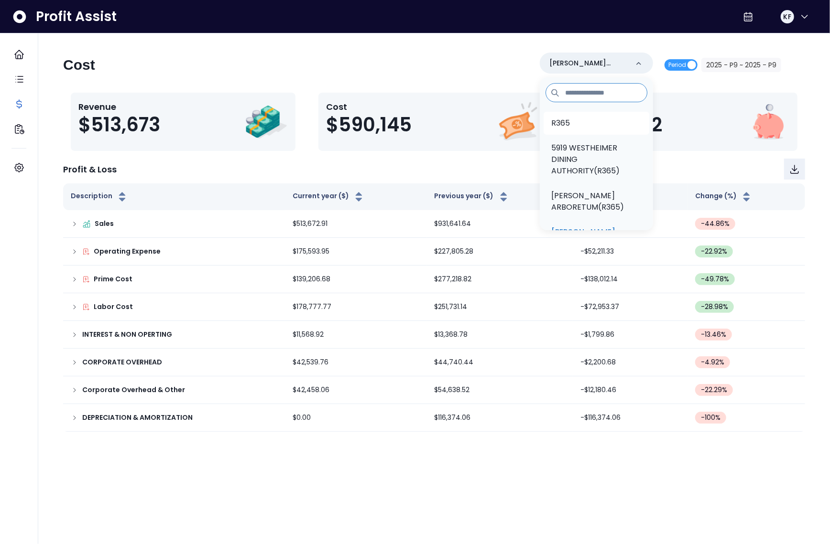
click at [575, 113] on li "R365" at bounding box center [596, 123] width 106 height 23
